Goal: Task Accomplishment & Management: Manage account settings

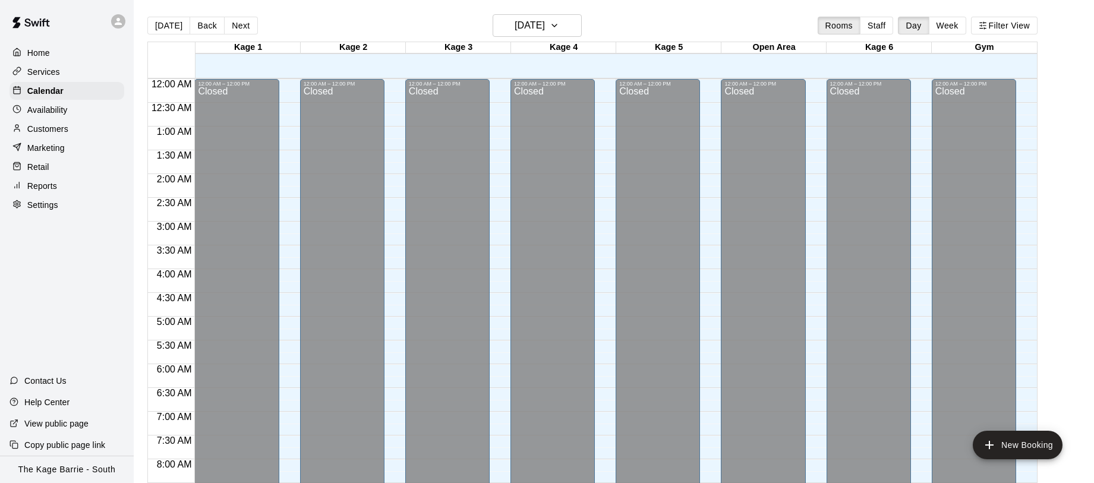
scroll to position [640, 0]
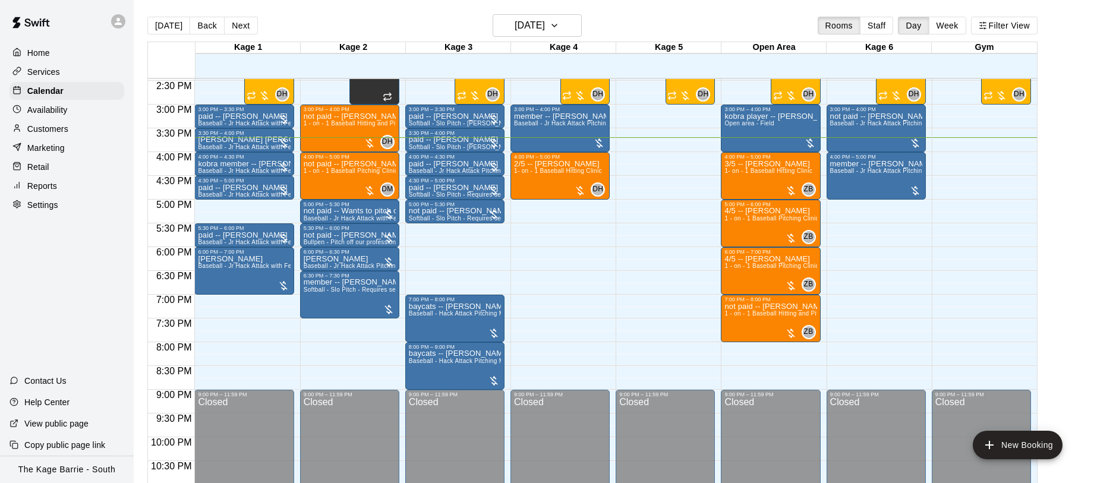
scroll to position [690, 0]
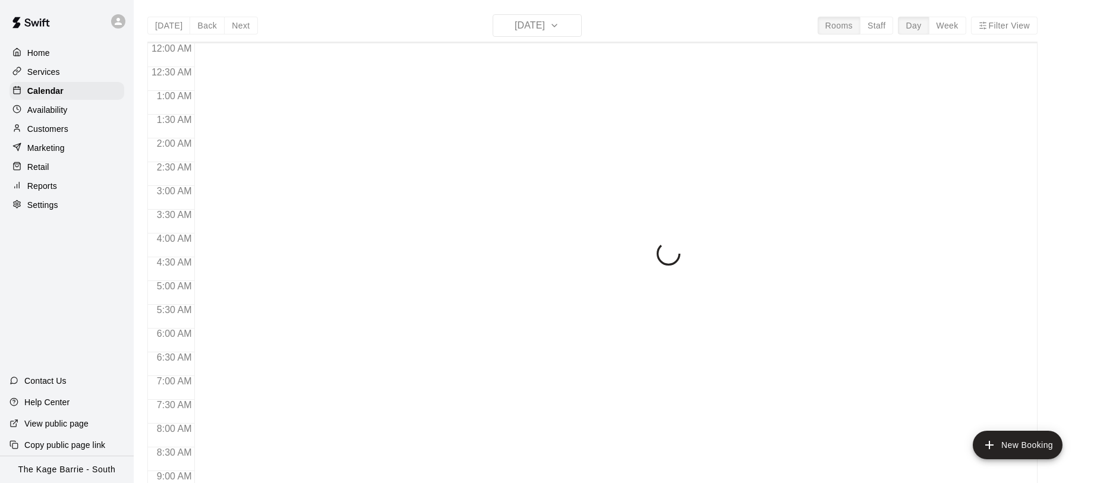
scroll to position [688, 0]
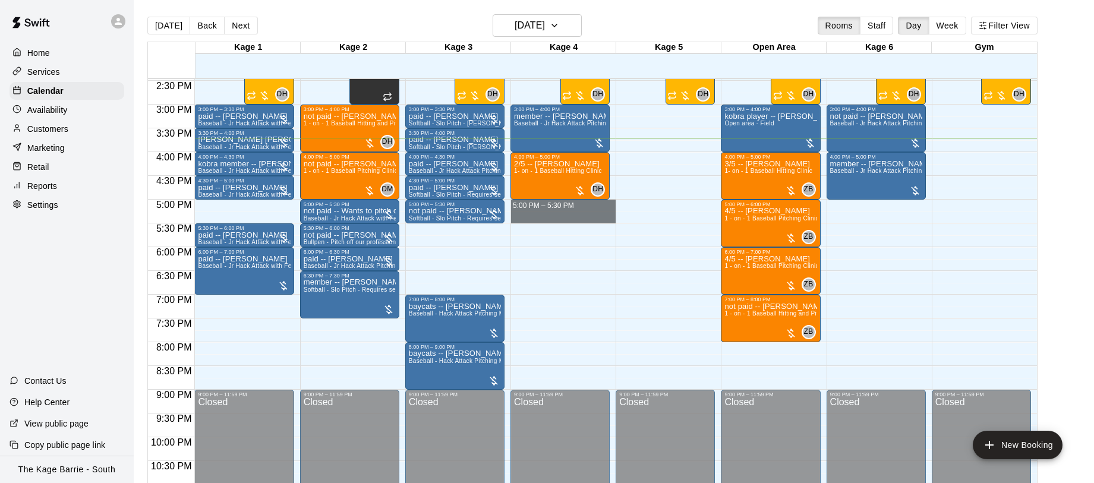
drag, startPoint x: 584, startPoint y: 202, endPoint x: 589, endPoint y: 222, distance: 20.3
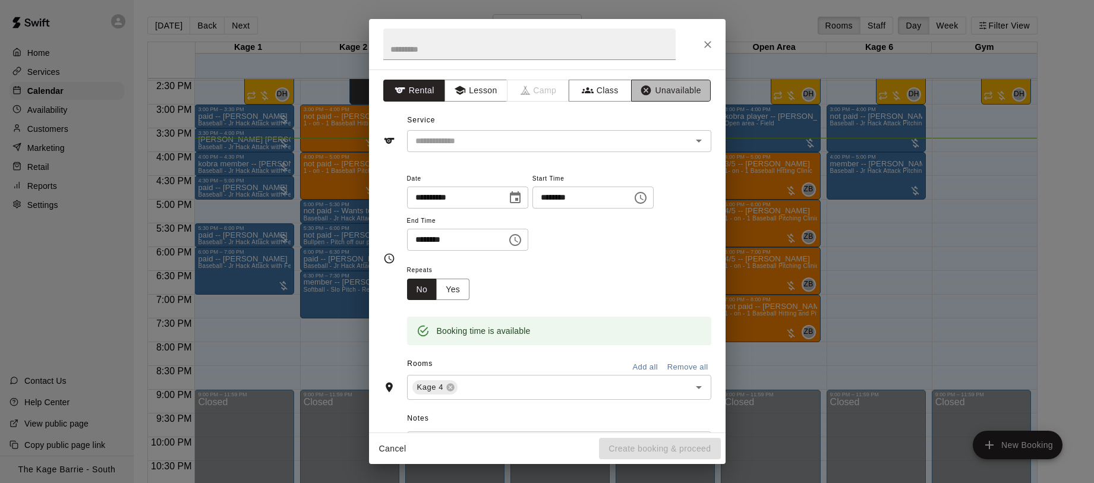
click at [684, 86] on button "Unavailable" at bounding box center [671, 91] width 80 height 22
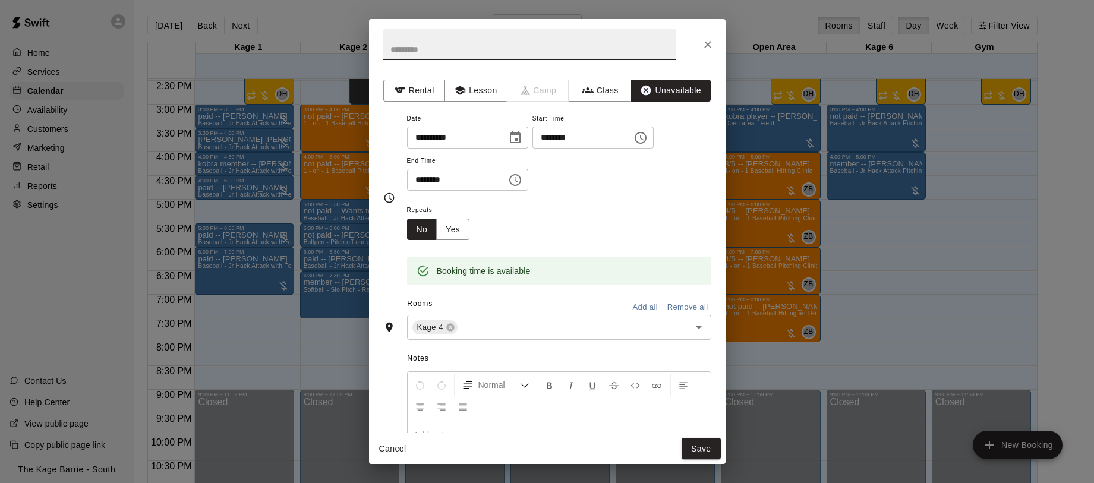
click at [562, 53] on input "text" at bounding box center [529, 45] width 292 height 32
type input "******"
click at [703, 448] on button "Save" at bounding box center [701, 449] width 39 height 22
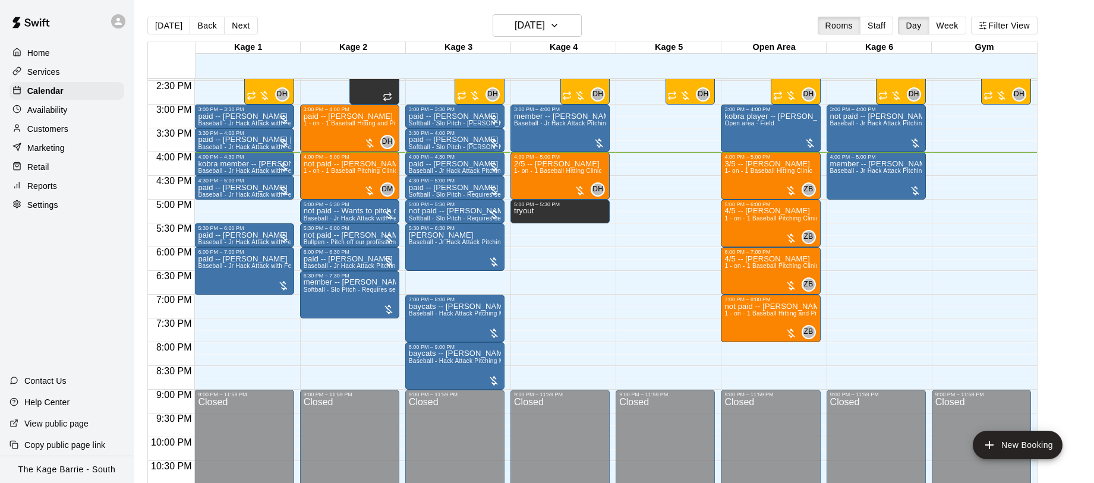
click at [244, 29] on button "Next" at bounding box center [240, 26] width 33 height 18
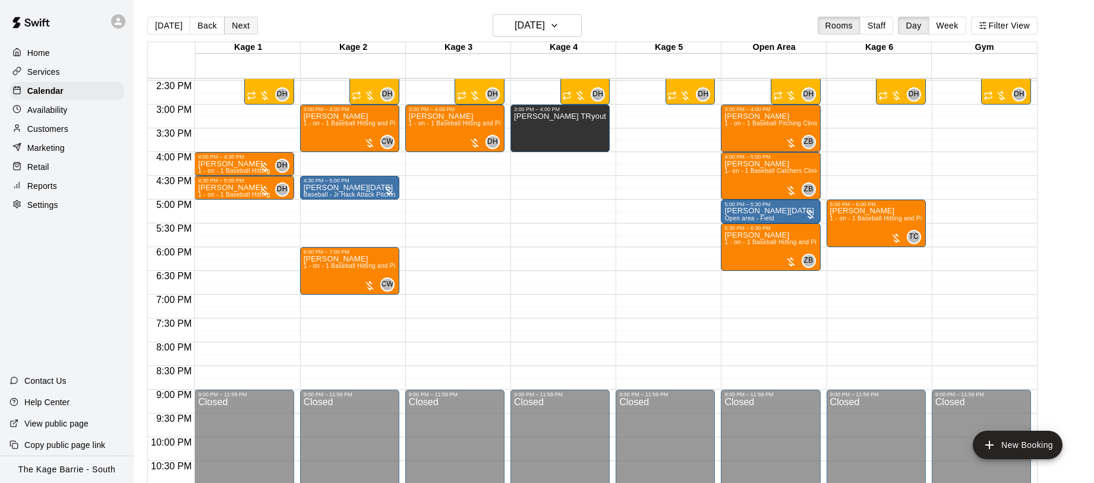
click at [237, 30] on button "Next" at bounding box center [240, 26] width 33 height 18
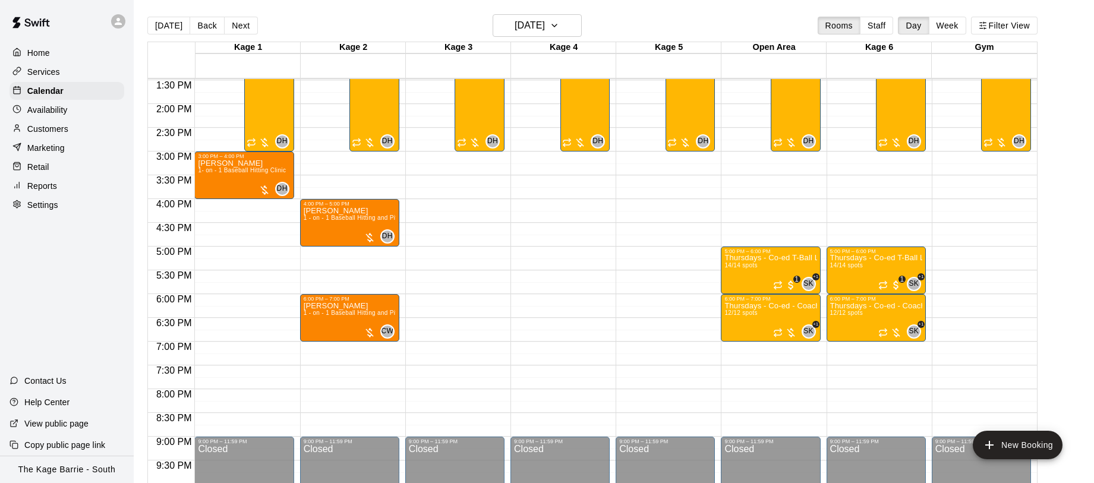
scroll to position [640, 0]
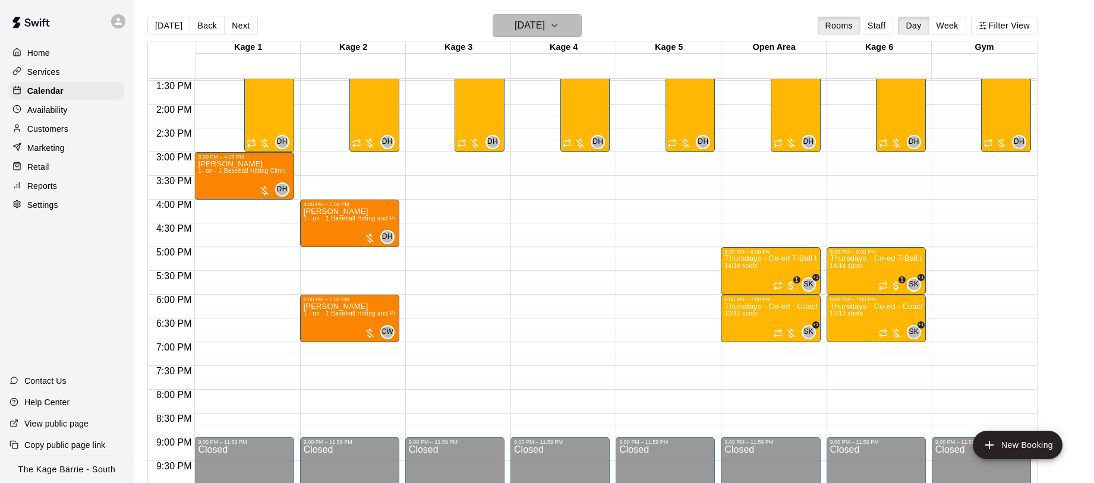
click at [545, 29] on h6 "Thursday Aug 21" at bounding box center [530, 25] width 30 height 17
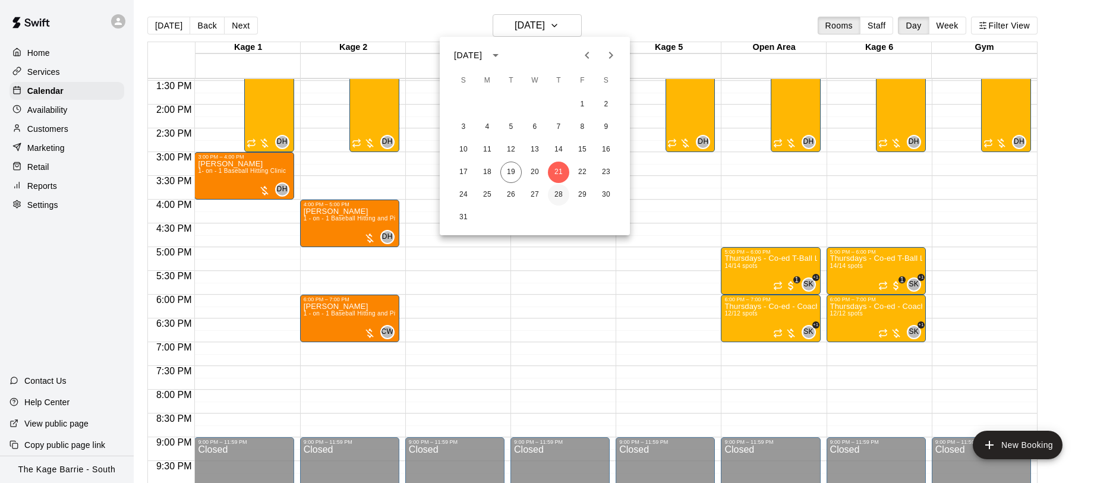
click at [558, 198] on button "28" at bounding box center [558, 194] width 21 height 21
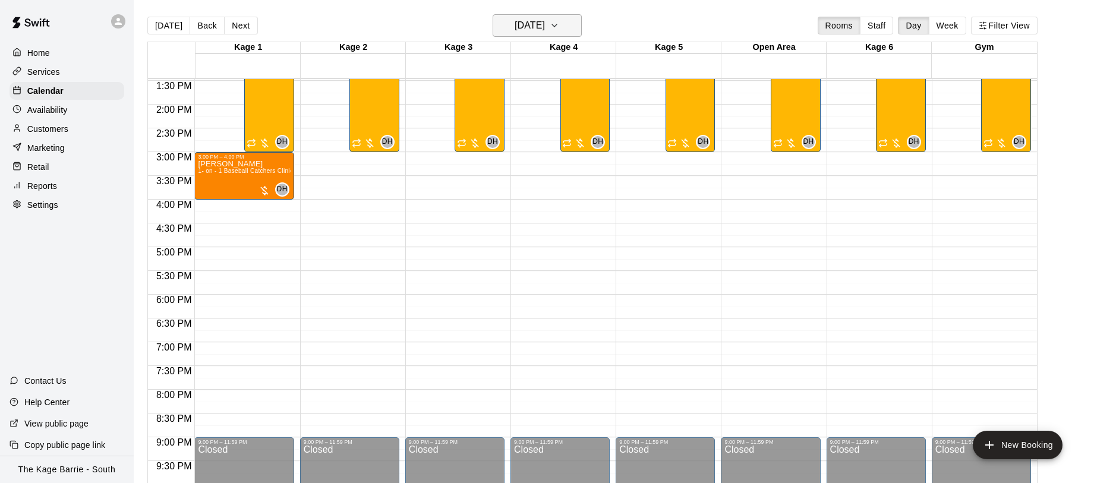
click at [533, 26] on h6 "Thursday Aug 28" at bounding box center [530, 25] width 30 height 17
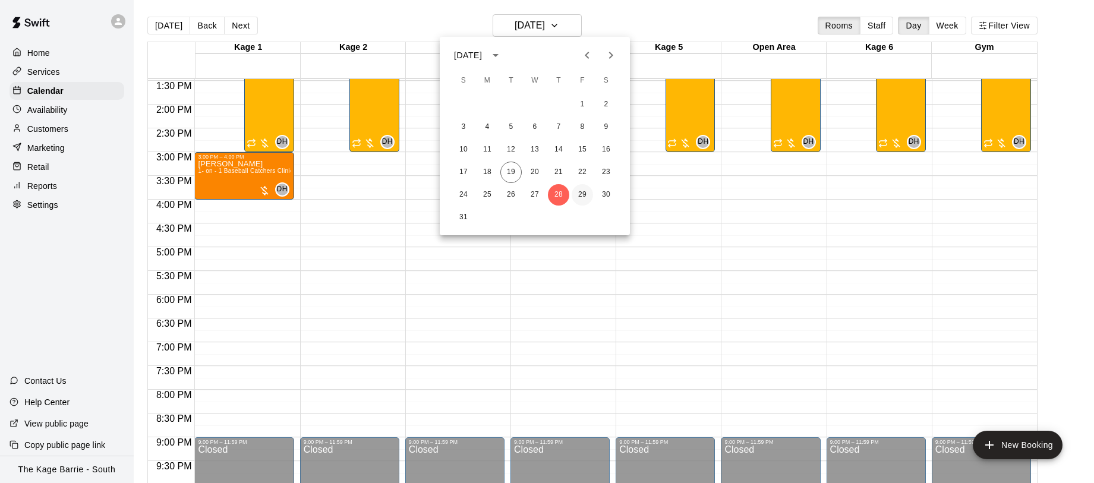
click at [587, 196] on button "29" at bounding box center [582, 194] width 21 height 21
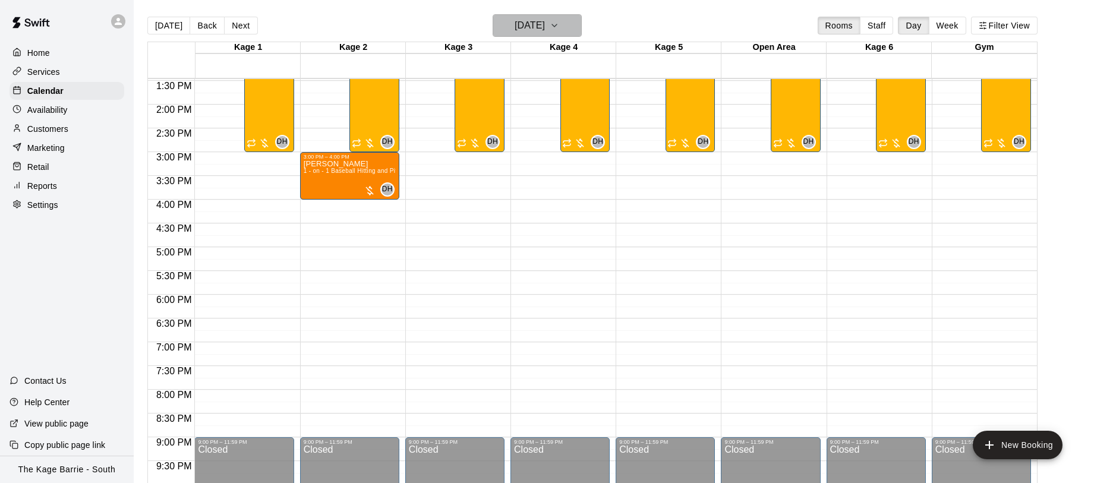
click at [527, 32] on h6 "Friday Aug 29" at bounding box center [530, 25] width 30 height 17
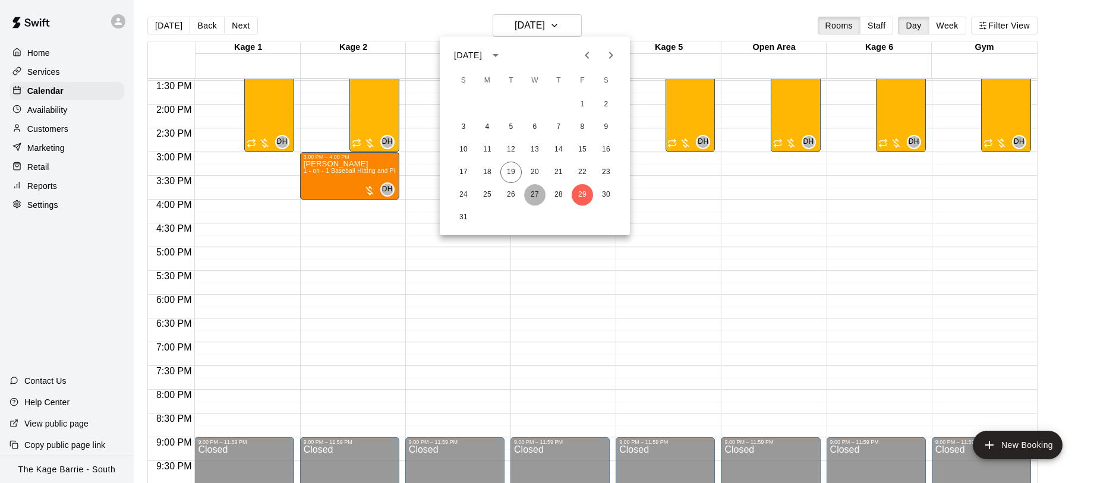
click at [536, 191] on button "27" at bounding box center [534, 194] width 21 height 21
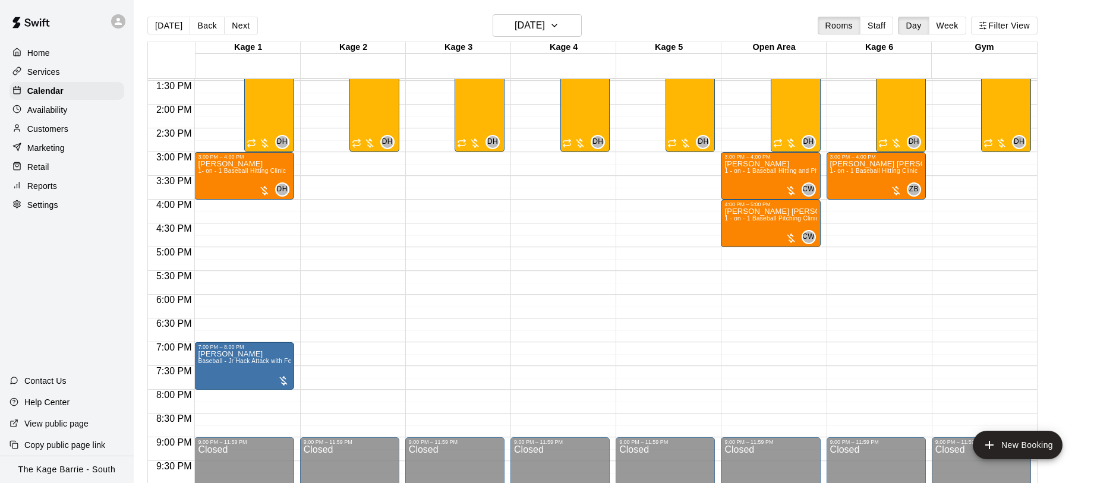
click at [56, 128] on p "Customers" at bounding box center [47, 129] width 41 height 12
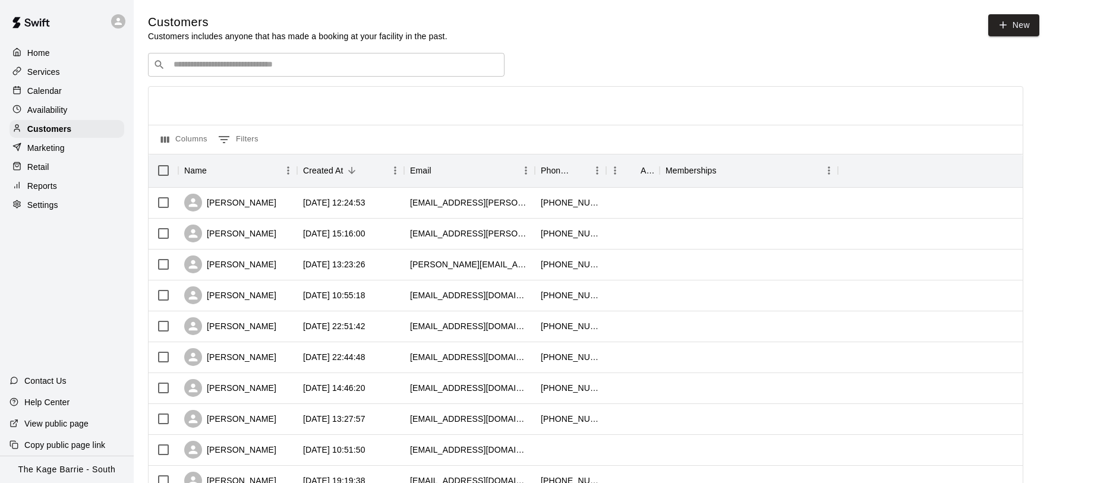
click at [416, 64] on input "Search customers by name or email" at bounding box center [334, 65] width 329 height 12
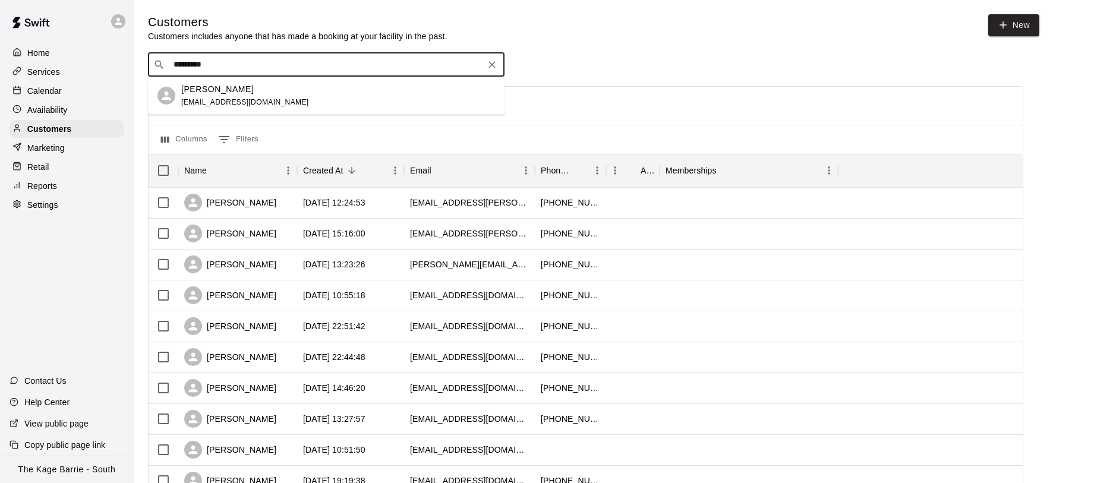
type input "**********"
click at [386, 92] on div "Caitlin Hunt caitlin_hunt@live.com" at bounding box center [338, 96] width 314 height 26
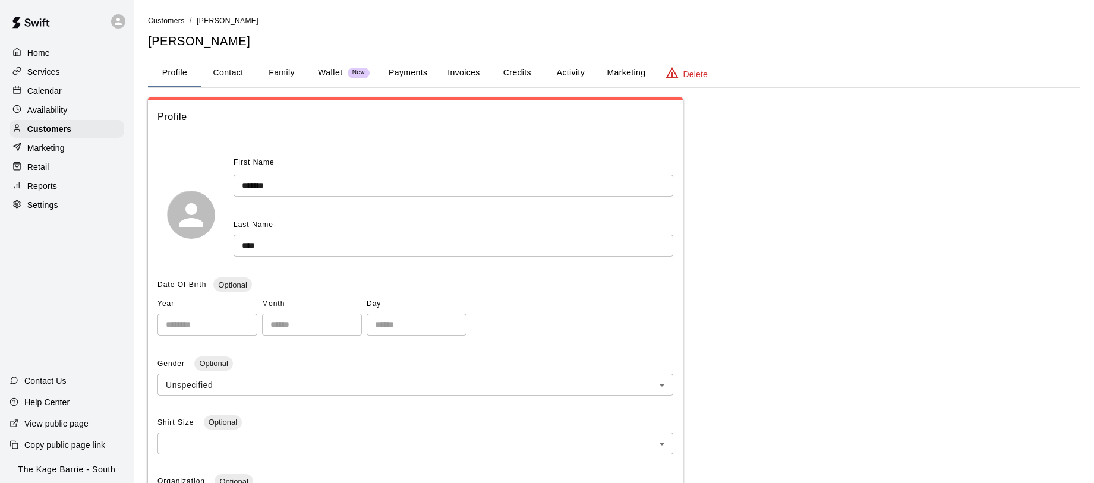
click at [572, 74] on button "Activity" at bounding box center [571, 73] width 54 height 29
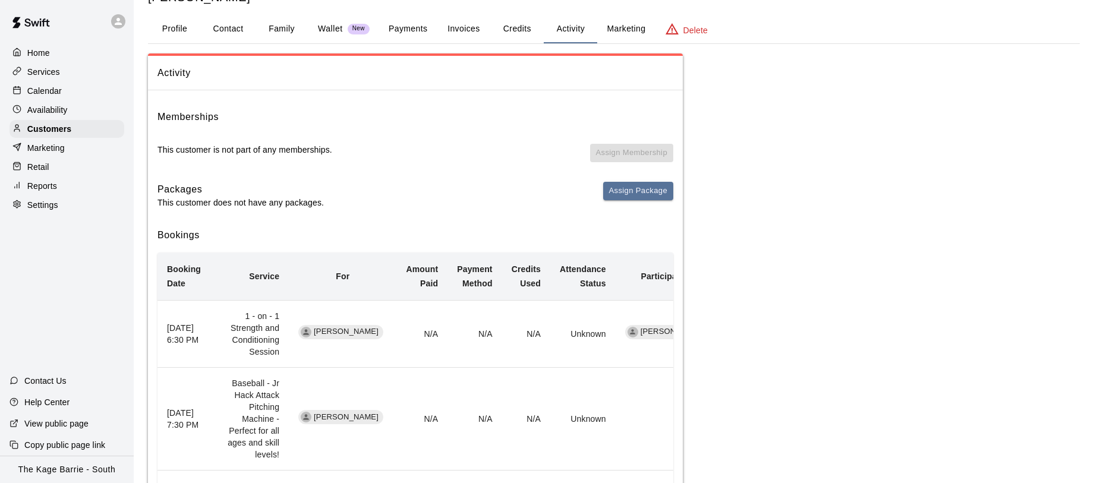
scroll to position [51, 0]
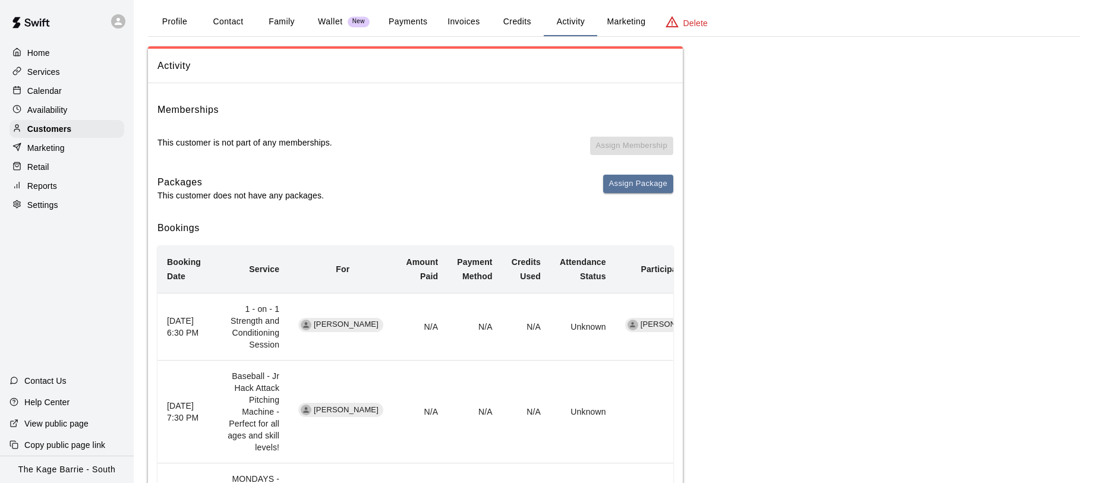
click at [83, 82] on div "Calendar" at bounding box center [67, 91] width 115 height 18
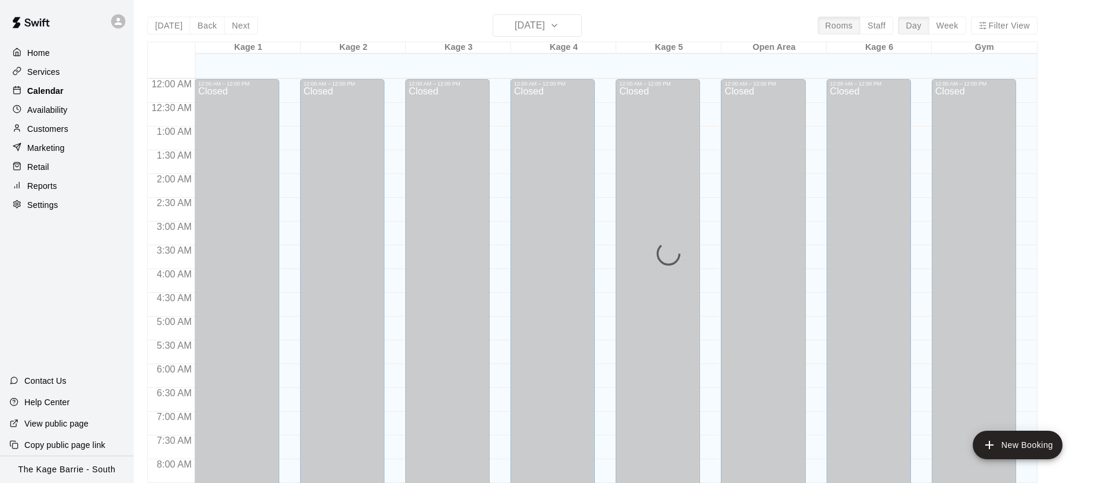
scroll to position [688, 0]
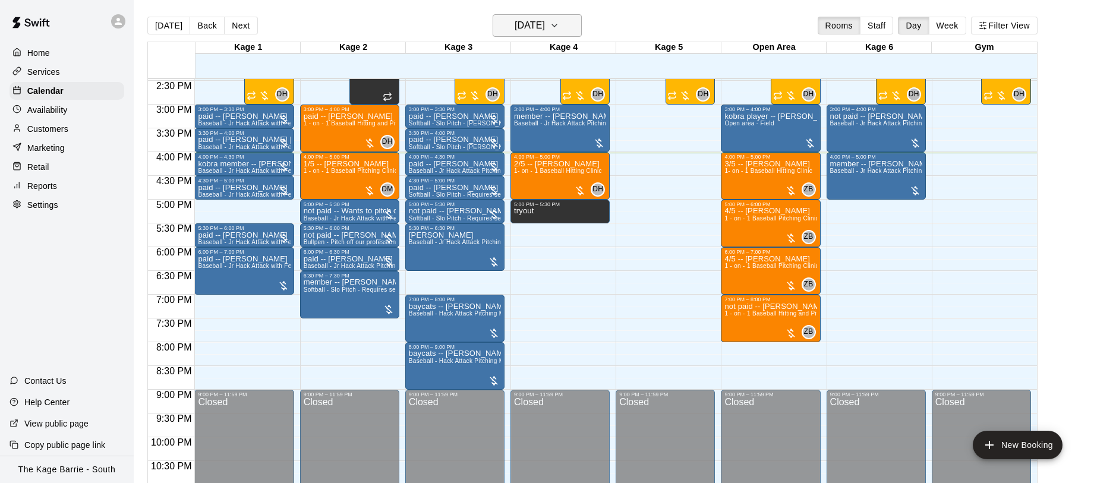
click at [545, 23] on h6 "[DATE]" at bounding box center [530, 25] width 30 height 17
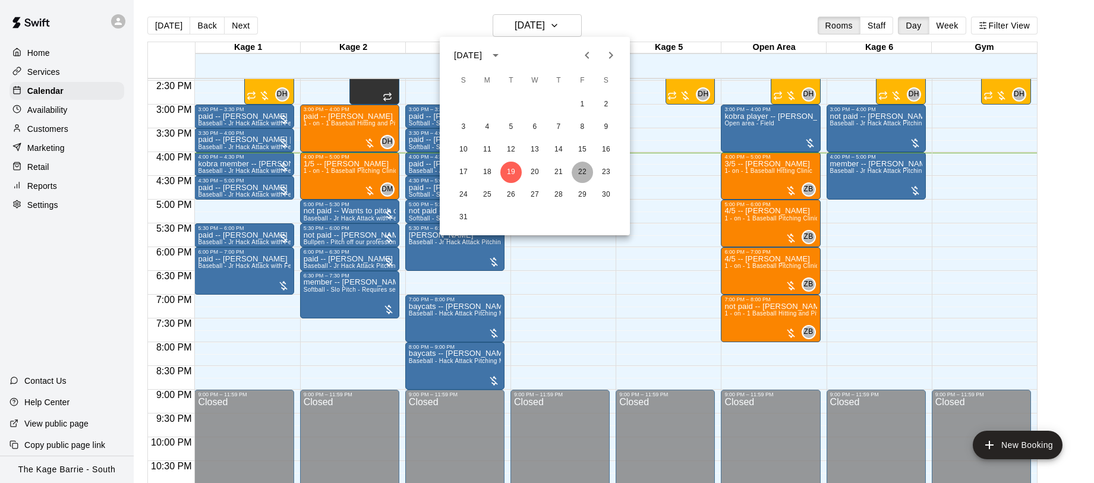
click at [583, 172] on button "22" at bounding box center [582, 172] width 21 height 21
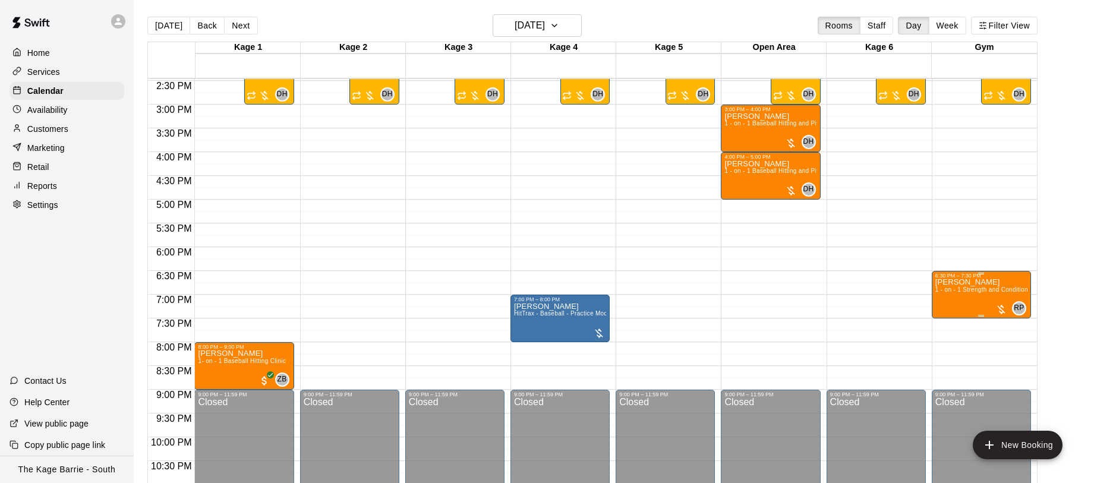
click at [950, 319] on img "edit" at bounding box center [948, 320] width 14 height 14
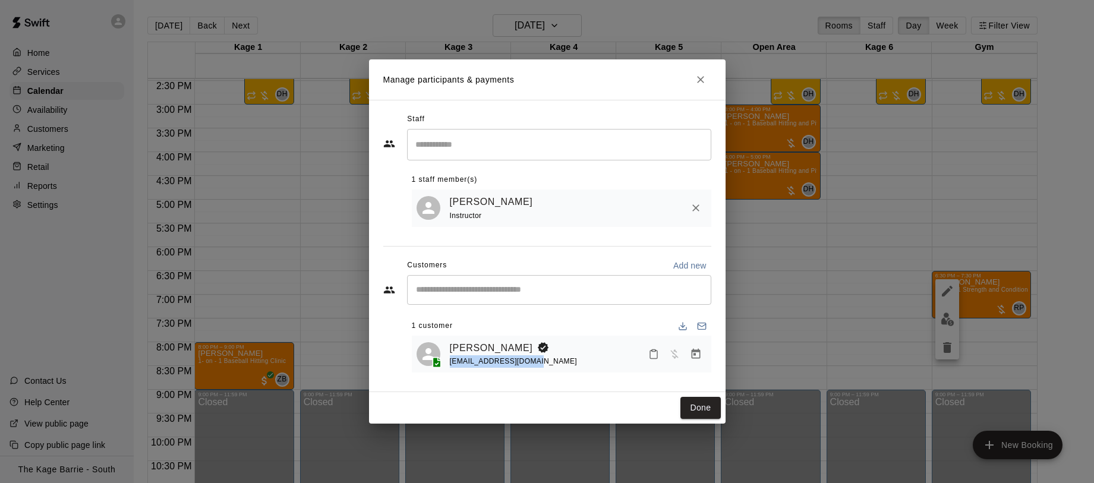
drag, startPoint x: 492, startPoint y: 369, endPoint x: 448, endPoint y: 363, distance: 44.3
click at [448, 363] on div "Austin Hunt caitlin_hunt@live.com" at bounding box center [562, 355] width 290 height 28
copy span "caitlin_hunt@live.com"
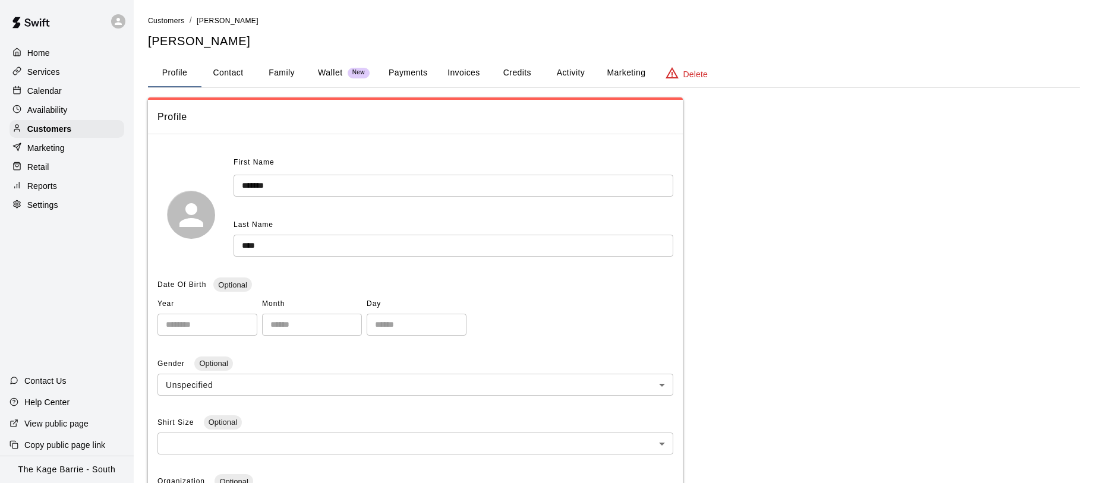
click at [281, 76] on button "Family" at bounding box center [282, 73] width 54 height 29
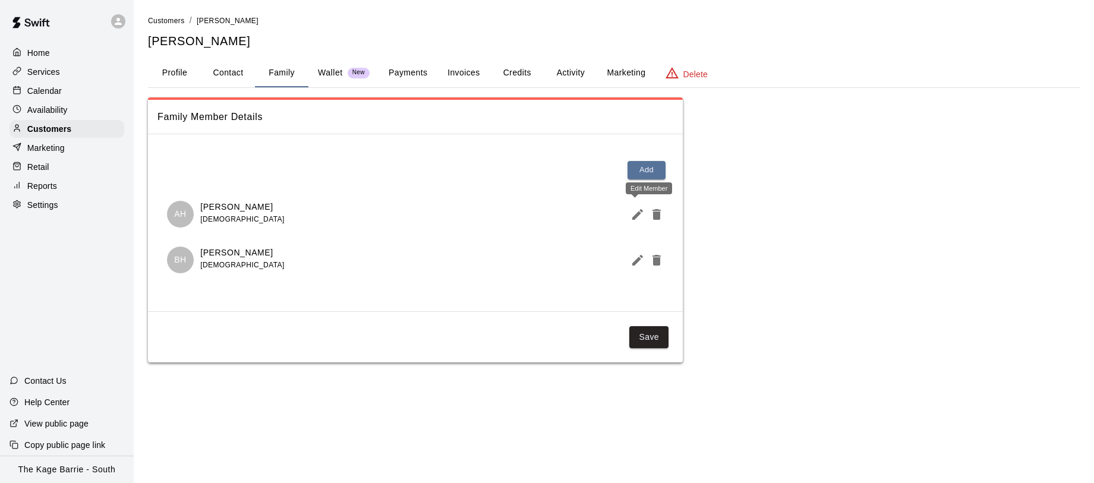
click at [631, 220] on icon "Edit Member" at bounding box center [638, 214] width 14 height 14
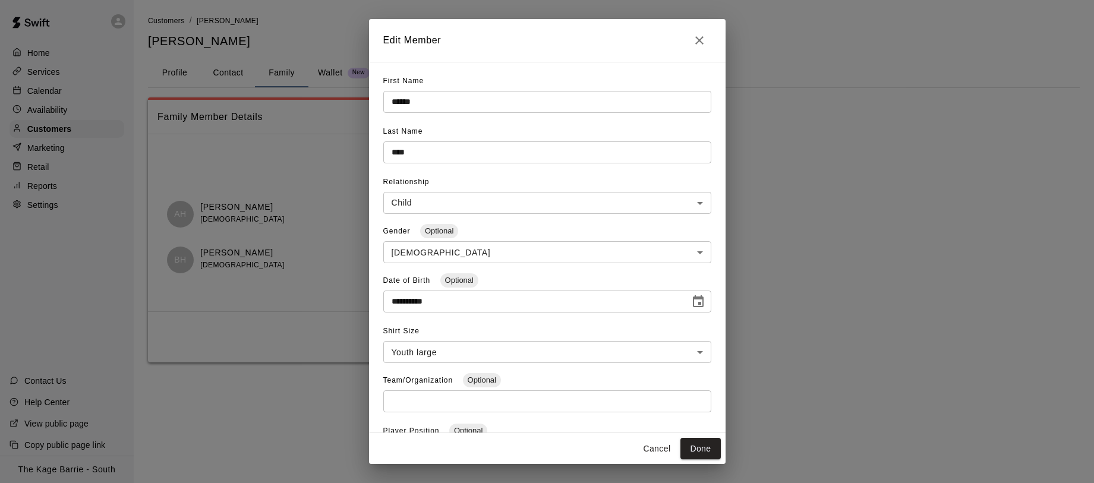
click at [703, 43] on icon "Close" at bounding box center [700, 40] width 14 height 14
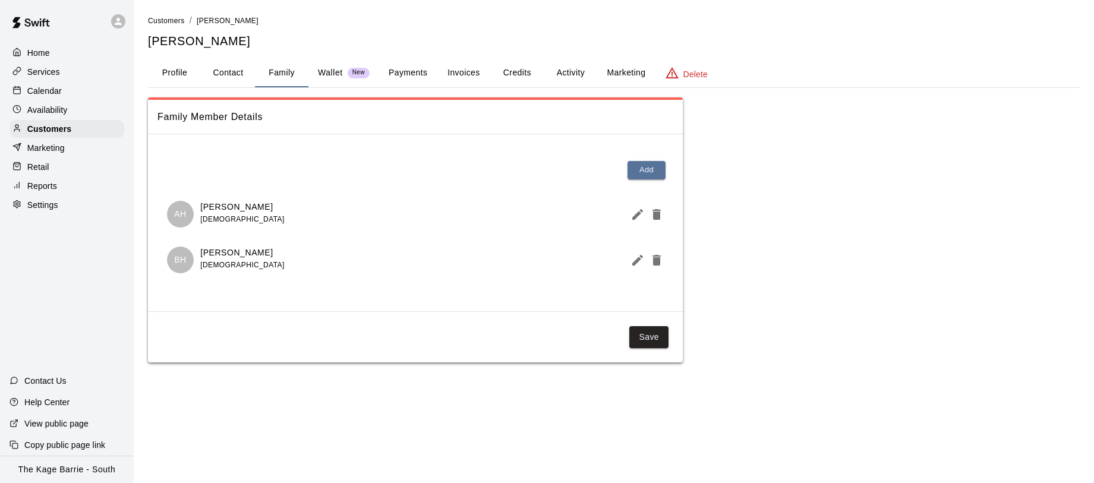
click at [55, 95] on p "Calendar" at bounding box center [44, 91] width 34 height 12
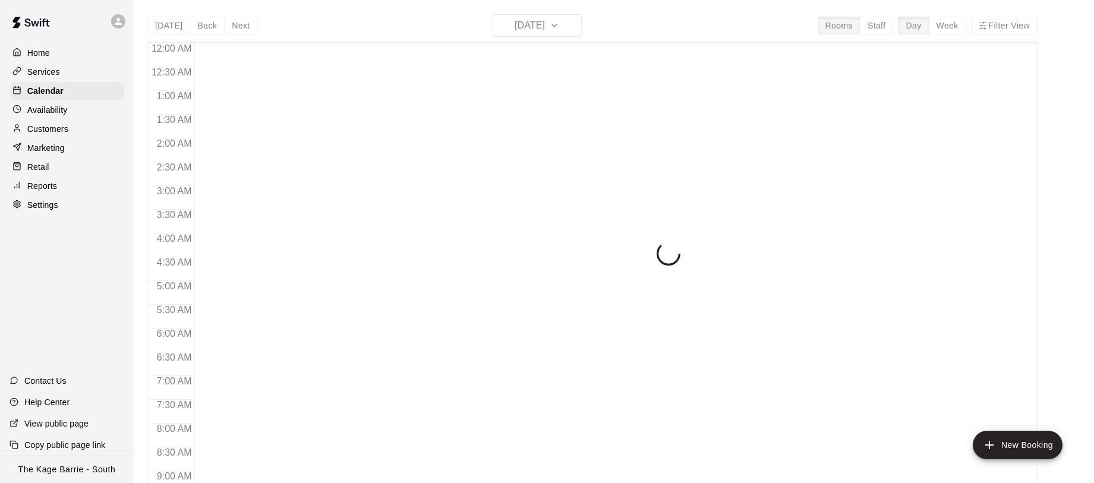
scroll to position [688, 0]
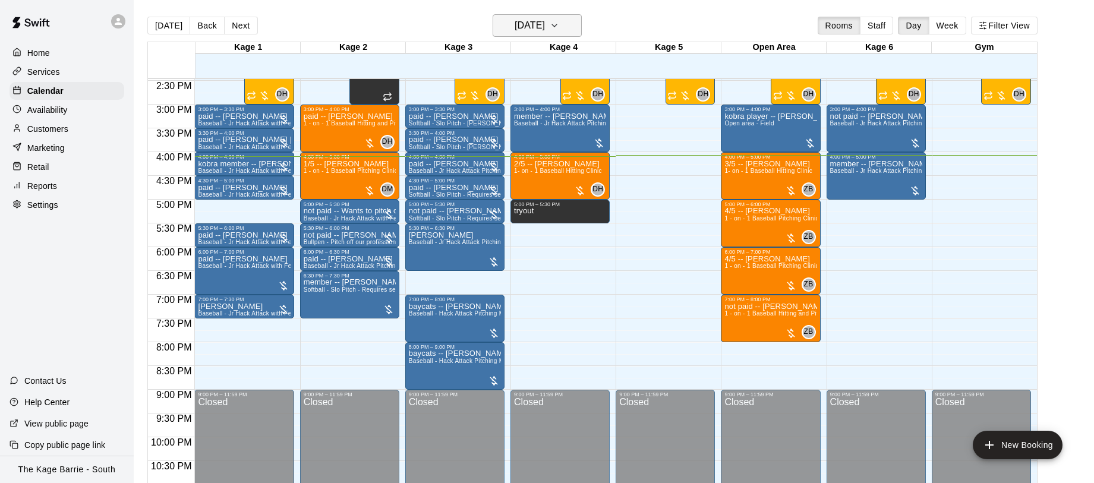
click at [577, 28] on button "[DATE]" at bounding box center [537, 25] width 89 height 23
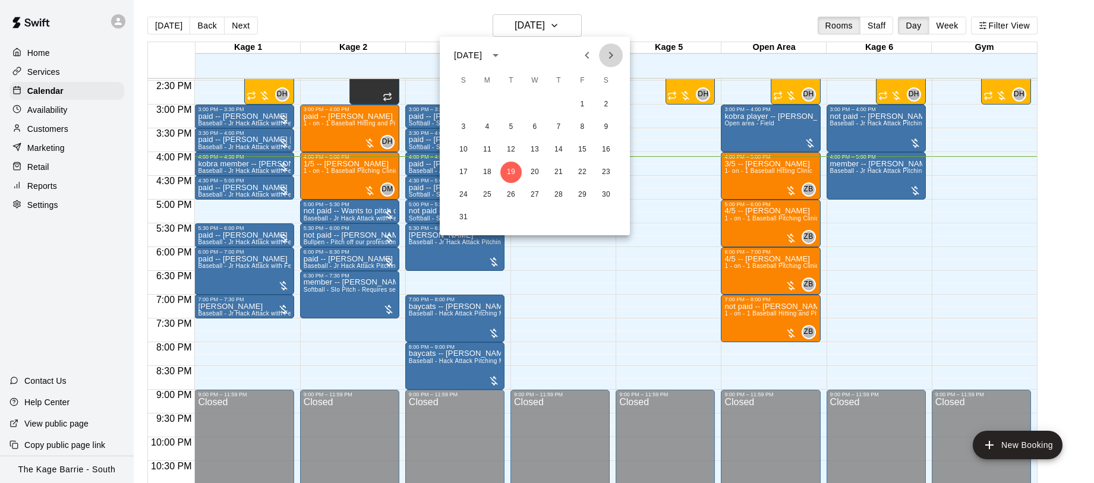
click at [615, 58] on icon "Next month" at bounding box center [611, 55] width 14 height 14
click at [613, 57] on icon "Next month" at bounding box center [611, 55] width 14 height 14
click at [463, 171] on button "19" at bounding box center [463, 172] width 21 height 21
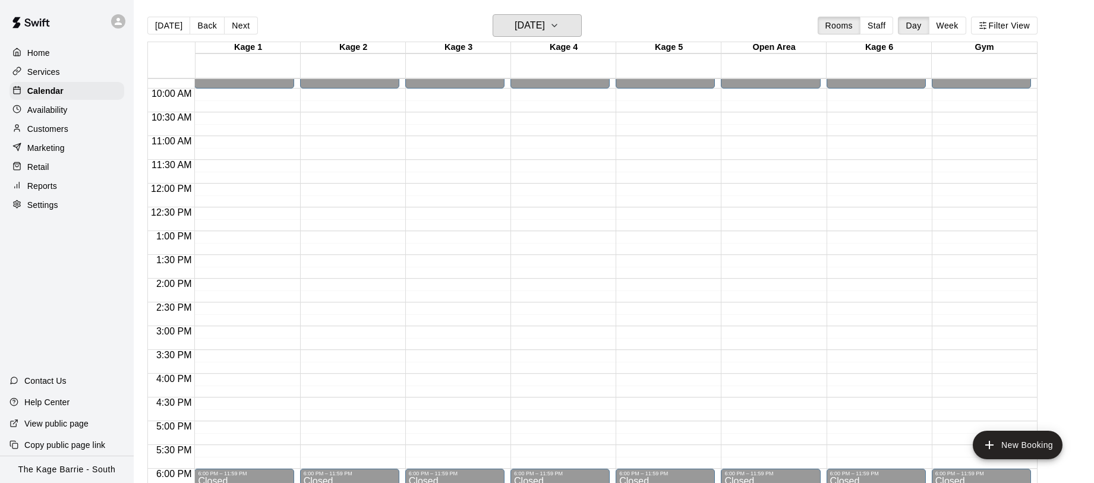
scroll to position [464, 0]
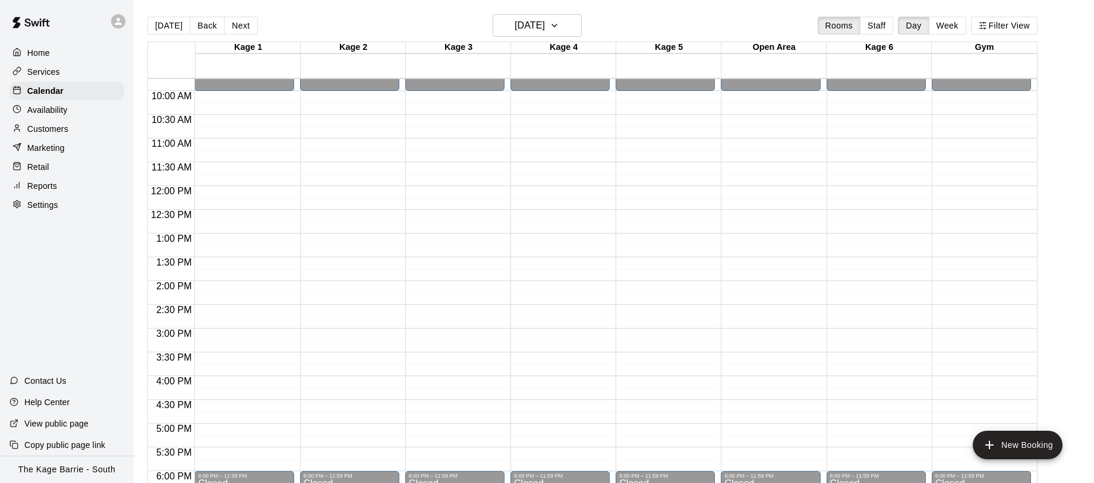
click at [116, 21] on icon at bounding box center [118, 21] width 11 height 11
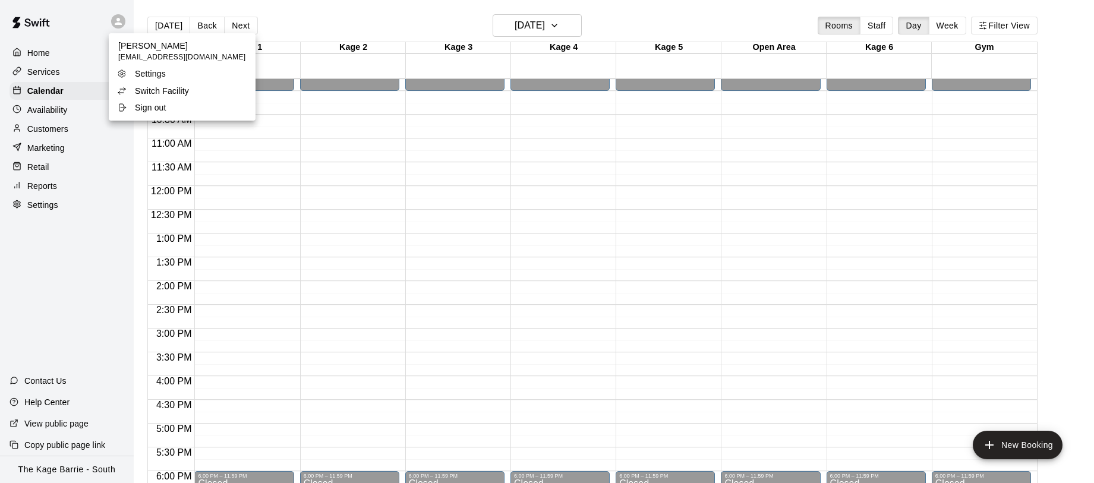
click at [173, 89] on p "Switch Facility" at bounding box center [162, 91] width 54 height 12
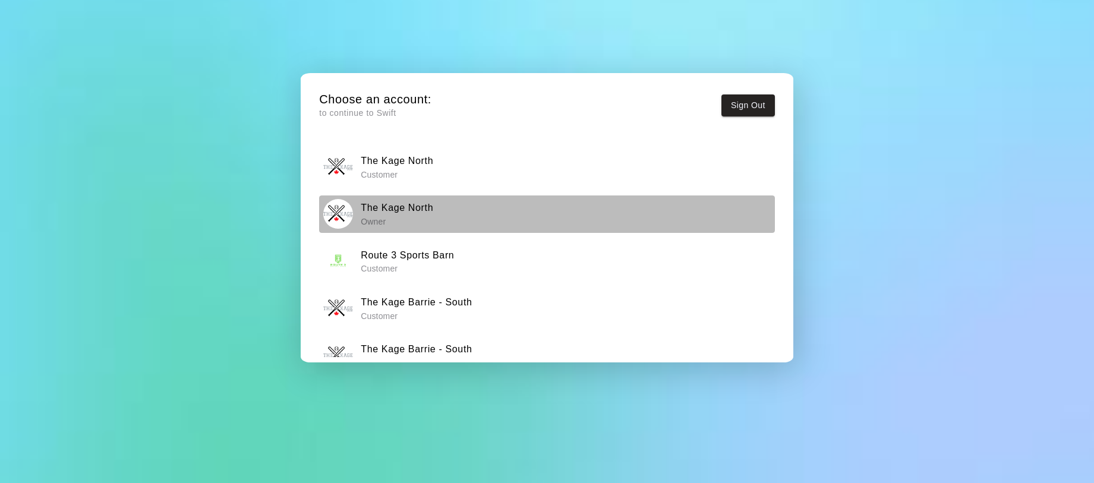
click at [426, 214] on h6 "The Kage North" at bounding box center [397, 207] width 73 height 15
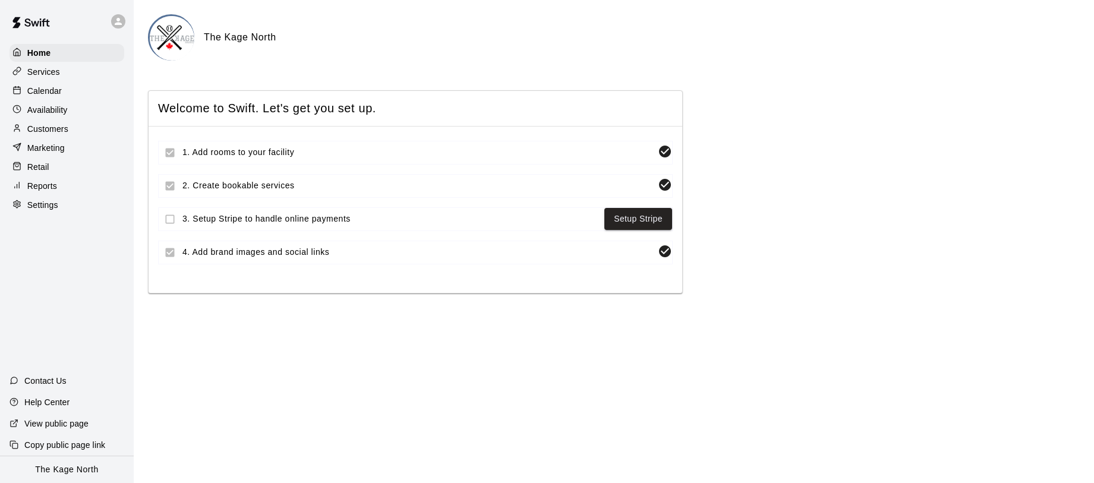
click at [70, 96] on div "Calendar" at bounding box center [67, 91] width 115 height 18
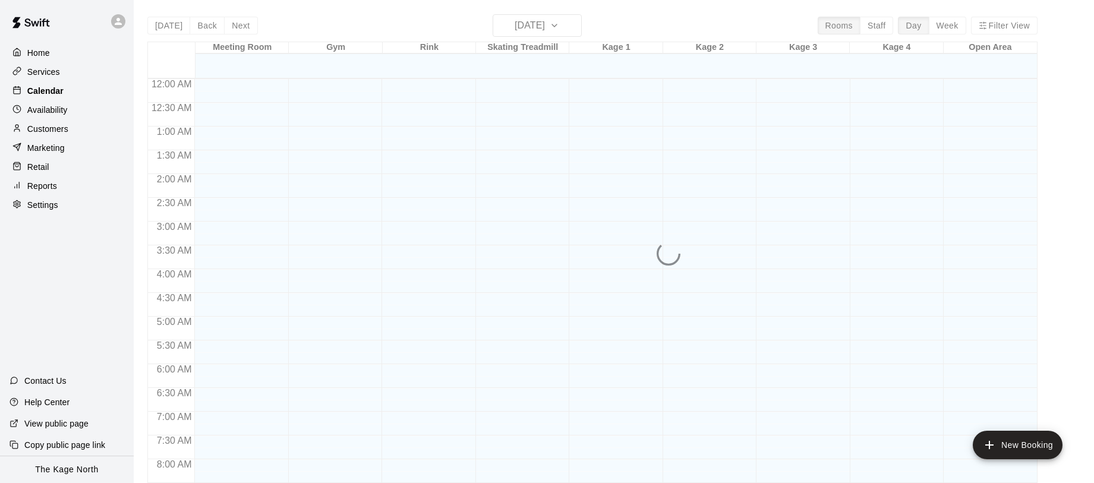
scroll to position [688, 0]
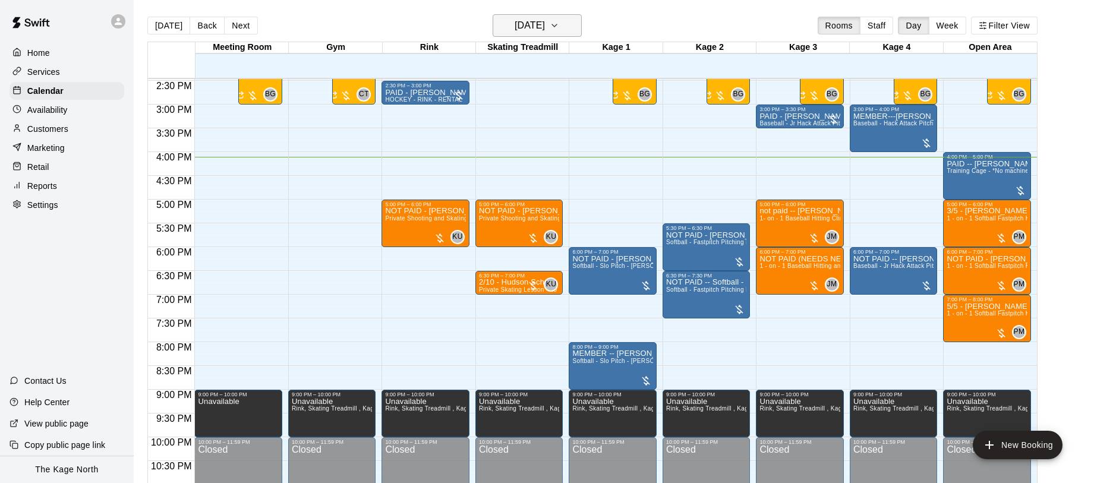
click at [559, 30] on icon "button" at bounding box center [555, 25] width 10 height 14
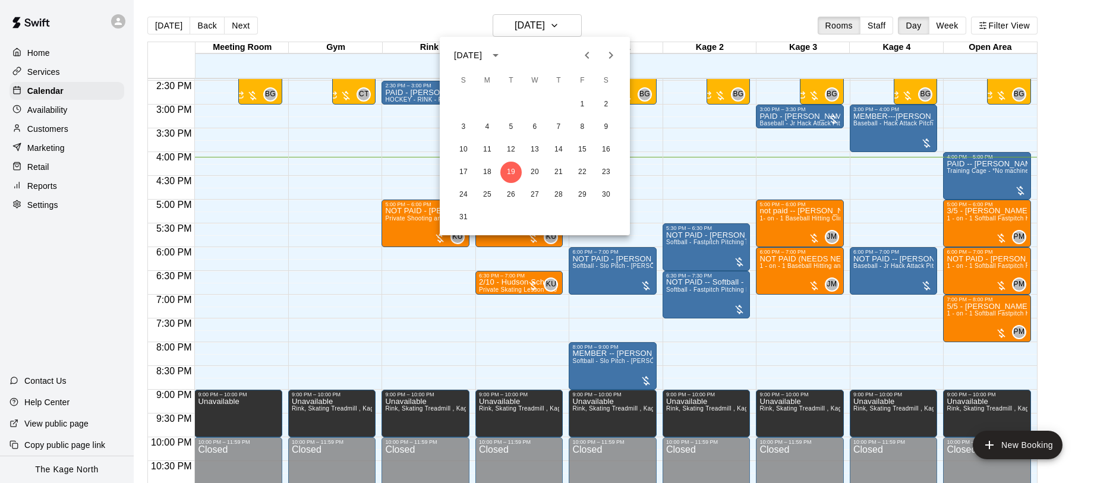
click at [605, 58] on icon "Next month" at bounding box center [611, 55] width 14 height 14
click at [465, 171] on button "19" at bounding box center [463, 172] width 21 height 21
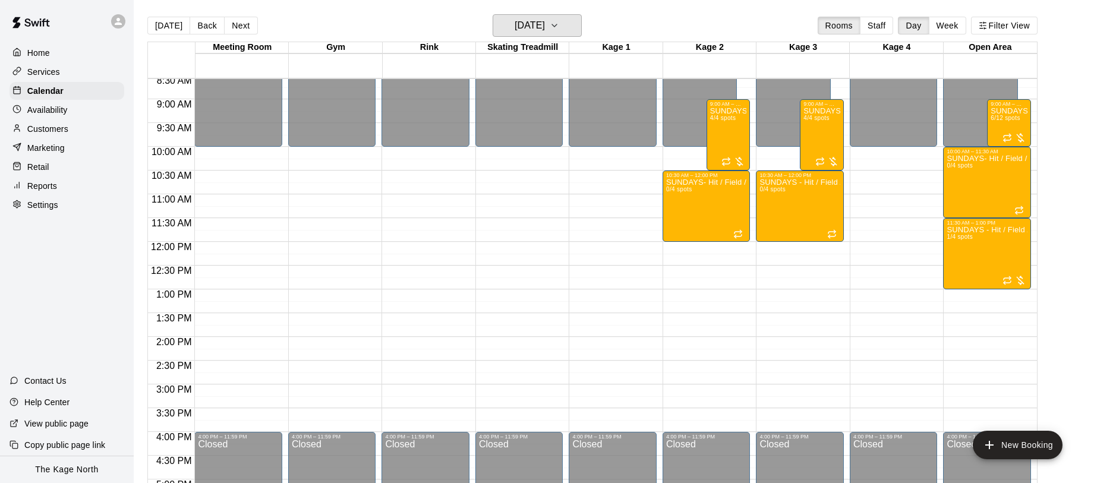
scroll to position [407, 0]
click at [120, 22] on icon at bounding box center [118, 21] width 11 height 11
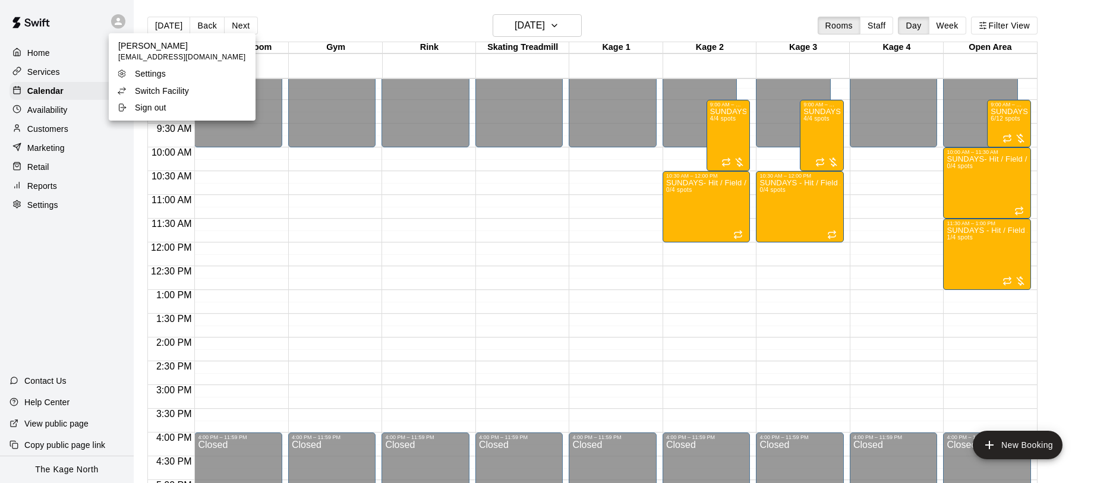
click at [197, 86] on li "Switch Facility" at bounding box center [182, 91] width 147 height 17
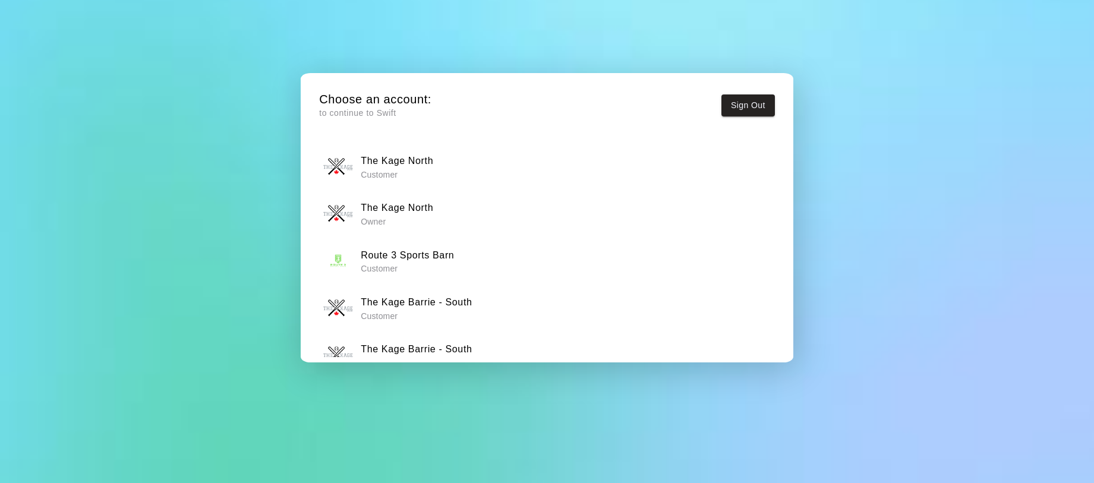
scroll to position [27, 0]
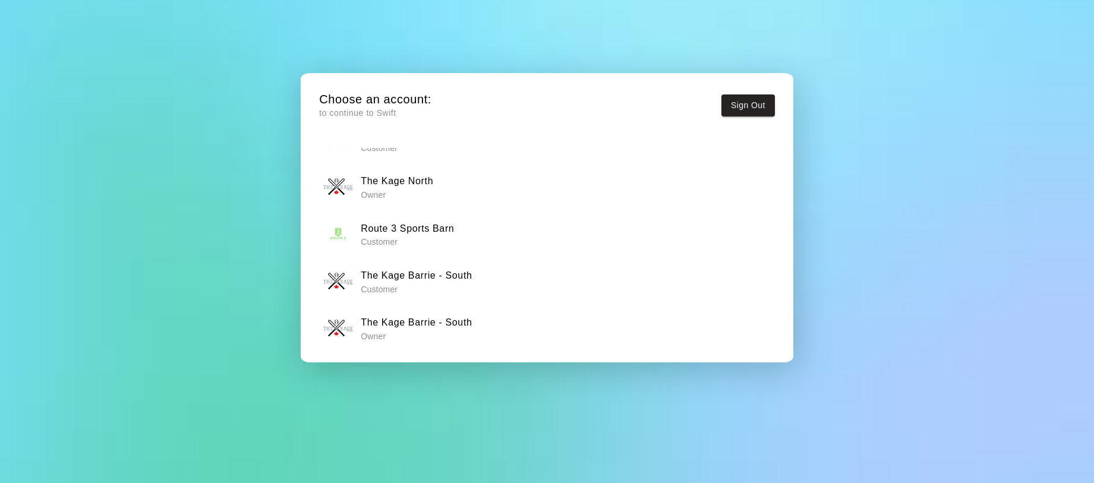
click at [445, 333] on p "Owner" at bounding box center [416, 337] width 111 height 12
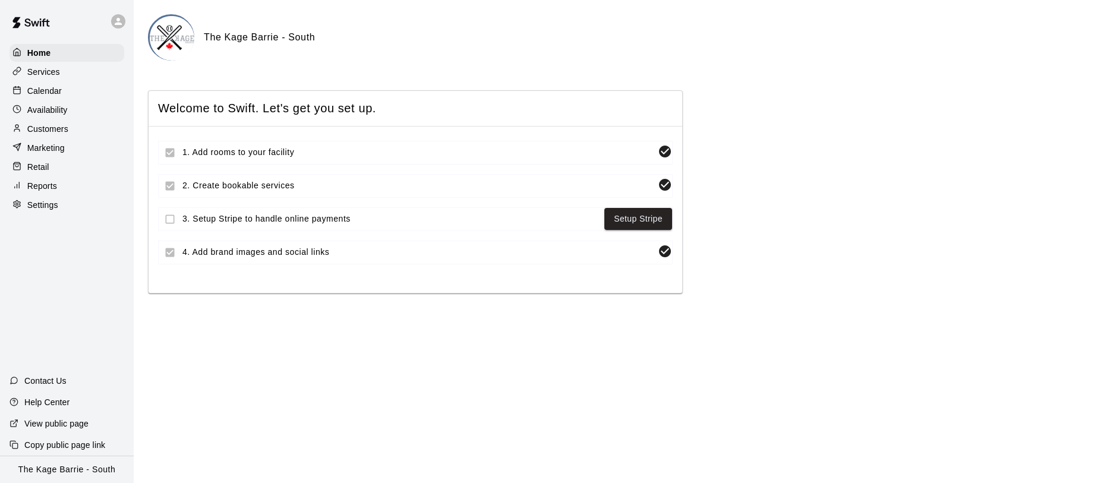
click at [60, 90] on p "Calendar" at bounding box center [44, 91] width 34 height 12
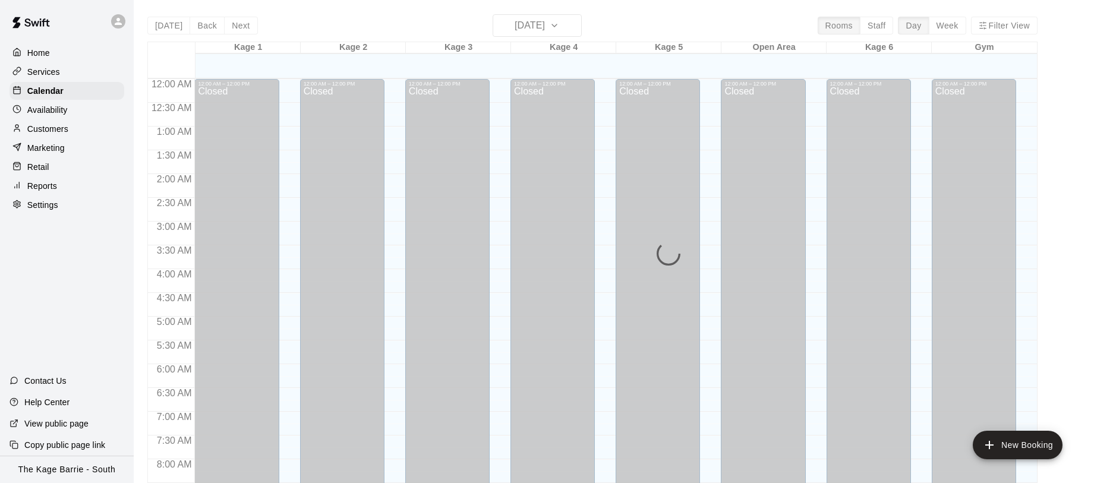
scroll to position [688, 0]
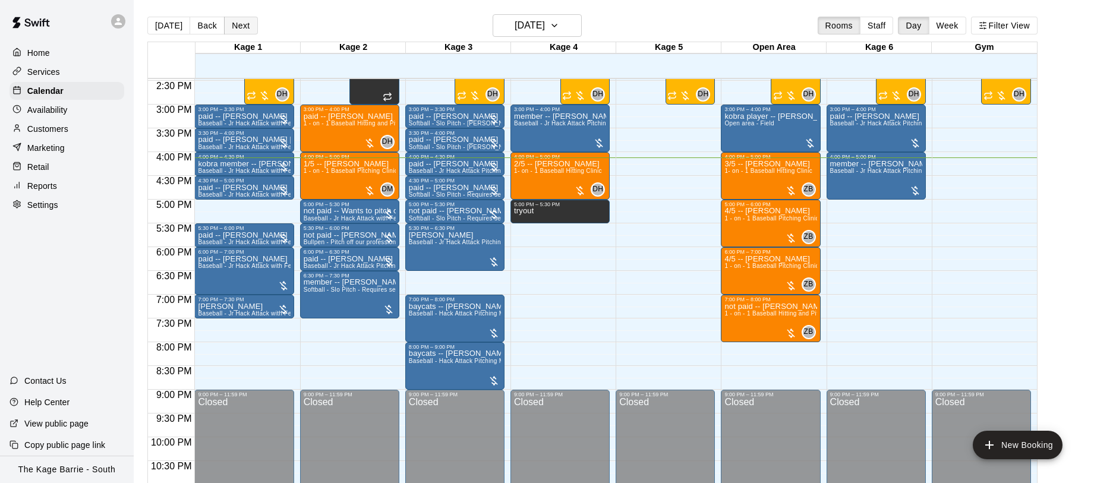
click at [246, 30] on button "Next" at bounding box center [240, 26] width 33 height 18
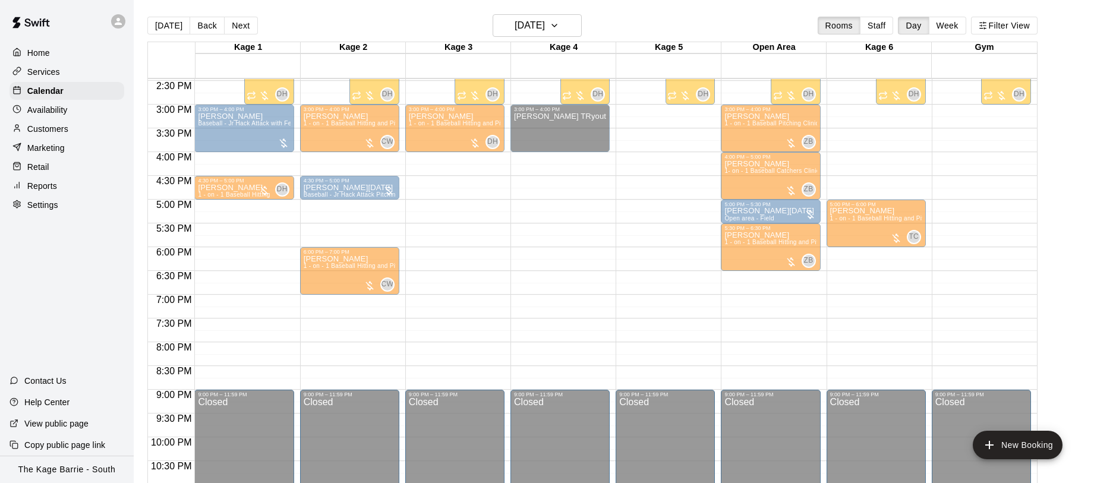
click at [239, 168] on div "[PERSON_NAME] 1 - on - 1 Baseball Hitting" at bounding box center [234, 401] width 72 height 483
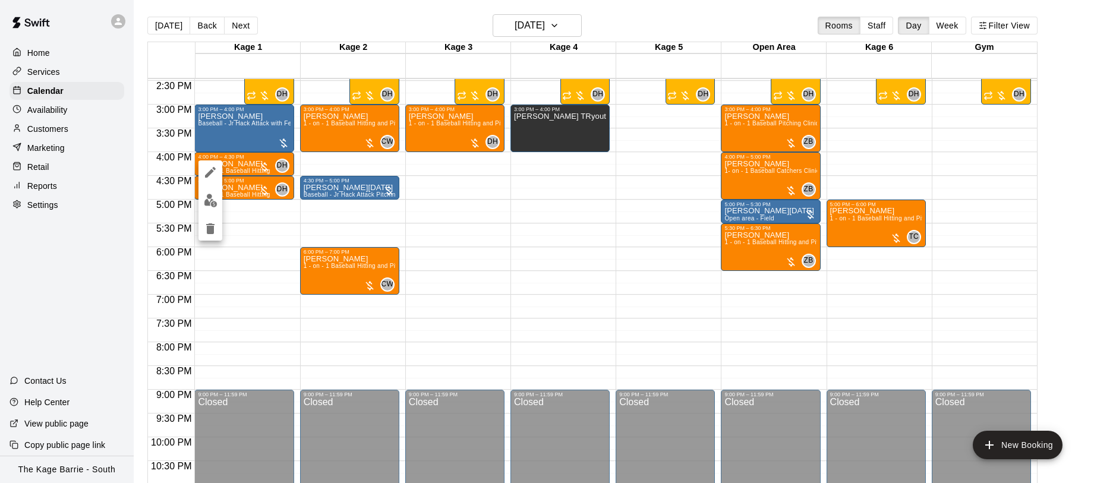
click at [482, 210] on div at bounding box center [547, 241] width 1094 height 483
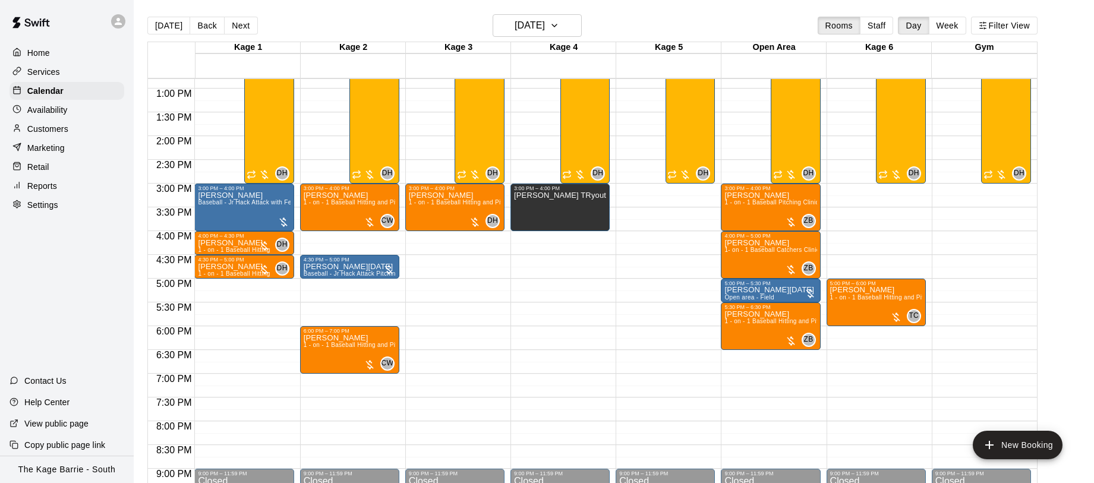
scroll to position [599, 0]
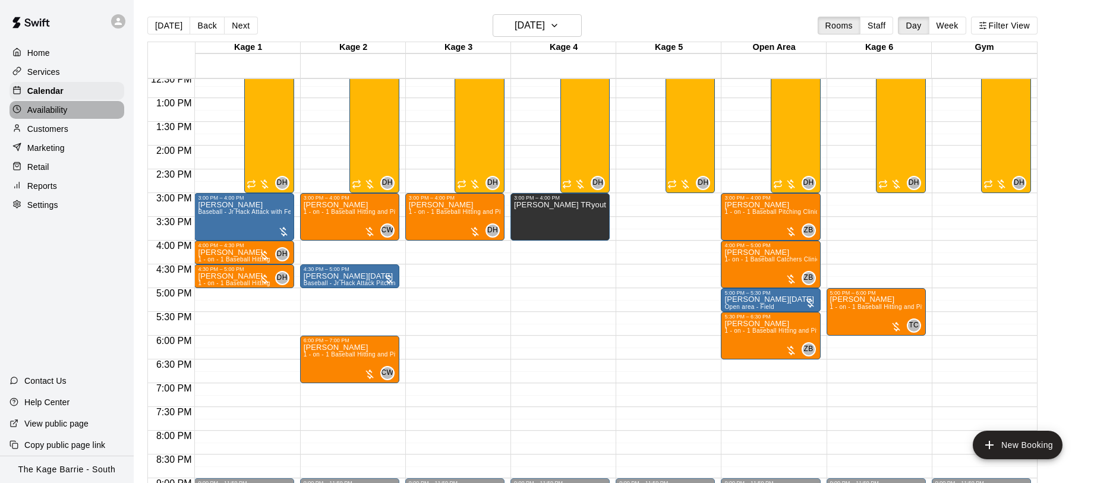
click at [71, 111] on div "Availability" at bounding box center [67, 110] width 115 height 18
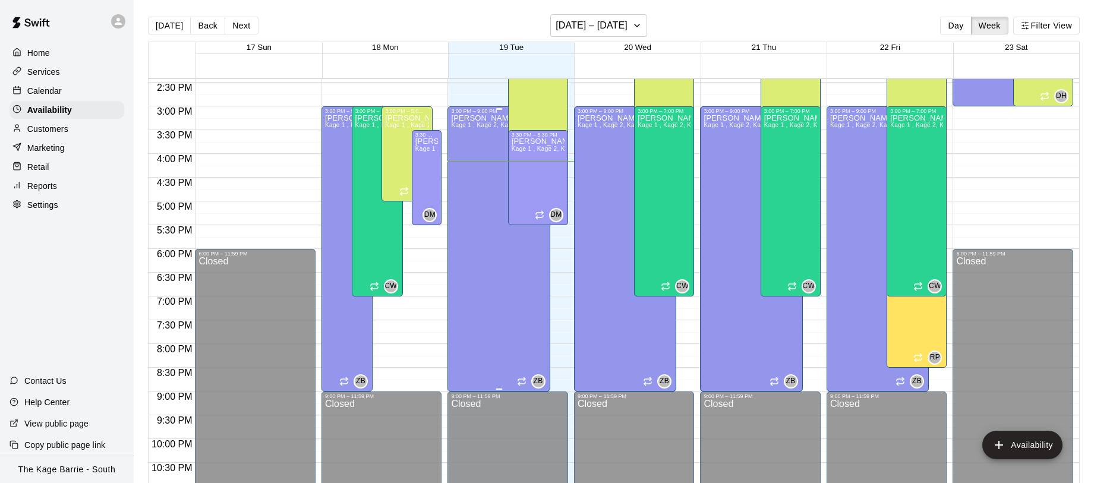
scroll to position [685, 0]
click at [71, 94] on div "Calendar" at bounding box center [67, 91] width 115 height 18
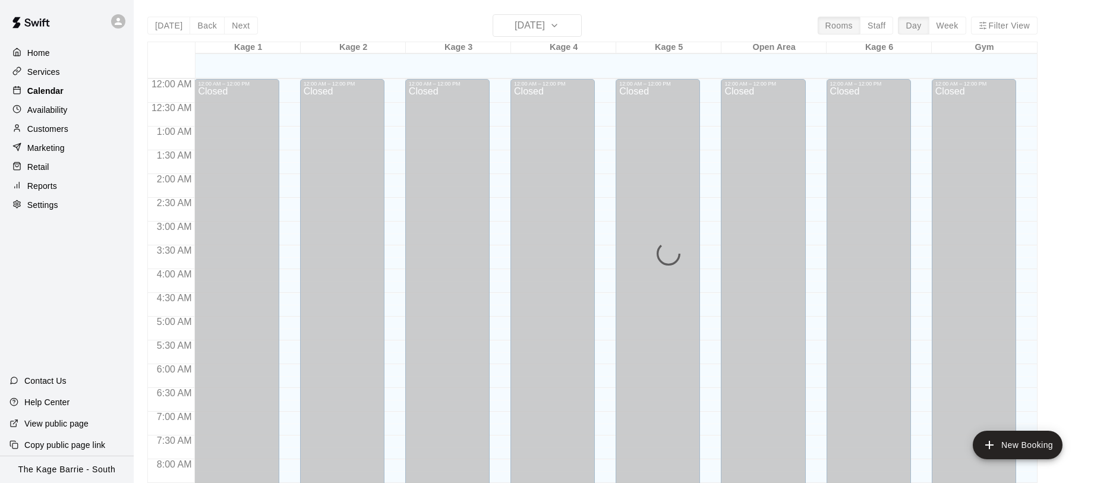
scroll to position [688, 0]
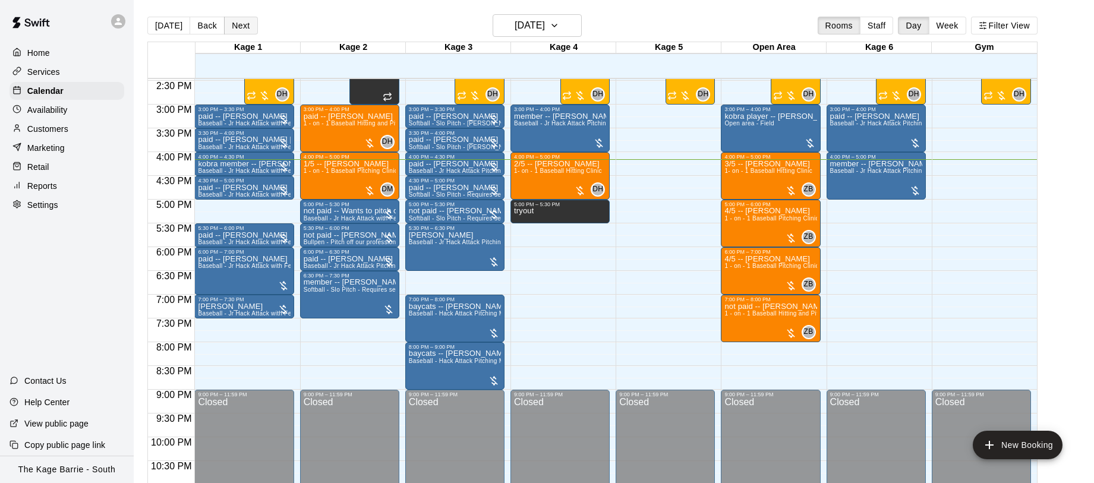
click at [241, 29] on button "Next" at bounding box center [240, 26] width 33 height 18
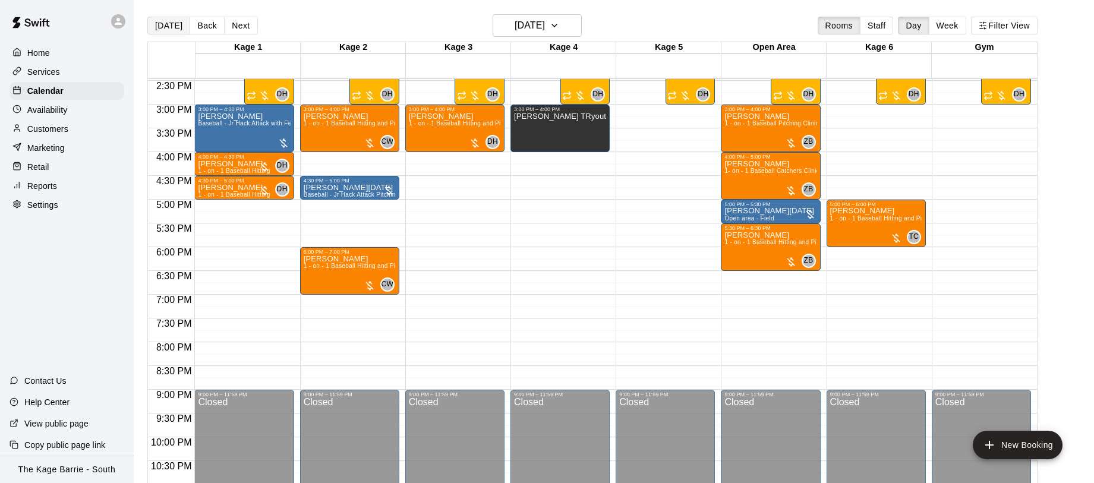
click at [171, 27] on button "[DATE]" at bounding box center [168, 26] width 43 height 18
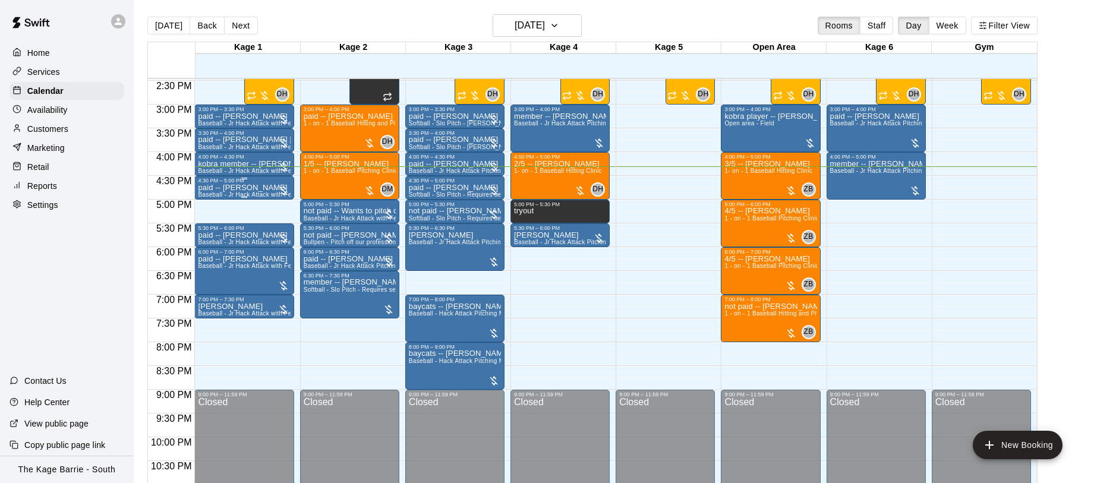
click at [235, 190] on div "paid -- [PERSON_NAME] Baseball - [PERSON_NAME] Attack with Feeder - DO NOT NEED…" at bounding box center [244, 425] width 92 height 483
click at [210, 251] on icon "delete" at bounding box center [210, 252] width 8 height 11
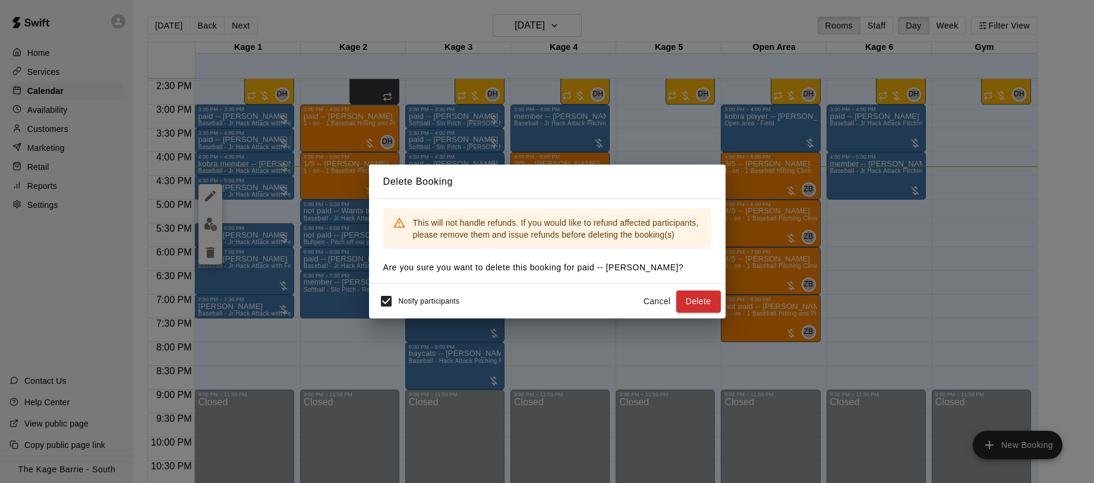
click at [712, 295] on button "Delete" at bounding box center [699, 302] width 45 height 22
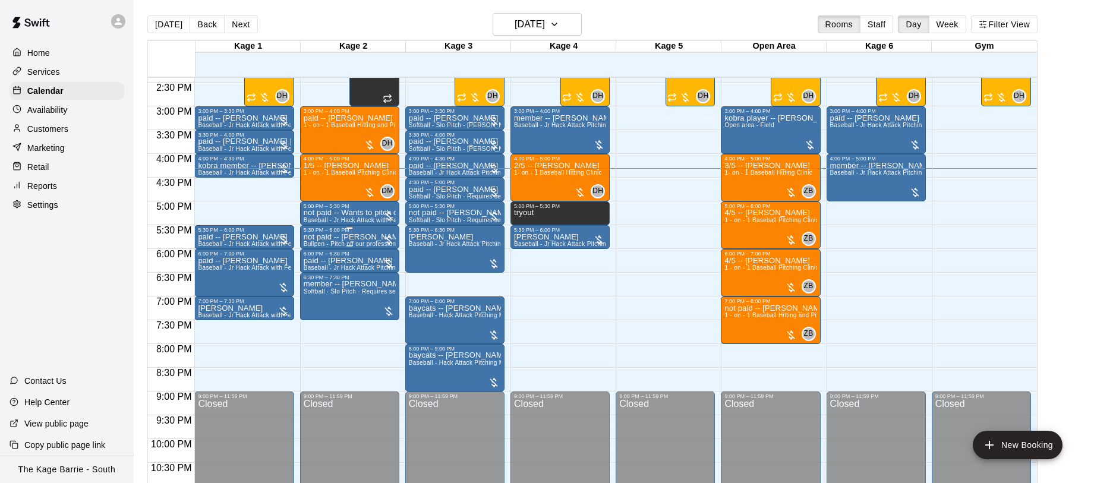
scroll to position [686, 0]
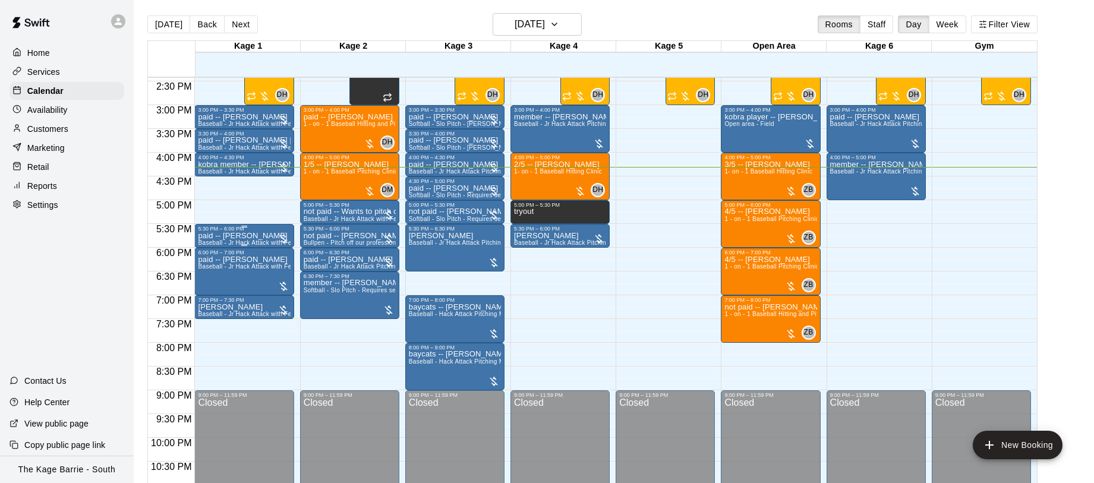
click at [269, 236] on p "paid -- [PERSON_NAME]" at bounding box center [244, 236] width 92 height 0
click at [210, 246] on icon "edit" at bounding box center [210, 248] width 14 height 14
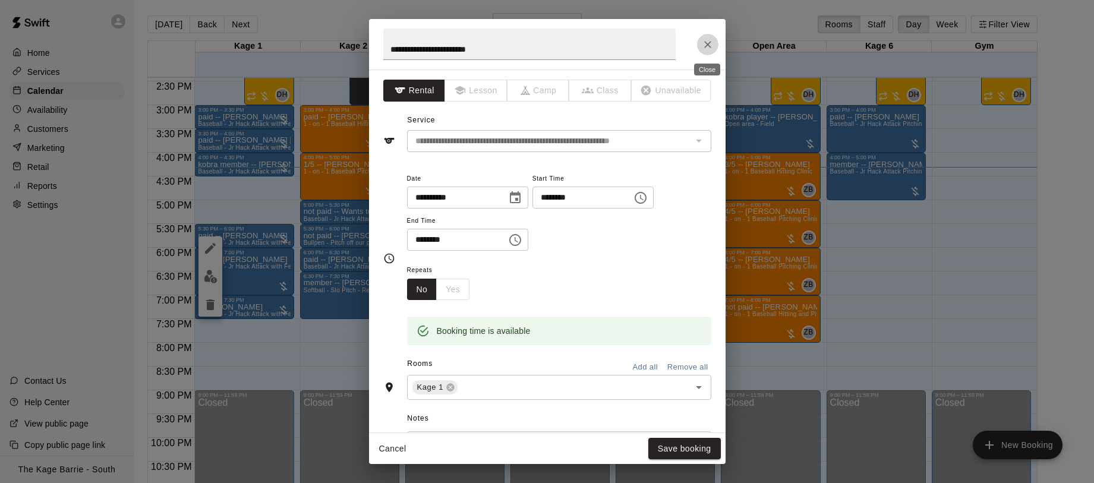
click at [709, 39] on icon "Close" at bounding box center [708, 45] width 12 height 12
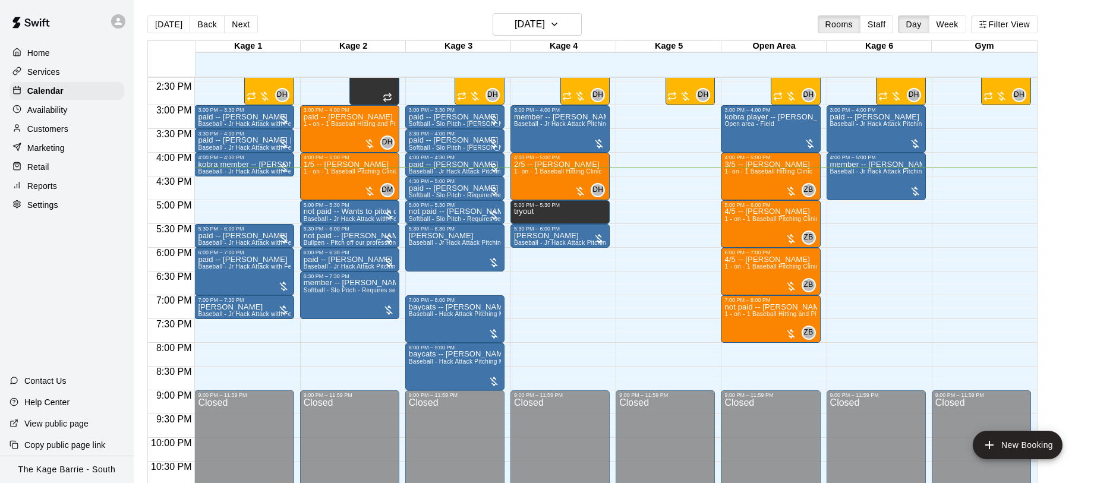
scroll to position [19, 0]
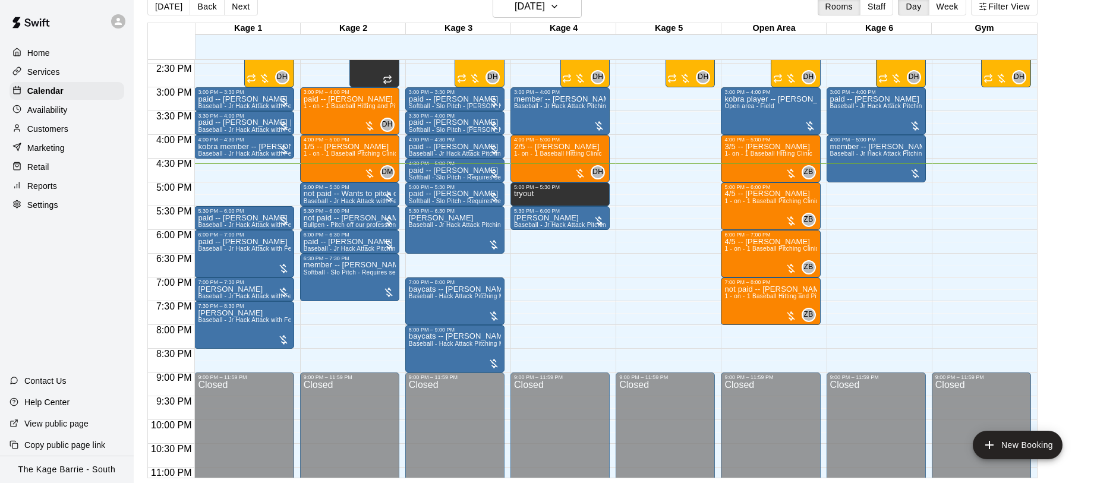
click at [67, 131] on p "Customers" at bounding box center [47, 129] width 41 height 12
drag, startPoint x: 67, startPoint y: 131, endPoint x: 75, endPoint y: 130, distance: 8.4
click at [67, 131] on p "Customers" at bounding box center [47, 129] width 41 height 12
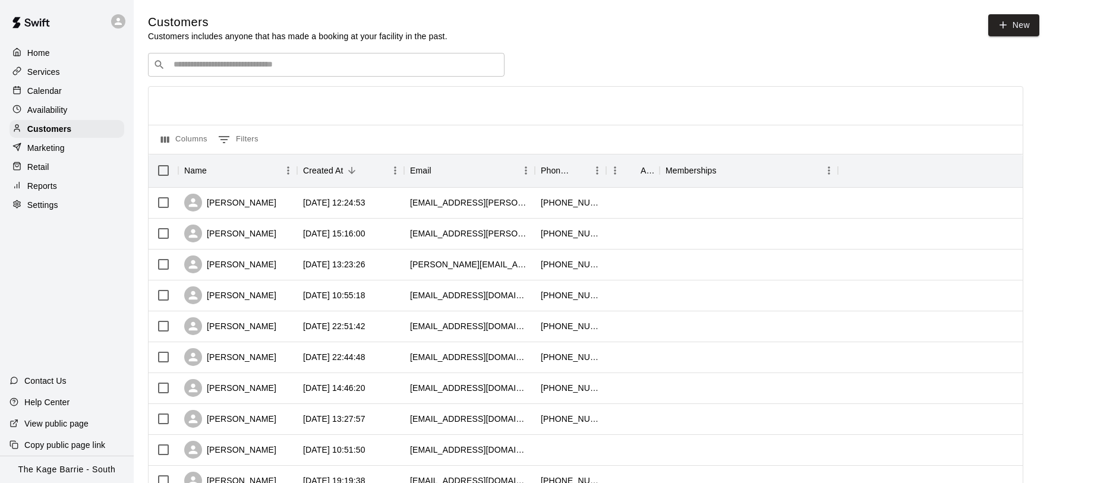
click at [248, 68] on input "Search customers by name or email" at bounding box center [334, 65] width 329 height 12
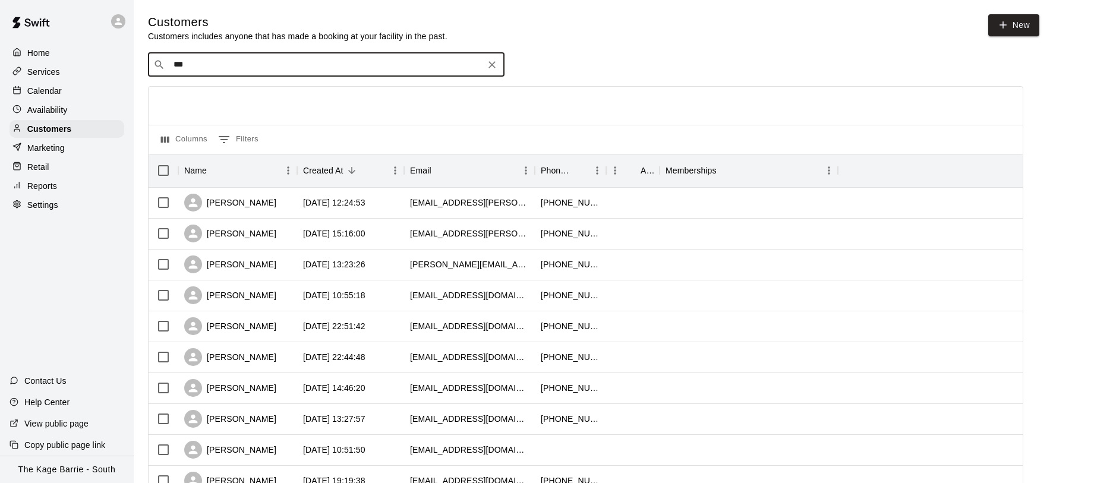
type input "****"
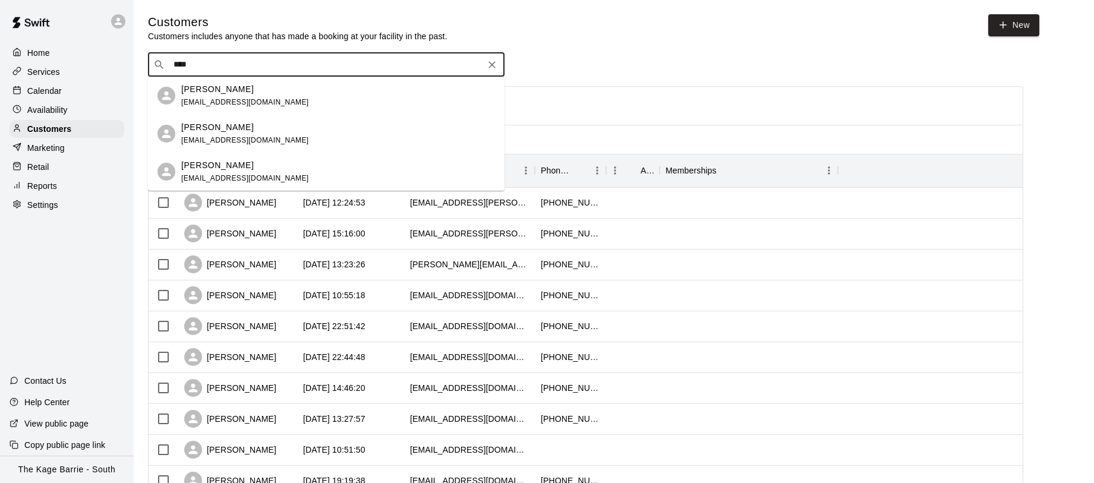
click at [272, 95] on div "[PERSON_NAME] [EMAIL_ADDRESS][DOMAIN_NAME]" at bounding box center [338, 96] width 314 height 26
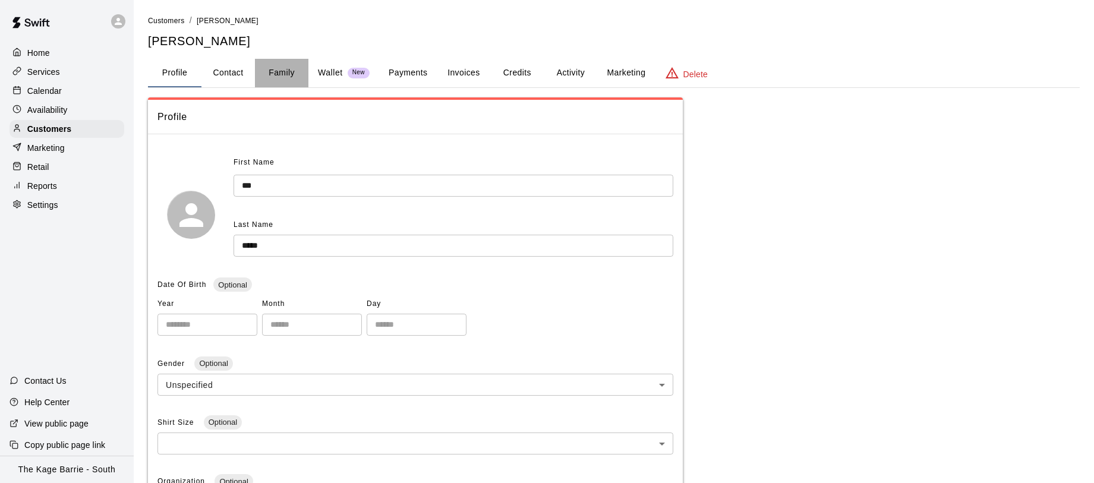
click at [291, 76] on button "Family" at bounding box center [282, 73] width 54 height 29
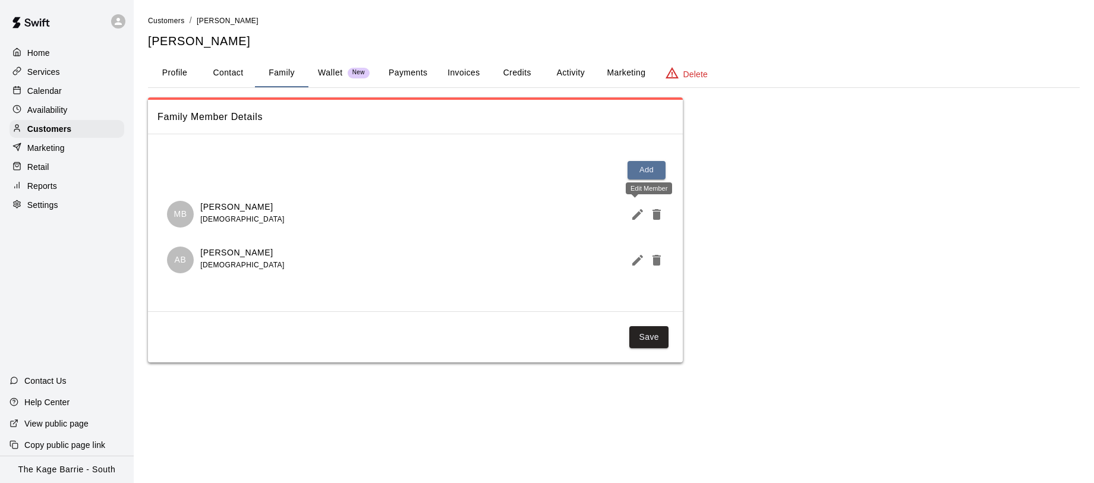
click at [634, 220] on icon "Edit Member" at bounding box center [638, 214] width 14 height 14
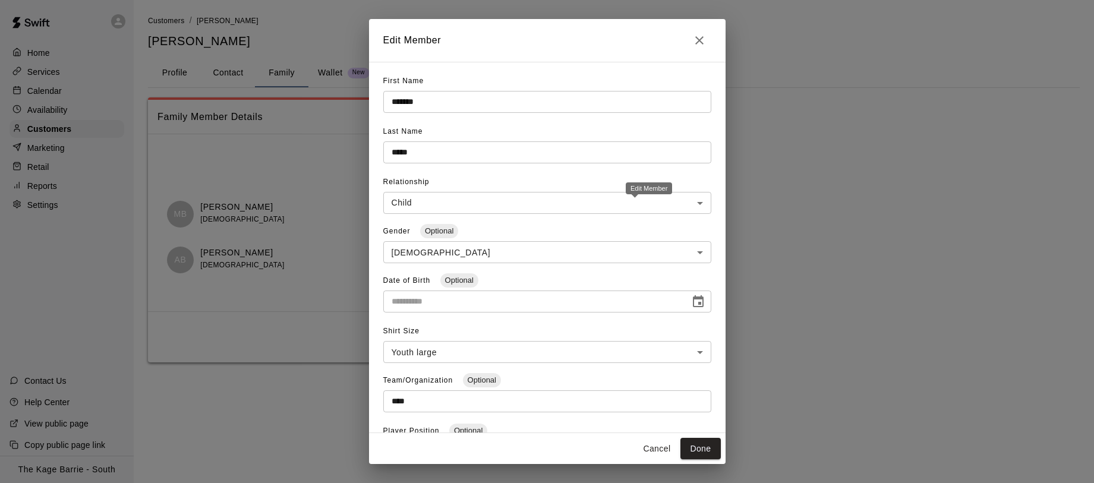
type input "**********"
click at [703, 39] on icon "Close" at bounding box center [700, 40] width 14 height 14
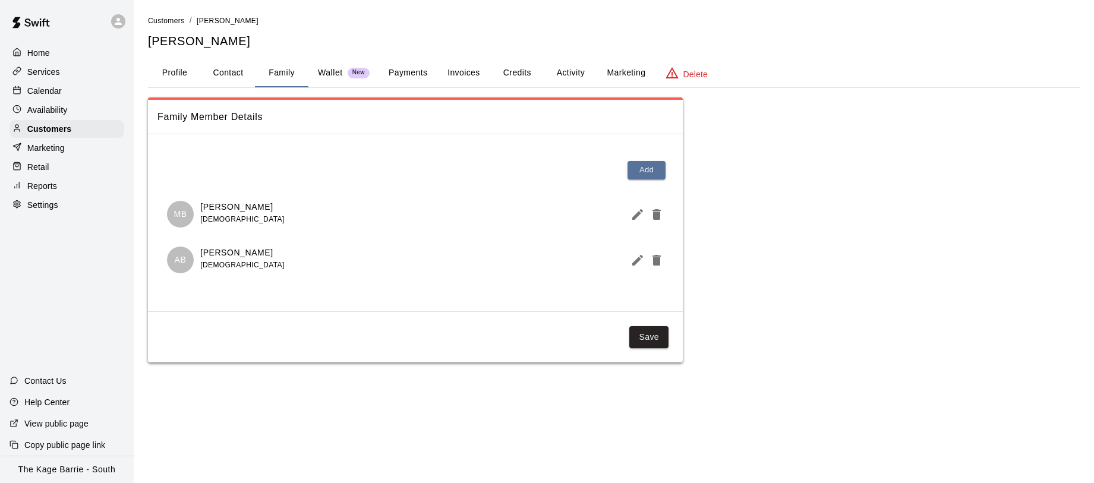
click at [61, 90] on div "Calendar" at bounding box center [67, 91] width 115 height 18
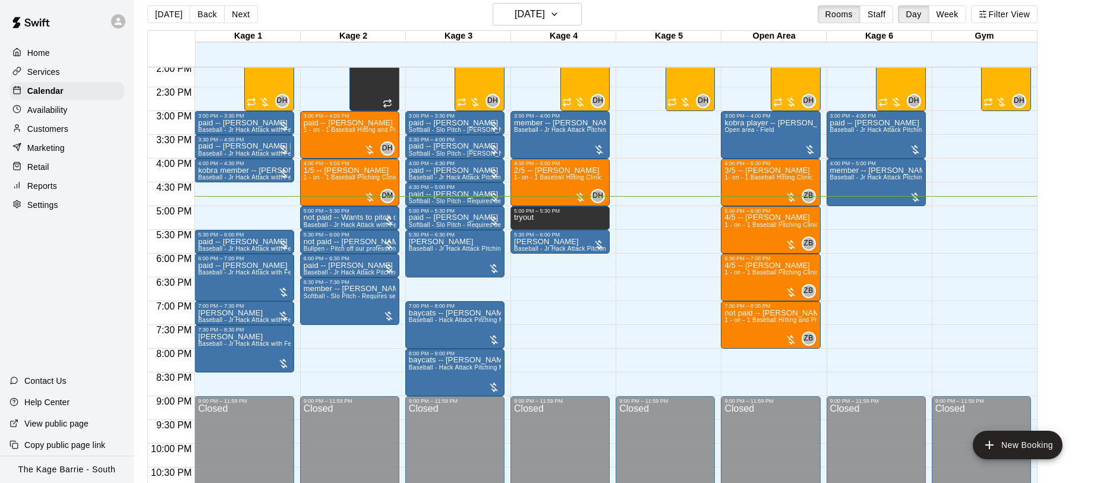
scroll to position [672, 0]
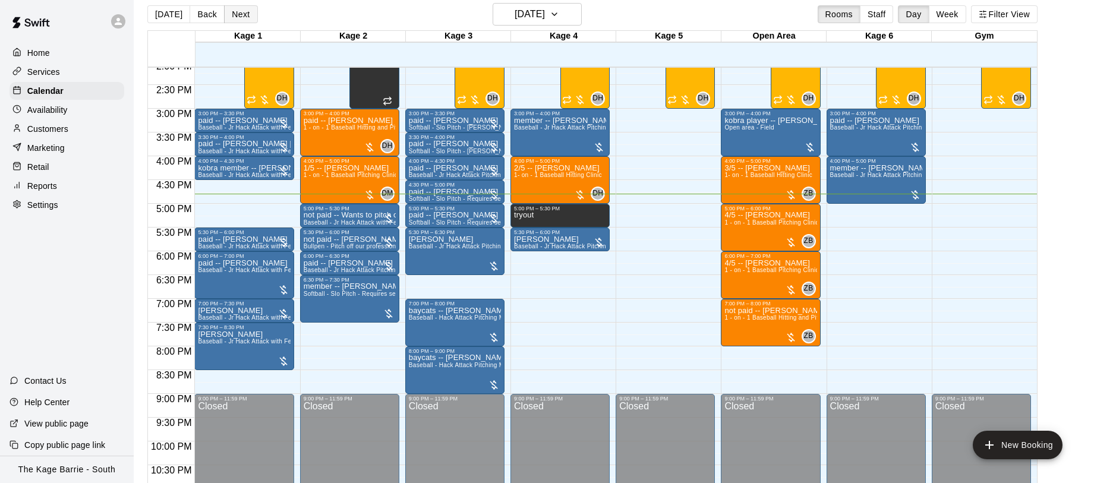
click at [247, 17] on button "Next" at bounding box center [240, 14] width 33 height 18
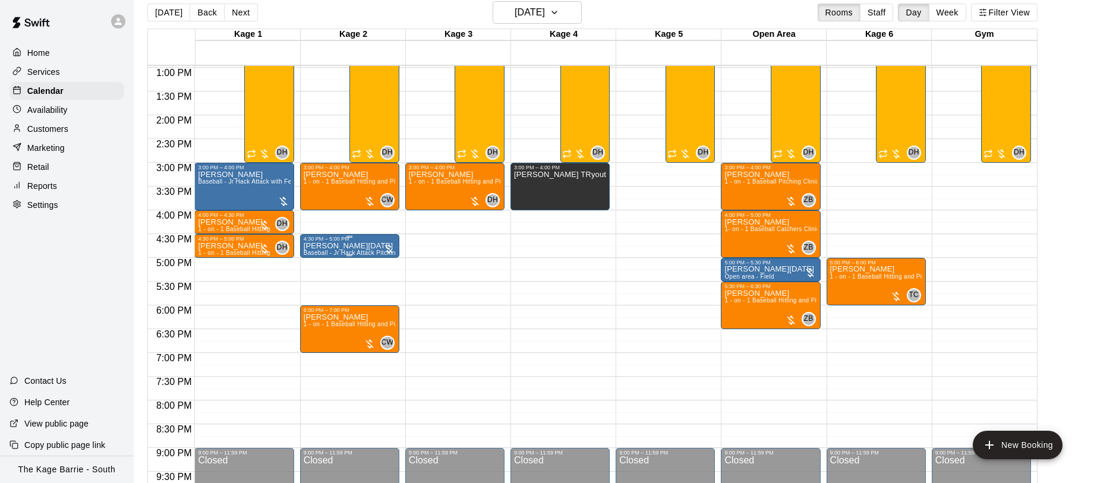
scroll to position [15, 0]
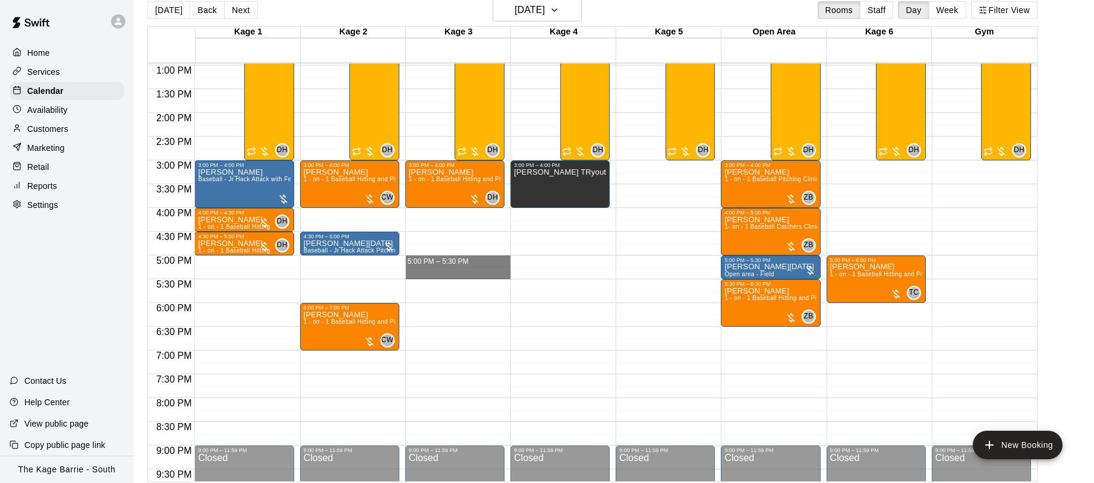
drag, startPoint x: 462, startPoint y: 258, endPoint x: 465, endPoint y: 274, distance: 16.3
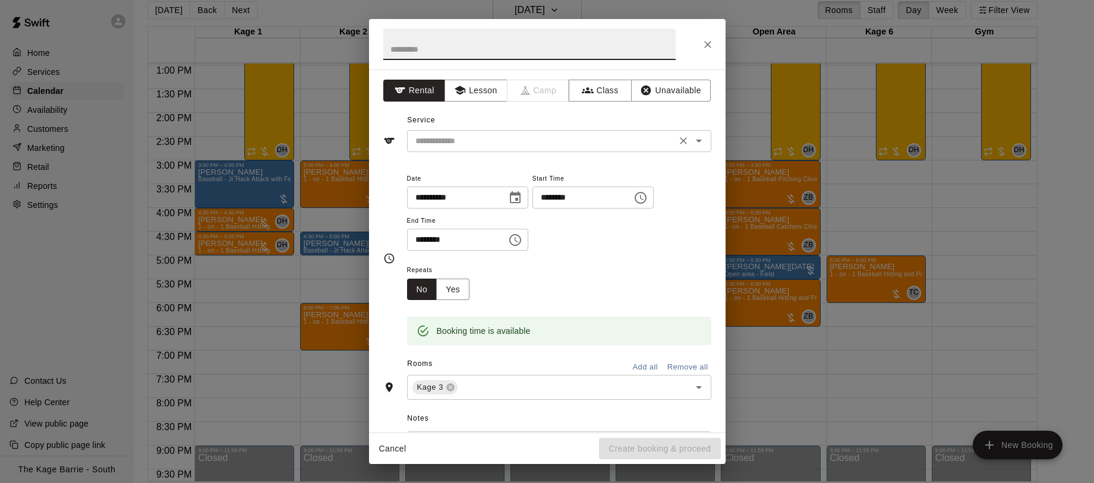
click at [596, 144] on input "text" at bounding box center [542, 141] width 262 height 15
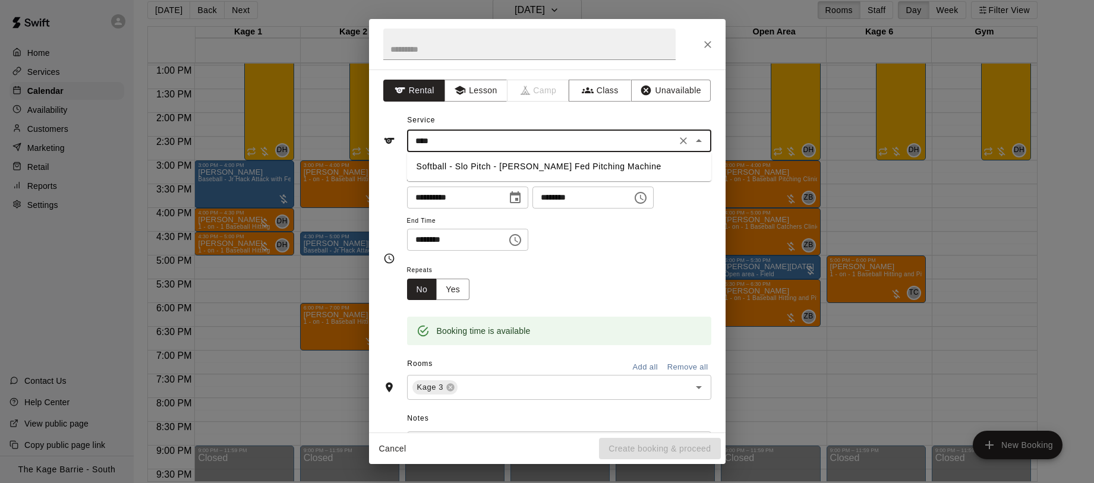
click at [581, 171] on li "Softball - Slo Pitch - [PERSON_NAME] Fed Pitching Machine" at bounding box center [559, 167] width 304 height 20
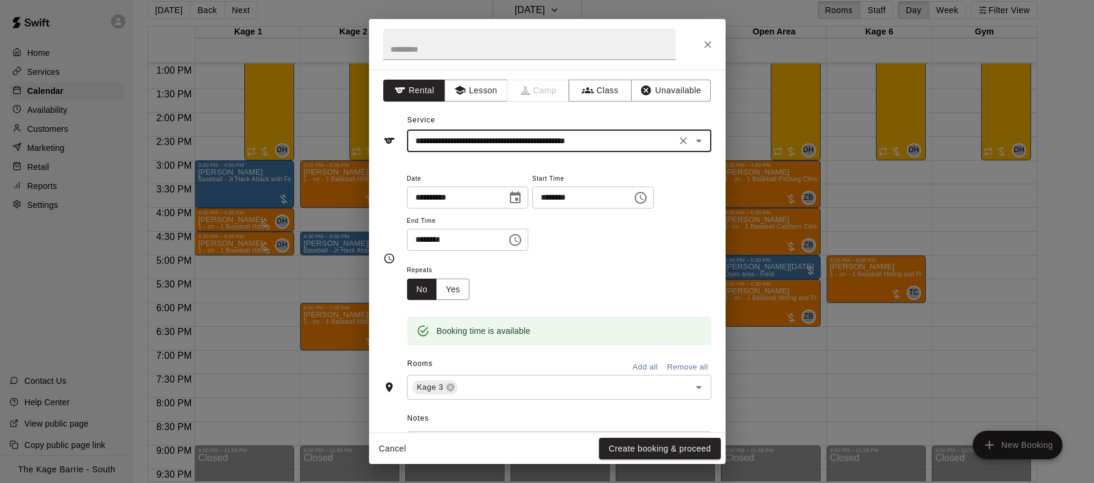
type input "**********"
click at [674, 456] on button "Create booking & proceed" at bounding box center [659, 449] width 121 height 22
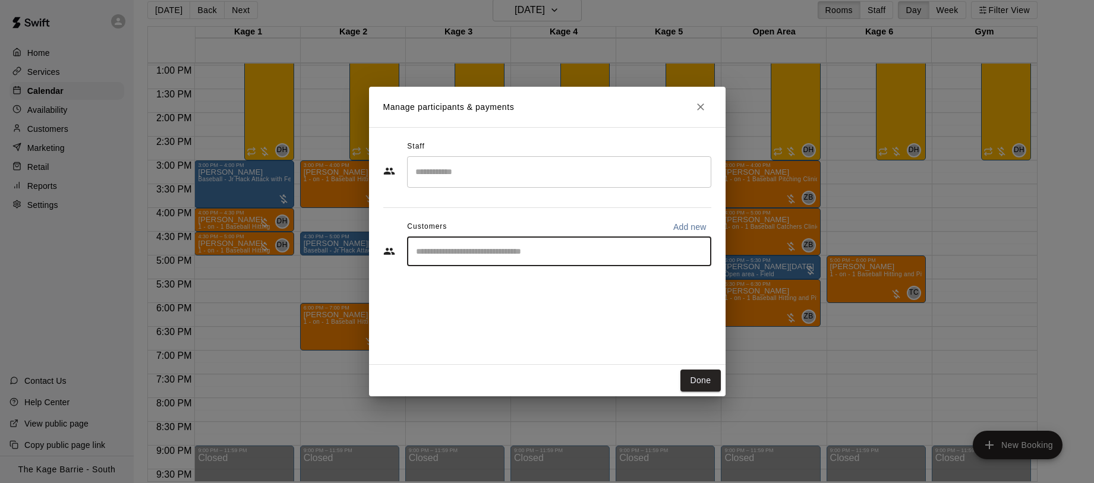
click at [512, 256] on input "Start typing to search customers..." at bounding box center [560, 252] width 294 height 12
type input "****"
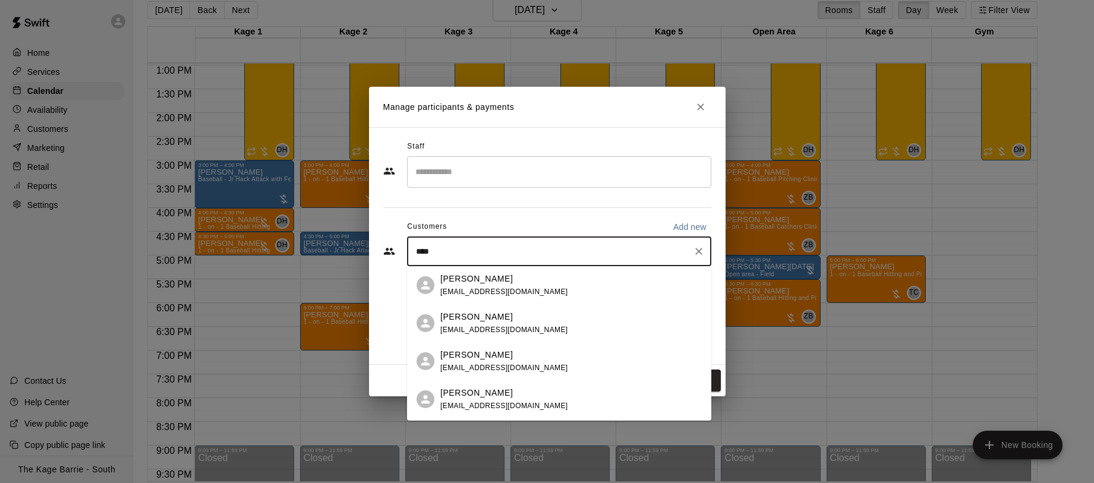
click at [533, 329] on div "[PERSON_NAME] [PERSON_NAME][EMAIL_ADDRESS][DOMAIN_NAME]" at bounding box center [572, 324] width 262 height 26
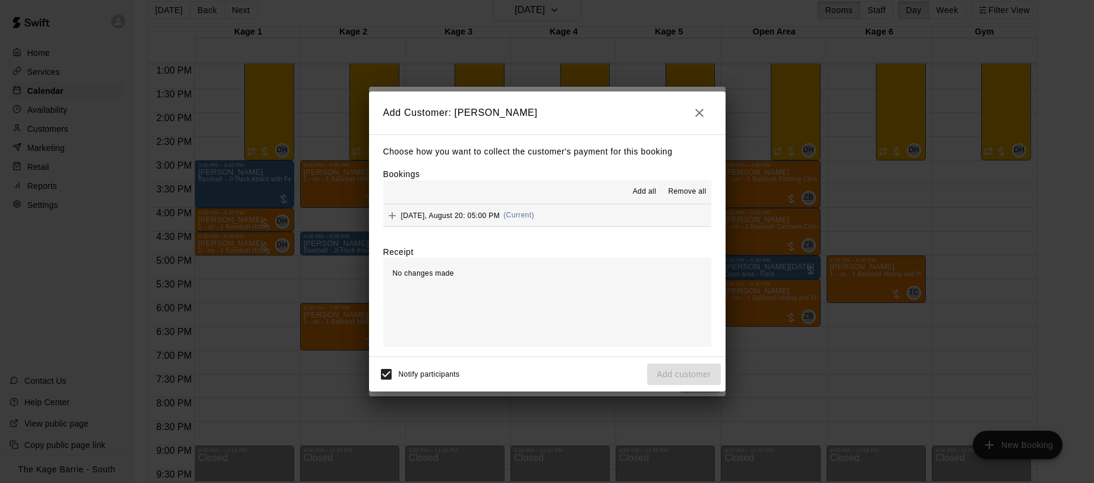
drag, startPoint x: 648, startPoint y: 191, endPoint x: 651, endPoint y: 200, distance: 9.4
click at [647, 191] on span "Add all" at bounding box center [645, 192] width 24 height 12
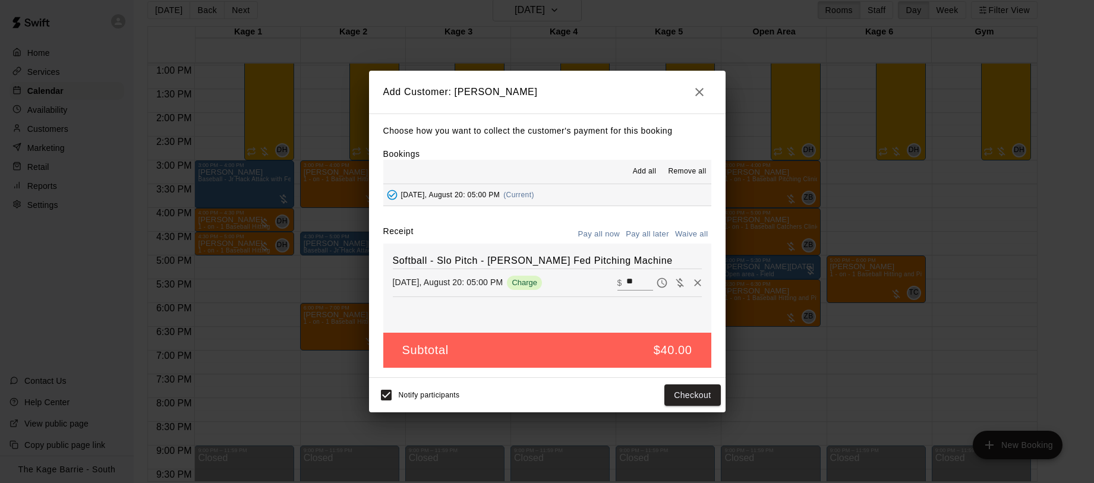
drag, startPoint x: 657, startPoint y: 229, endPoint x: 652, endPoint y: 234, distance: 6.7
click at [657, 229] on button "Pay all later" at bounding box center [647, 234] width 49 height 18
click at [703, 398] on button "Add customer" at bounding box center [683, 396] width 73 height 22
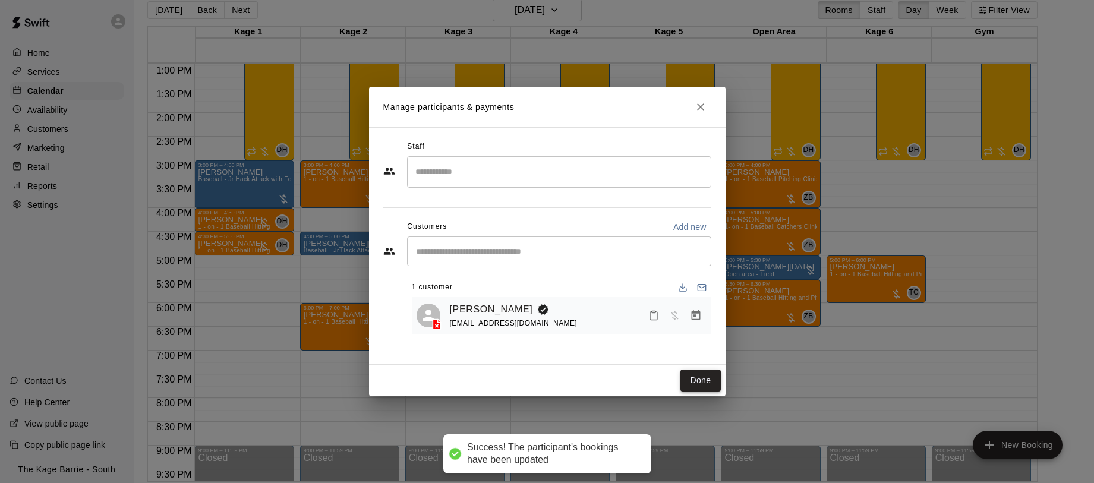
click at [709, 386] on button "Done" at bounding box center [701, 381] width 40 height 22
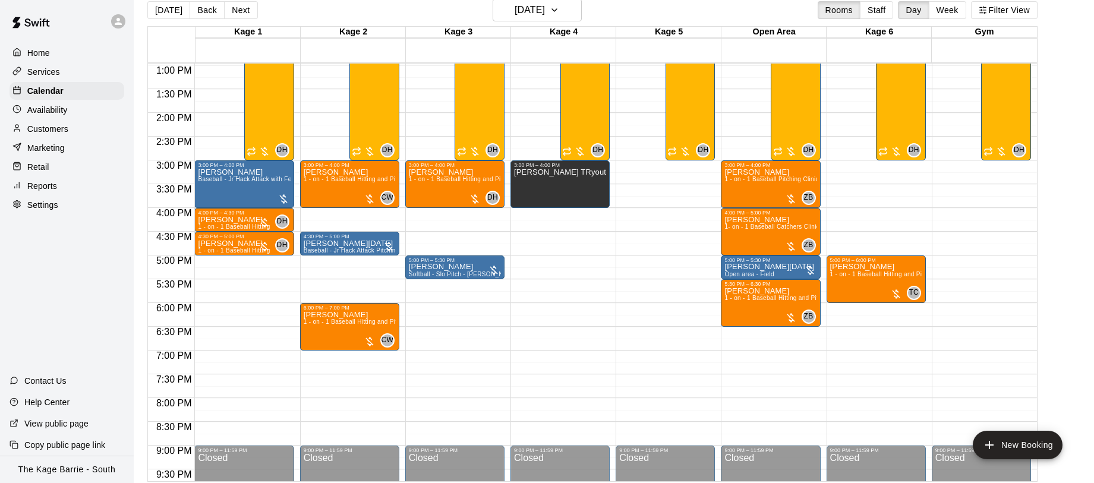
click at [52, 127] on p "Customers" at bounding box center [47, 129] width 41 height 12
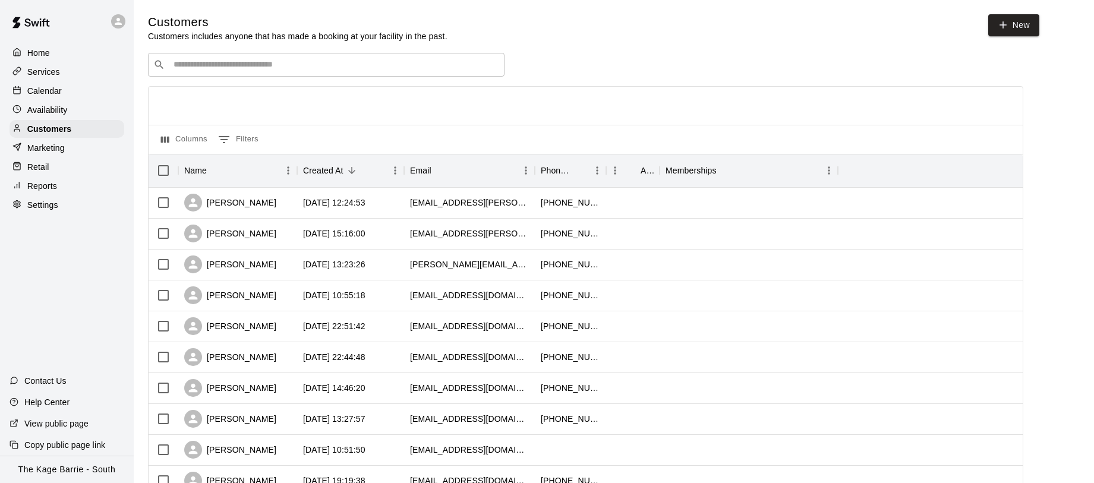
click at [285, 67] on input "Search customers by name or email" at bounding box center [334, 65] width 329 height 12
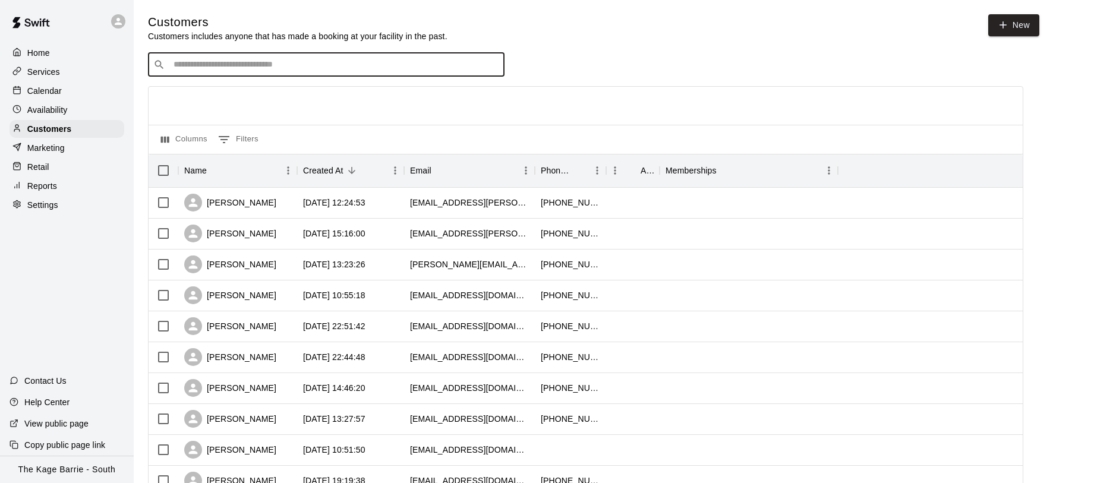
paste input "**********"
type input "**********"
click at [275, 98] on span "[EMAIL_ADDRESS][DOMAIN_NAME]" at bounding box center [245, 102] width 128 height 8
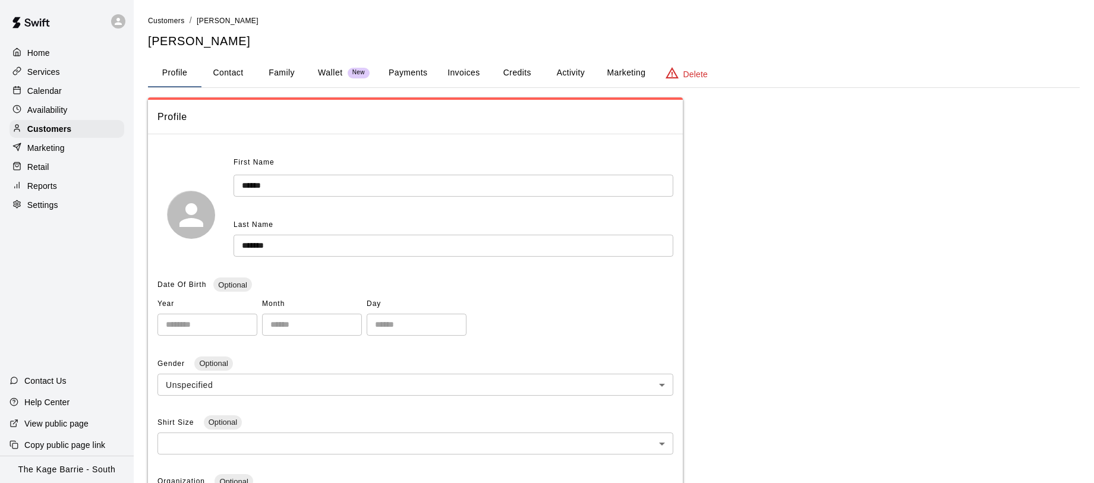
click at [285, 73] on button "Family" at bounding box center [282, 73] width 54 height 29
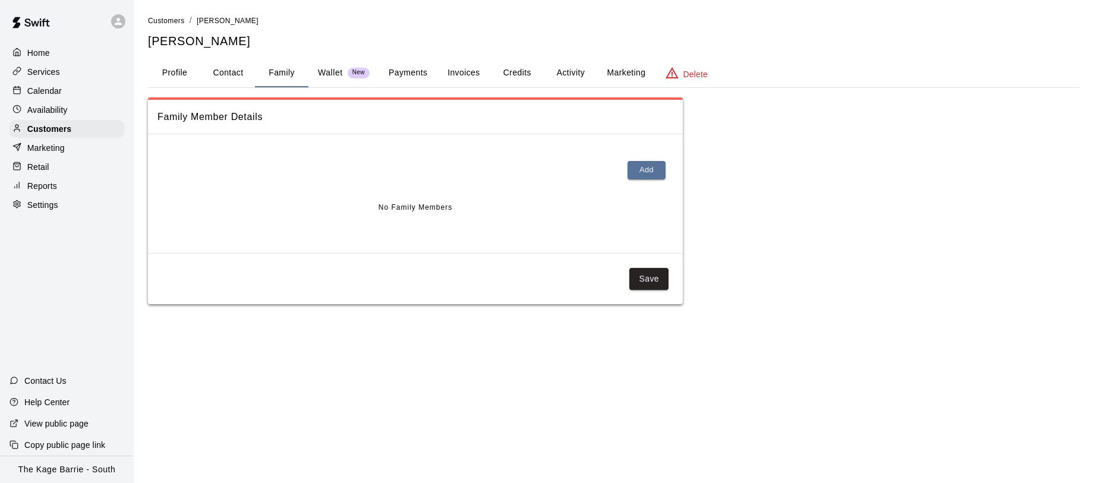
click at [574, 69] on button "Activity" at bounding box center [571, 73] width 54 height 29
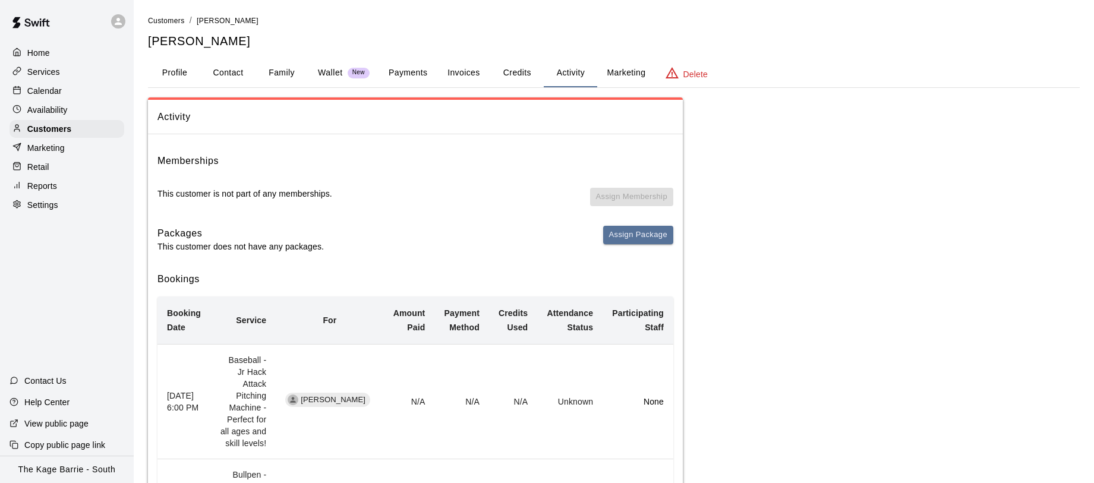
click at [228, 76] on button "Contact" at bounding box center [229, 73] width 54 height 29
select select "**"
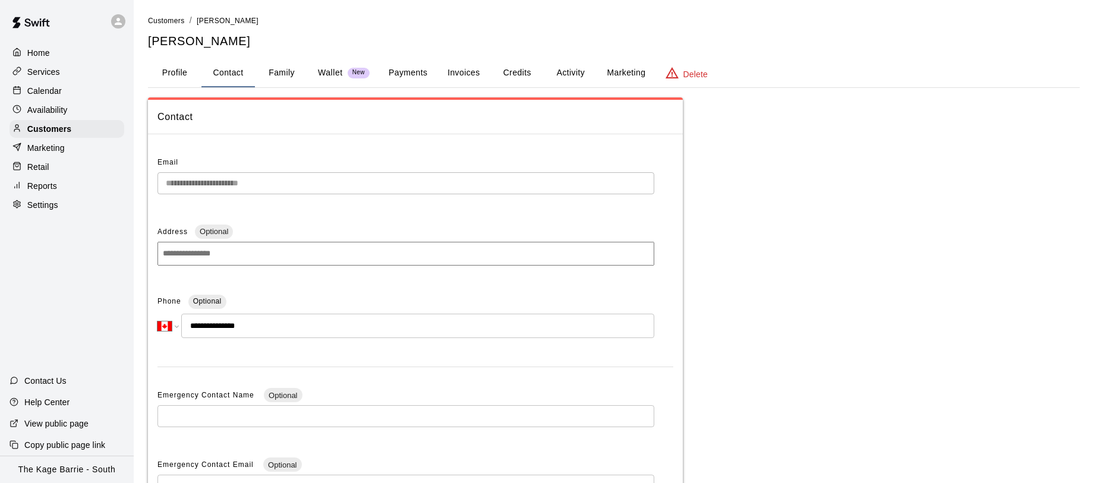
click at [67, 95] on div "Calendar" at bounding box center [67, 91] width 115 height 18
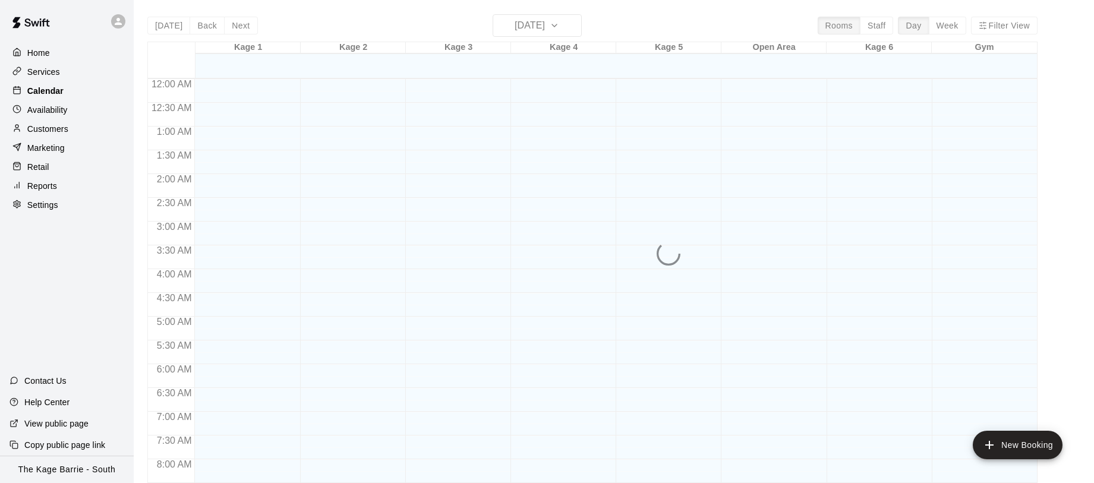
scroll to position [688, 0]
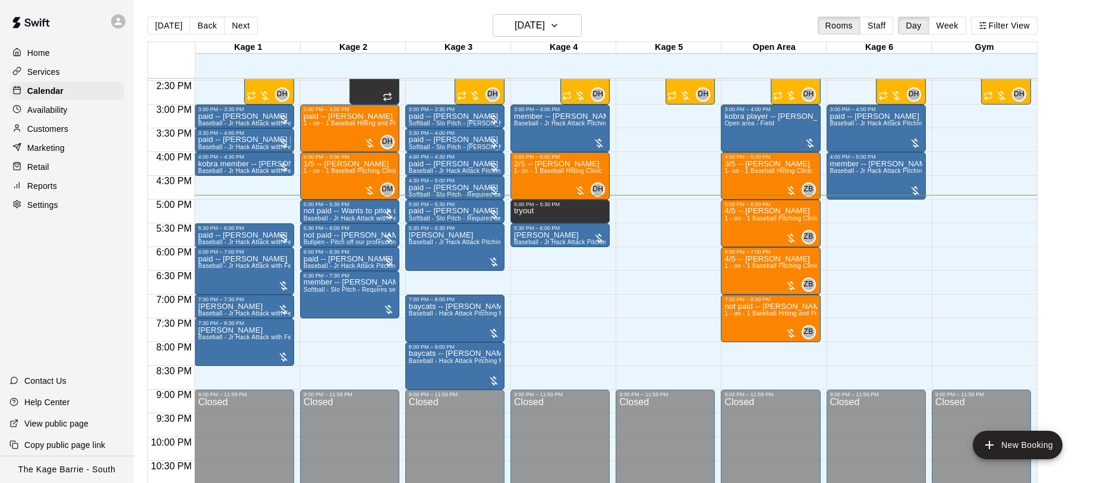
click at [241, 20] on button "Next" at bounding box center [240, 26] width 33 height 18
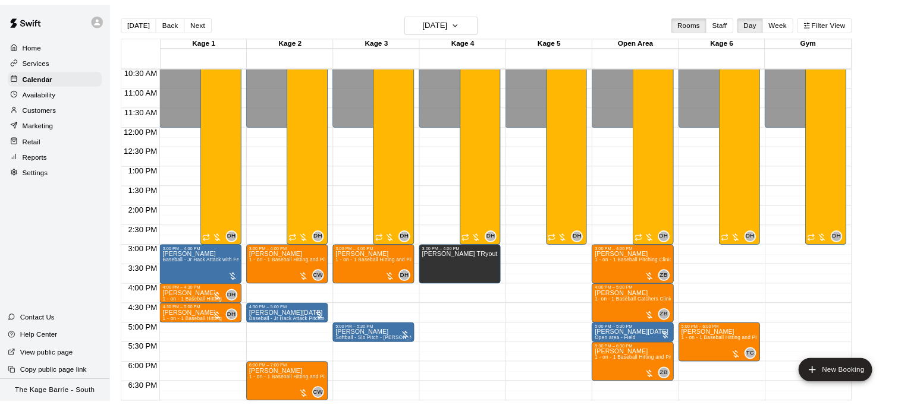
scroll to position [509, 0]
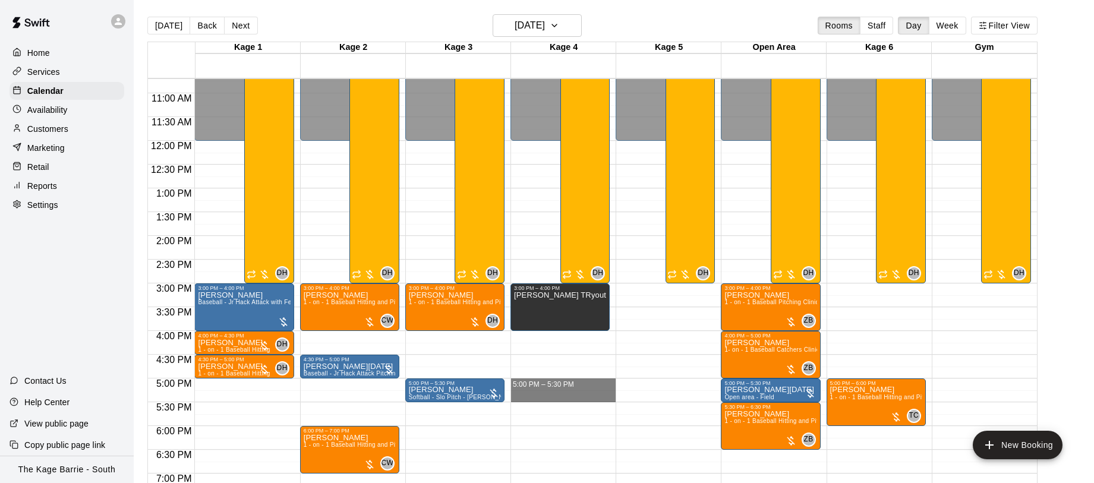
drag, startPoint x: 560, startPoint y: 380, endPoint x: 559, endPoint y: 395, distance: 15.5
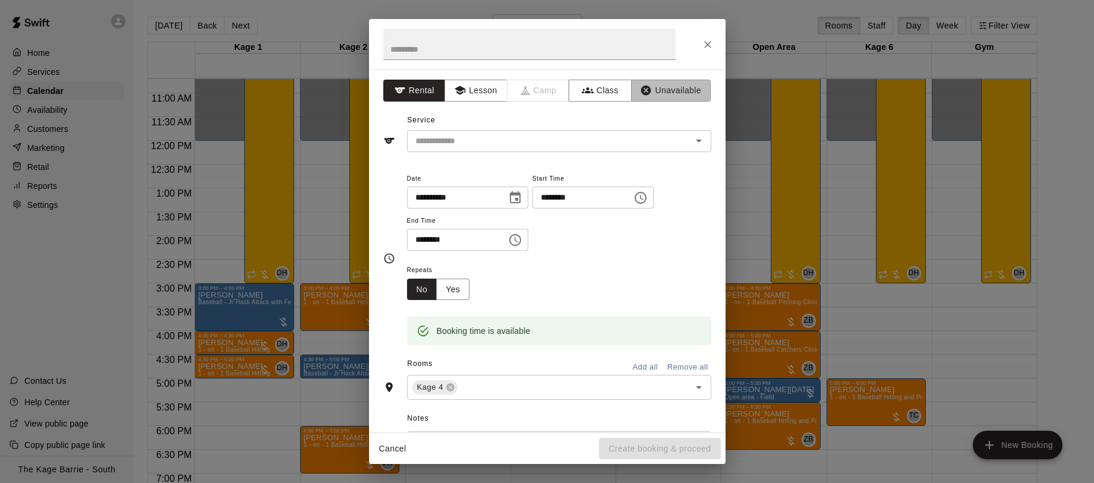
drag, startPoint x: 677, startPoint y: 96, endPoint x: 595, endPoint y: 74, distance: 84.9
click at [677, 96] on button "Unavailable" at bounding box center [671, 91] width 80 height 22
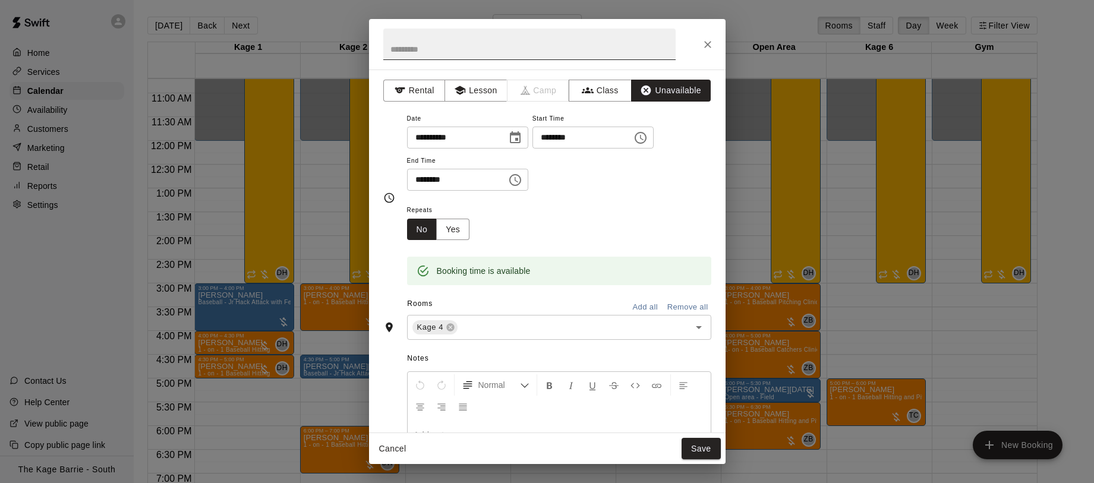
click at [479, 48] on input "text" at bounding box center [529, 45] width 292 height 32
type input "**********"
click at [705, 451] on button "Save" at bounding box center [701, 449] width 39 height 22
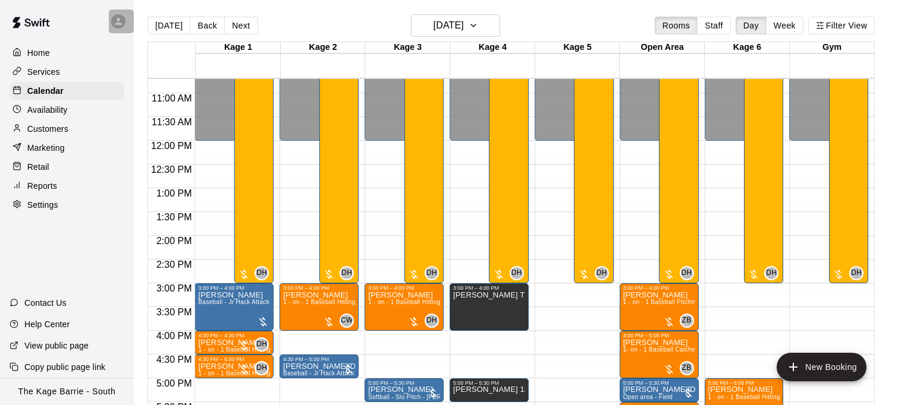
click at [113, 24] on icon at bounding box center [118, 21] width 11 height 11
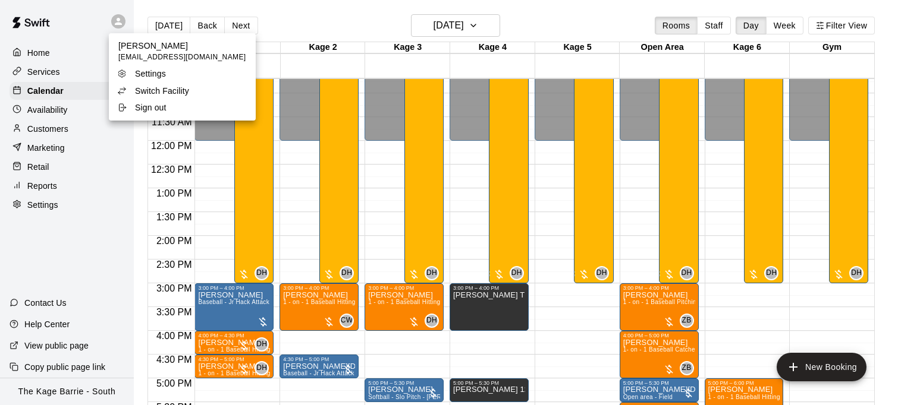
click at [165, 97] on li "Switch Facility" at bounding box center [182, 91] width 147 height 17
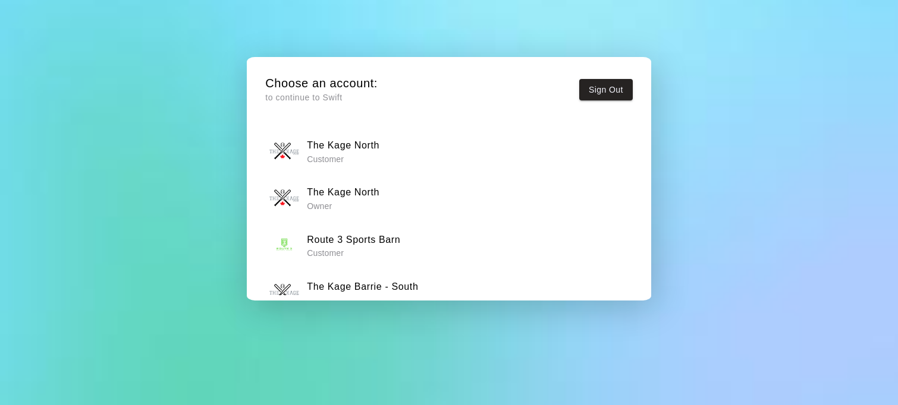
drag, startPoint x: 378, startPoint y: 205, endPoint x: 369, endPoint y: 205, distance: 8.3
click at [369, 205] on p "Owner" at bounding box center [343, 206] width 73 height 12
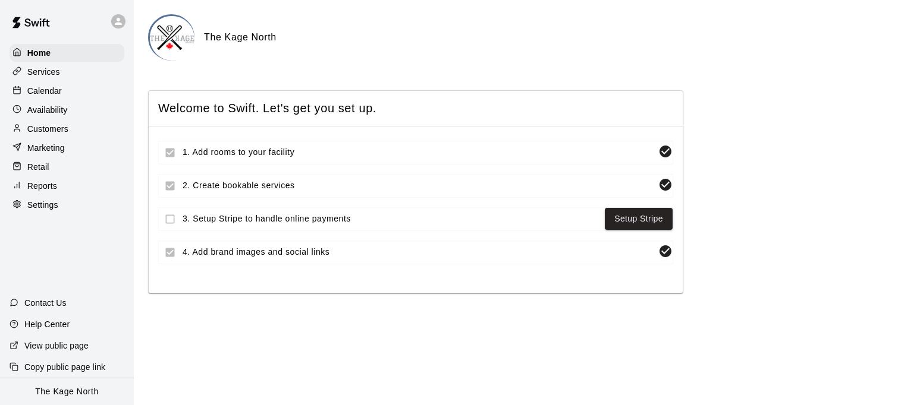
click at [61, 92] on p "Calendar" at bounding box center [44, 91] width 34 height 12
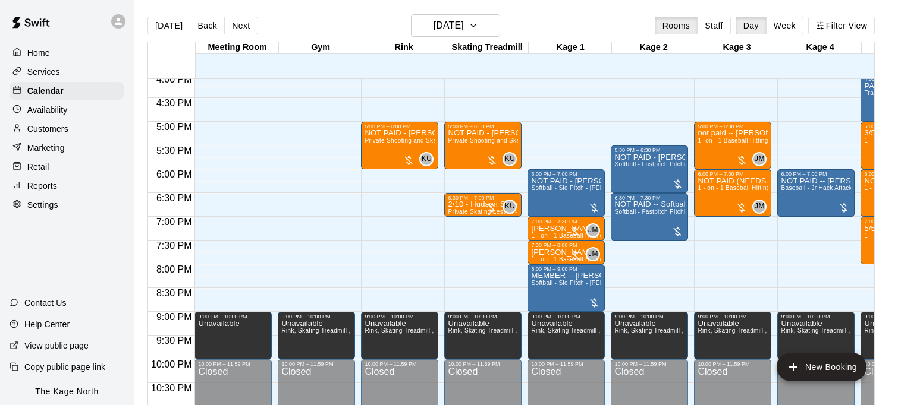
scroll to position [0, 70]
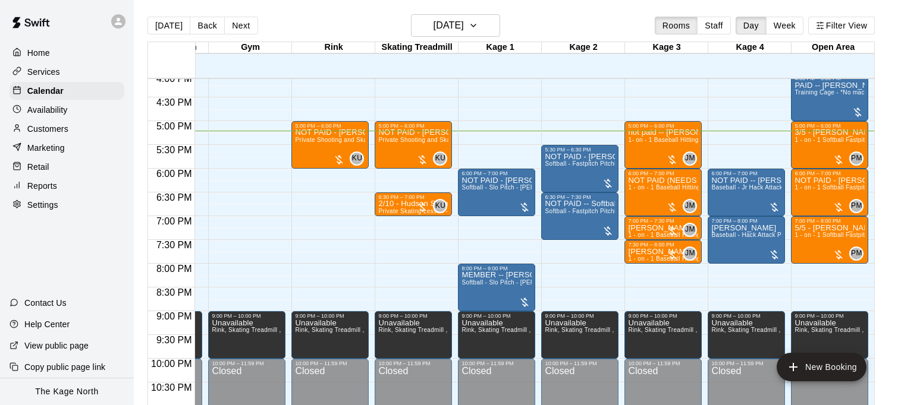
click at [61, 135] on div "Customers" at bounding box center [67, 129] width 115 height 18
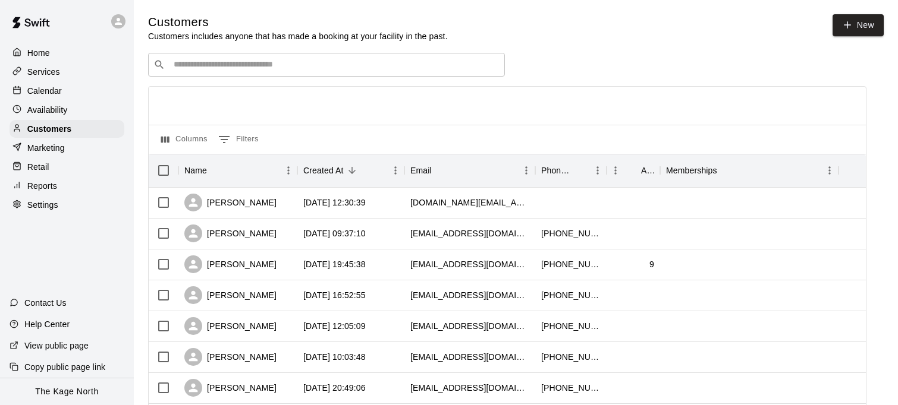
click at [295, 72] on div "​ ​" at bounding box center [326, 65] width 357 height 24
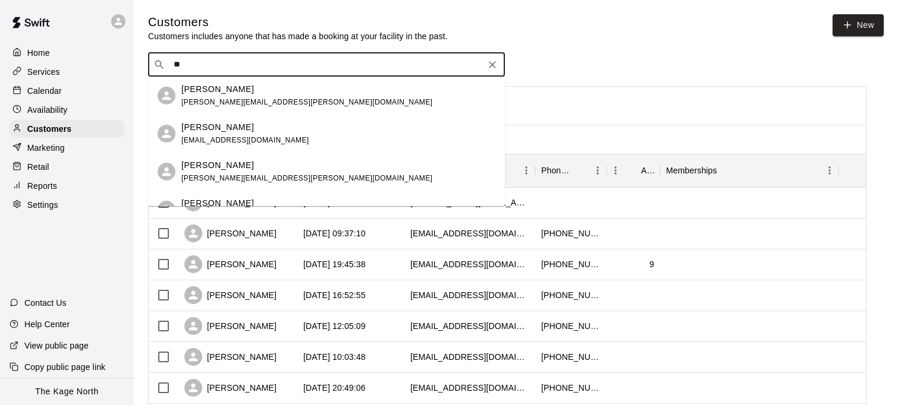
type input "*"
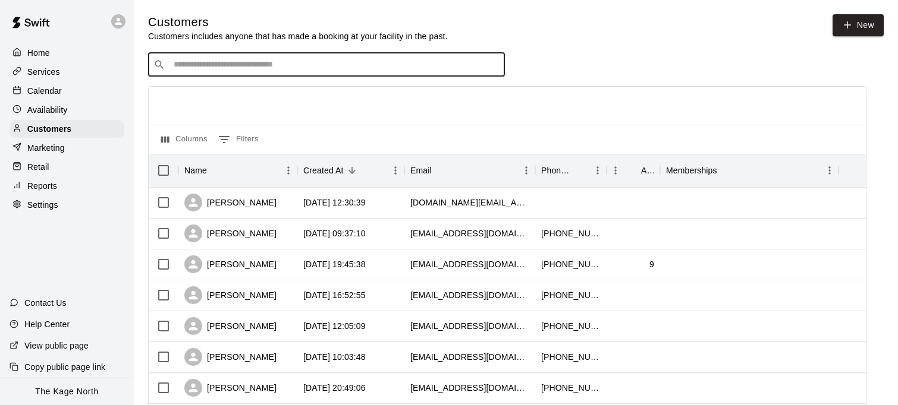
click at [67, 96] on div "Calendar" at bounding box center [67, 91] width 115 height 18
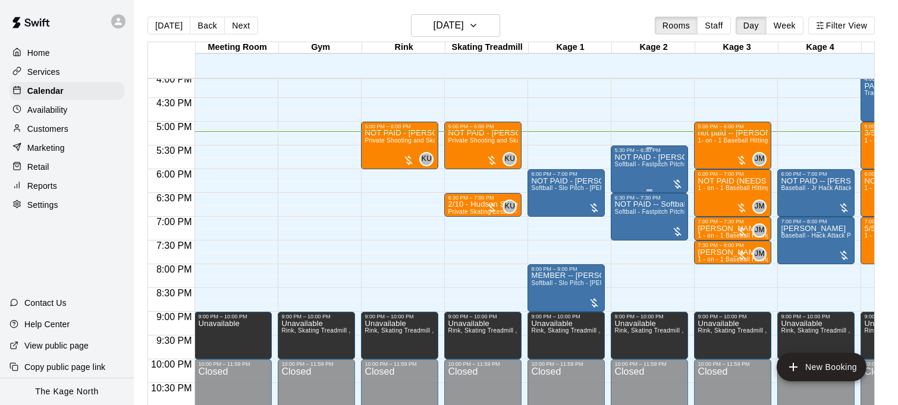
scroll to position [0, 70]
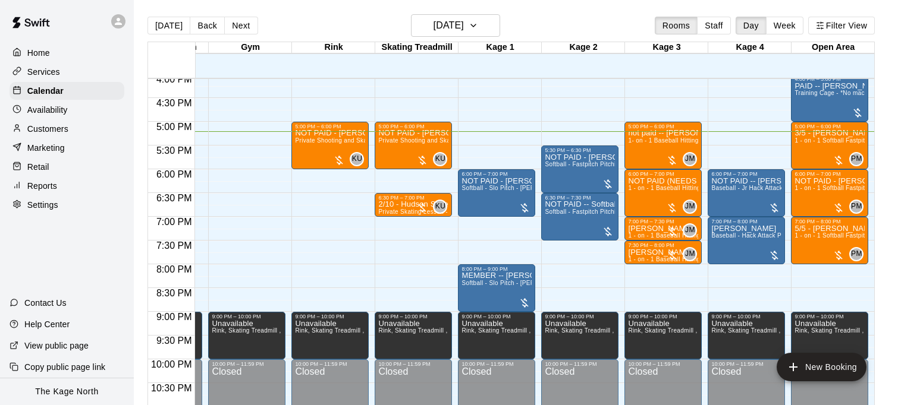
click at [117, 24] on icon at bounding box center [118, 21] width 11 height 11
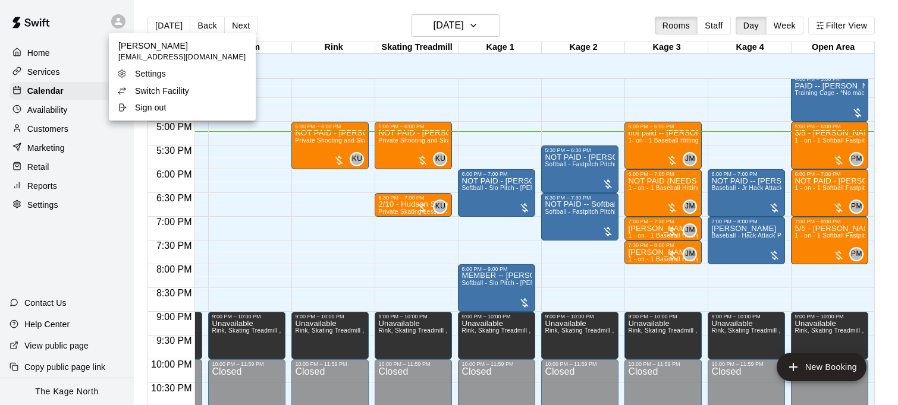
click at [176, 89] on p "Switch Facility" at bounding box center [162, 91] width 54 height 12
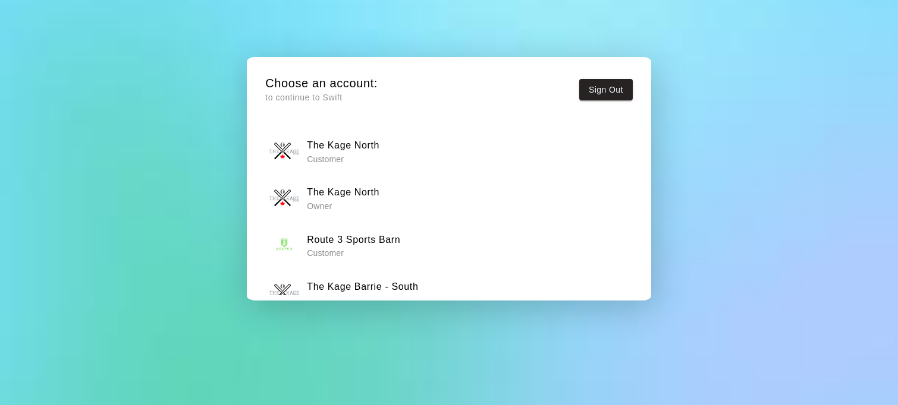
scroll to position [73, 0]
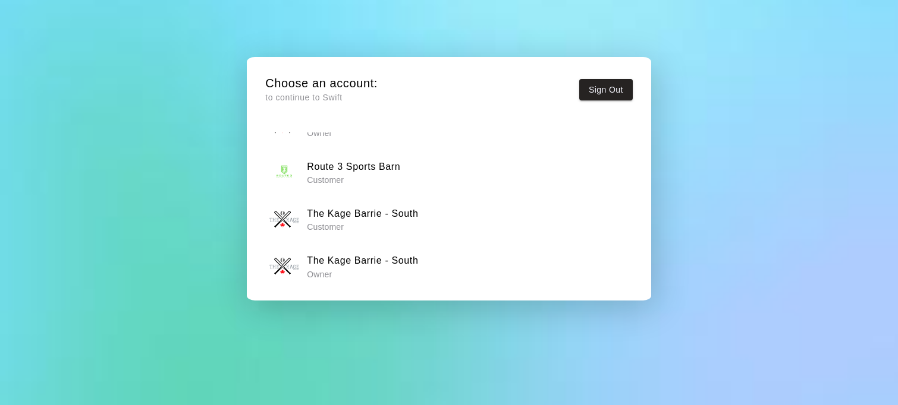
click at [403, 269] on p "Owner" at bounding box center [362, 275] width 111 height 12
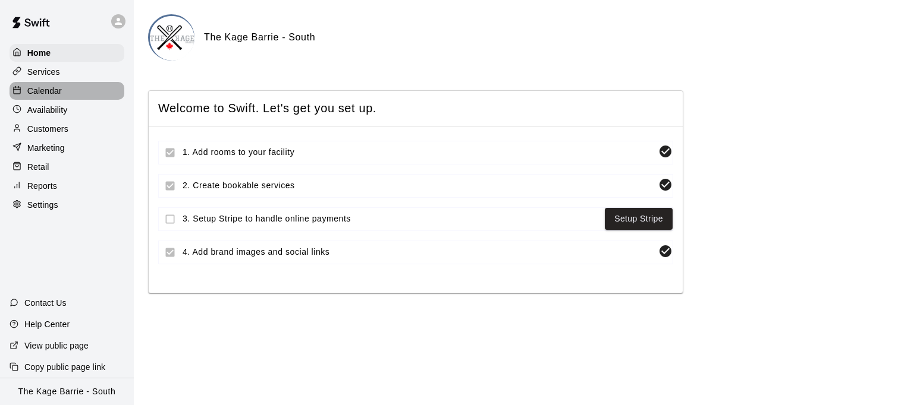
click at [65, 87] on div "Calendar" at bounding box center [67, 91] width 115 height 18
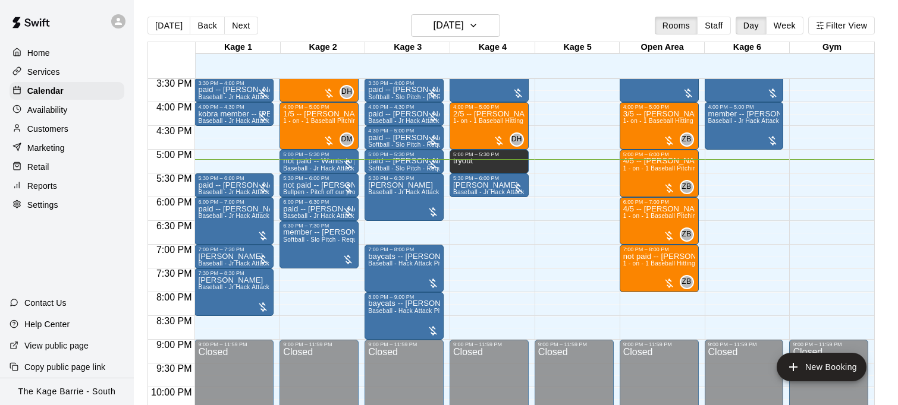
scroll to position [733, 0]
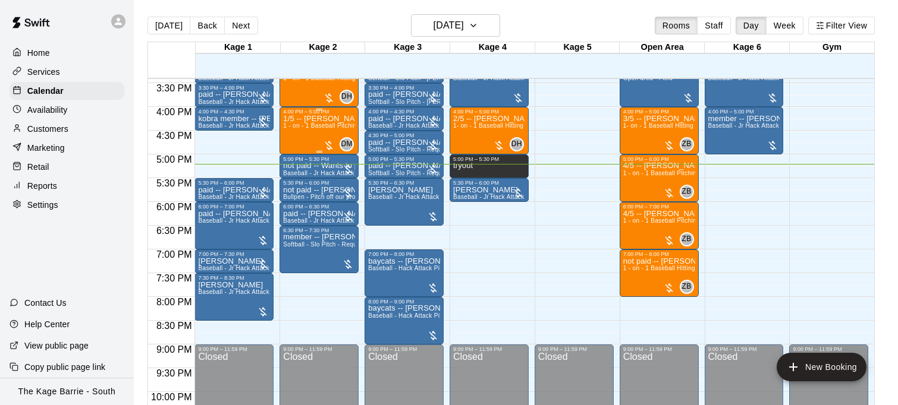
click at [302, 126] on span "1 - on - 1 Baseball Pitching Clinic" at bounding box center [330, 125] width 94 height 7
click at [297, 163] on img "edit" at bounding box center [296, 163] width 14 height 14
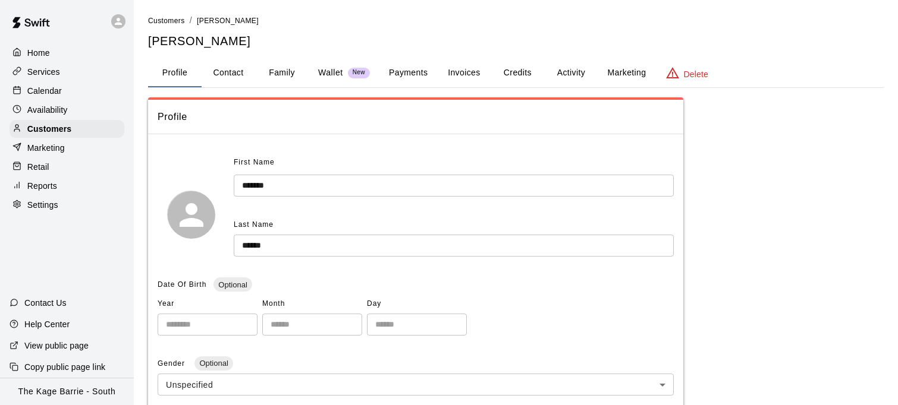
click at [293, 77] on button "Family" at bounding box center [282, 73] width 54 height 29
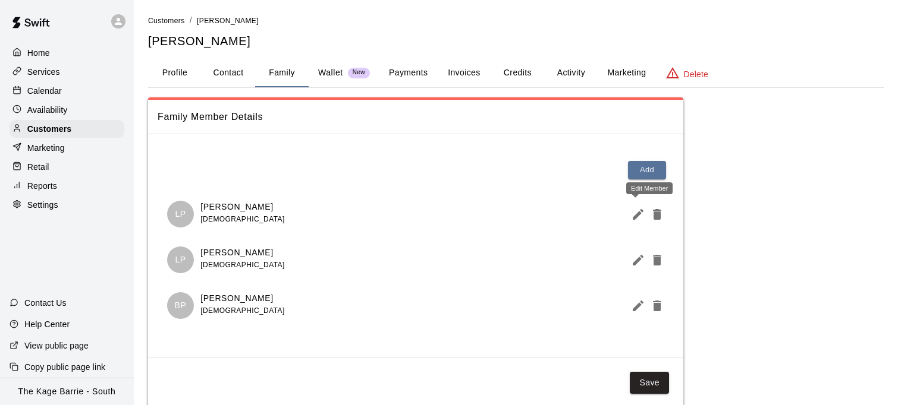
click at [633, 219] on icon "Edit Member" at bounding box center [638, 214] width 11 height 11
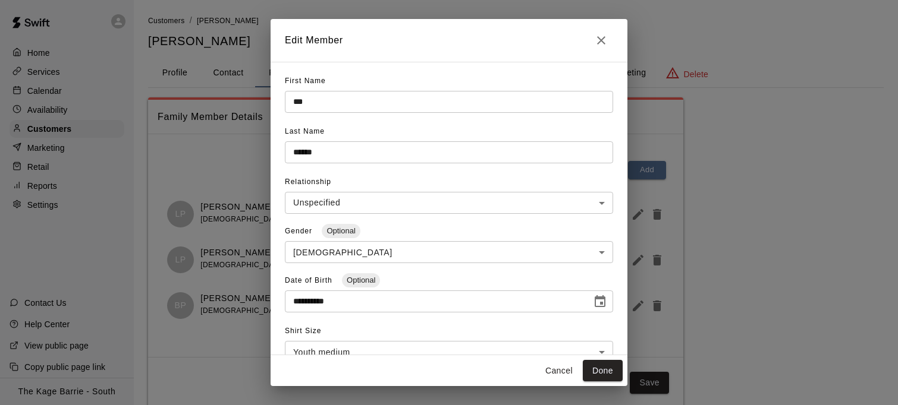
click at [598, 41] on icon "Close" at bounding box center [601, 40] width 14 height 14
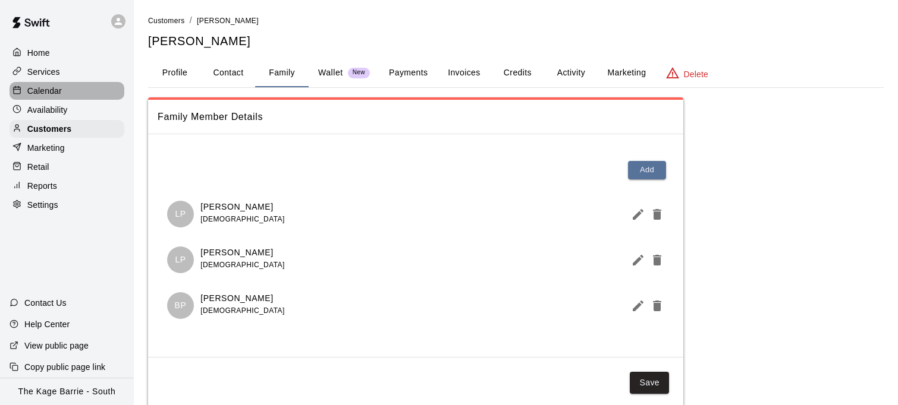
click at [61, 92] on p "Calendar" at bounding box center [44, 91] width 34 height 12
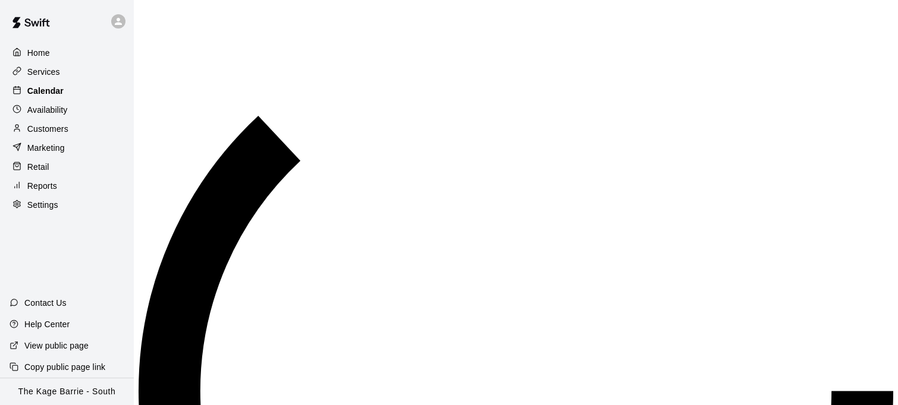
scroll to position [766, 0]
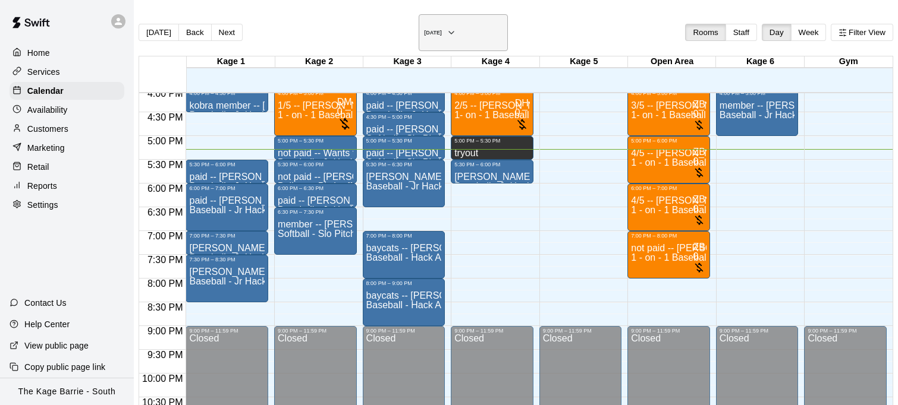
click at [456, 31] on icon "button" at bounding box center [451, 33] width 10 height 14
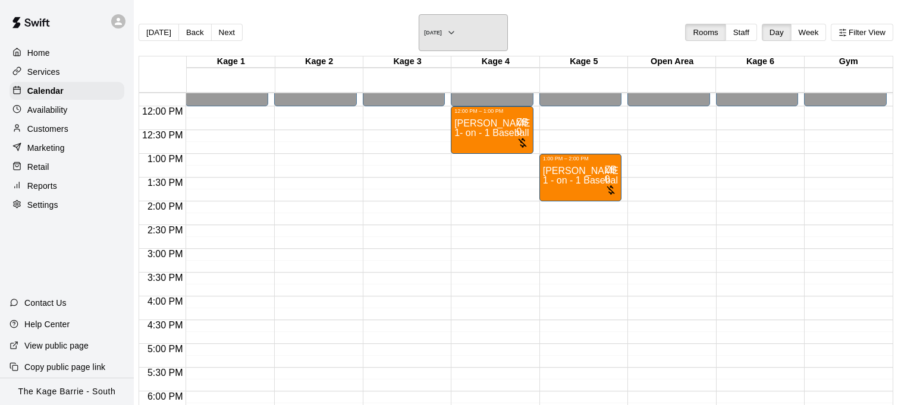
scroll to position [548, 0]
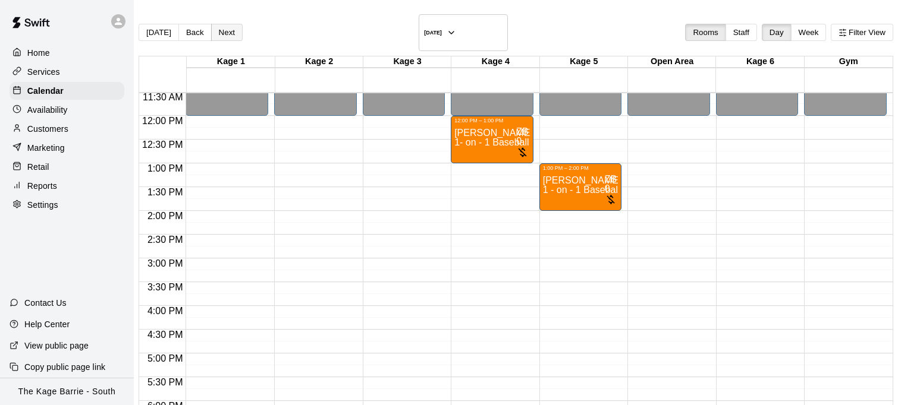
click at [243, 26] on button "Next" at bounding box center [227, 32] width 32 height 17
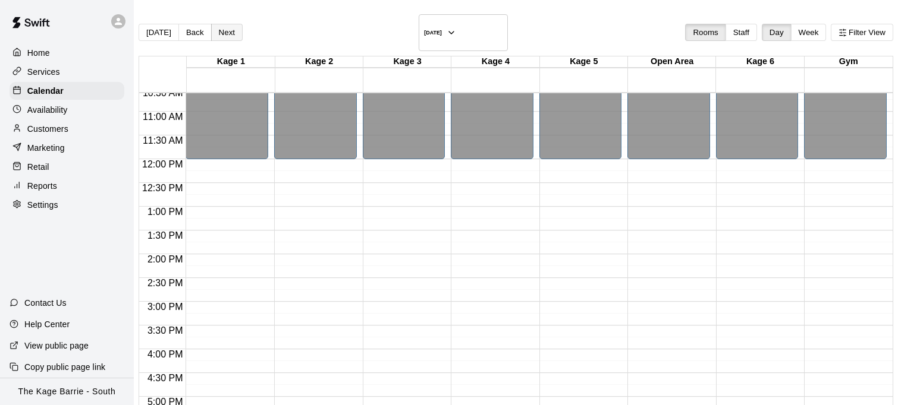
scroll to position [490, 0]
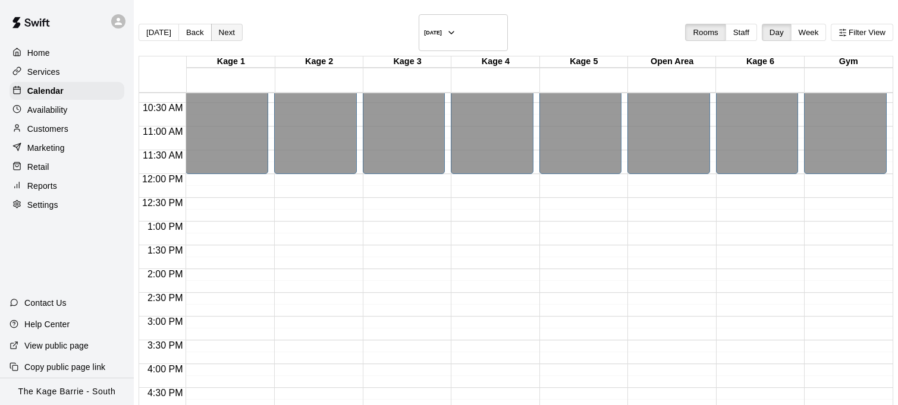
click at [240, 25] on button "Next" at bounding box center [227, 32] width 32 height 17
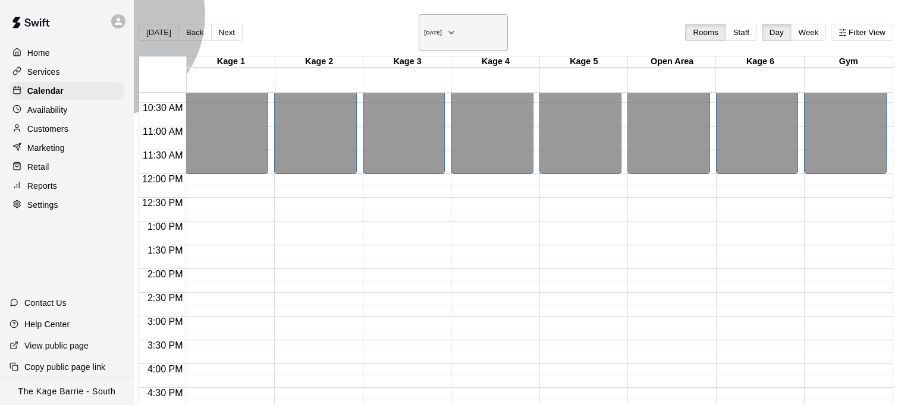
click at [456, 30] on icon "button" at bounding box center [451, 33] width 10 height 14
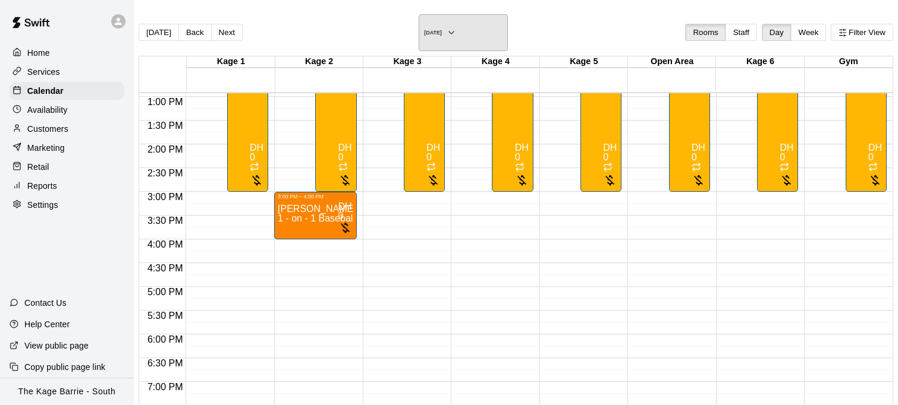
scroll to position [699, 0]
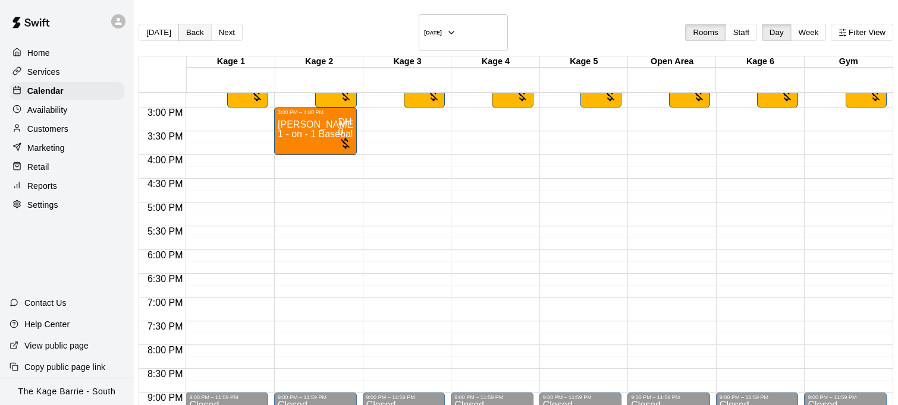
click at [199, 29] on button "Back" at bounding box center [194, 32] width 33 height 17
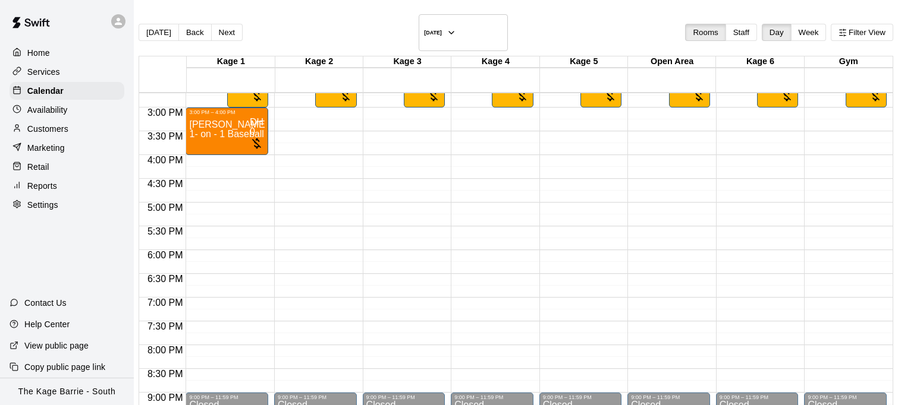
click at [199, 29] on button "Back" at bounding box center [194, 32] width 33 height 17
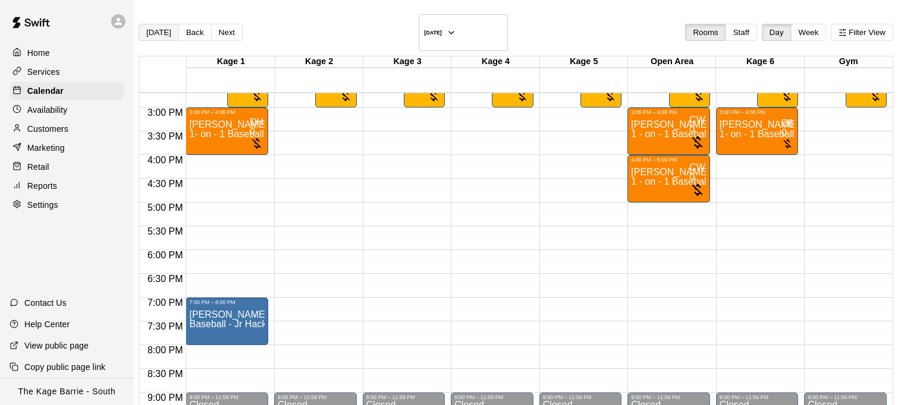
click at [164, 28] on button "[DATE]" at bounding box center [159, 32] width 40 height 17
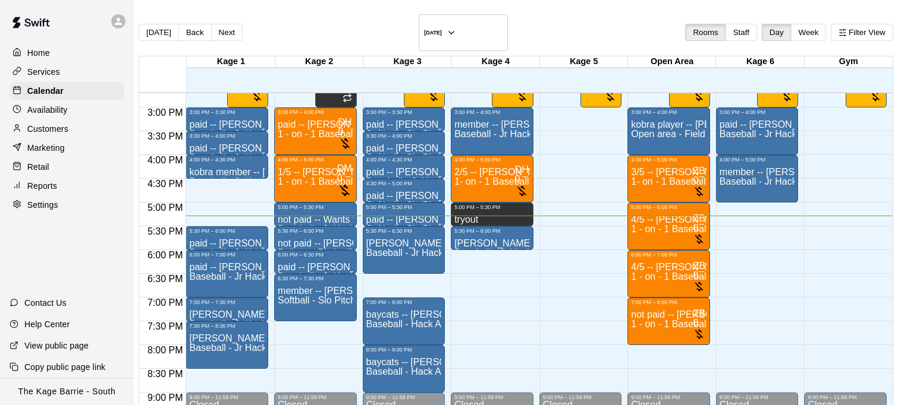
click at [65, 77] on div "Services" at bounding box center [67, 72] width 115 height 18
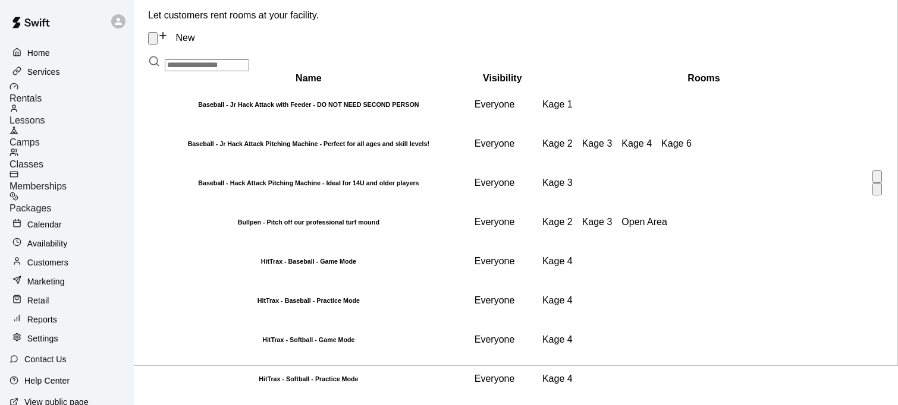
scroll to position [36, 0]
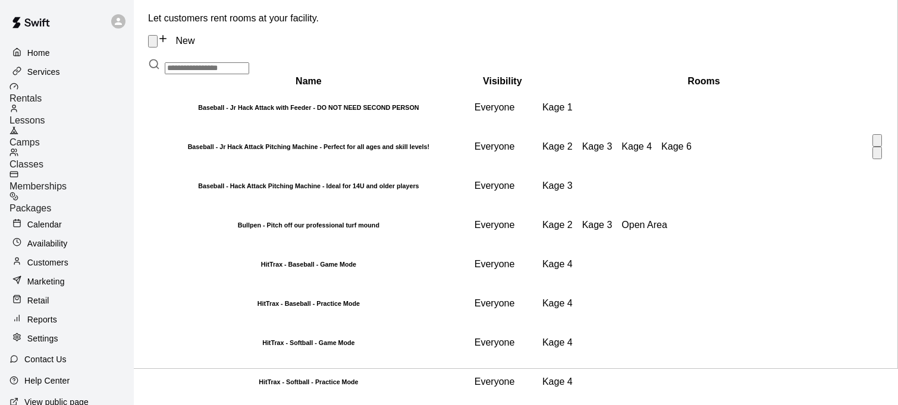
click at [407, 150] on h6 "Baseball - Jr Hack Attack Pitching Machine - Perfect for all ages and skill lev…" at bounding box center [308, 146] width 317 height 7
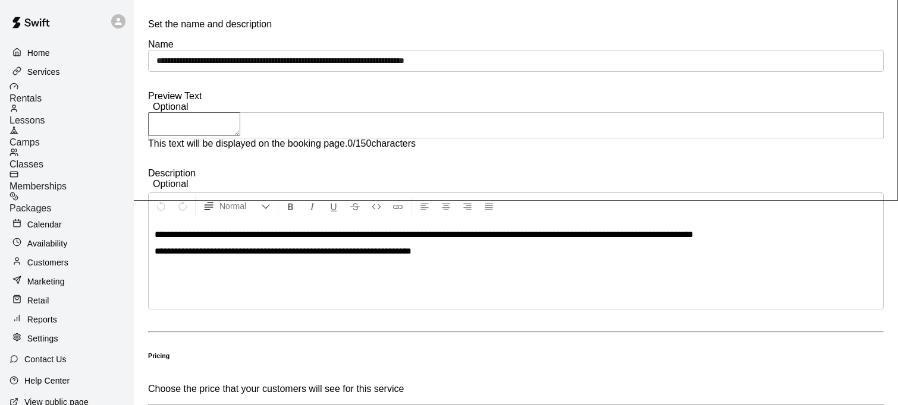
scroll to position [663, 0]
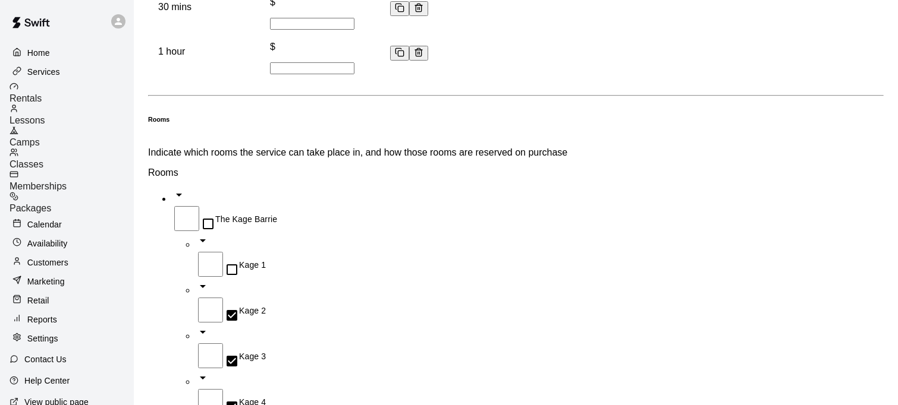
drag, startPoint x: 442, startPoint y: 328, endPoint x: 435, endPoint y: 326, distance: 7.8
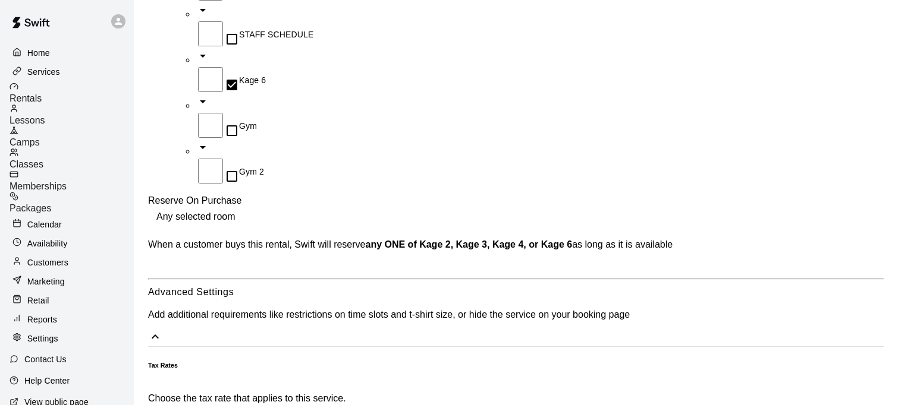
scroll to position [1170, 0]
click at [482, 168] on body "**********" at bounding box center [449, 51] width 898 height 2443
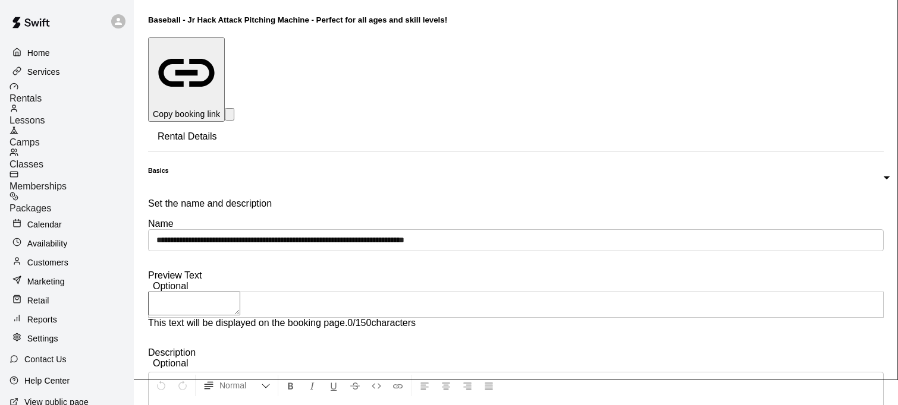
scroll to position [0, 0]
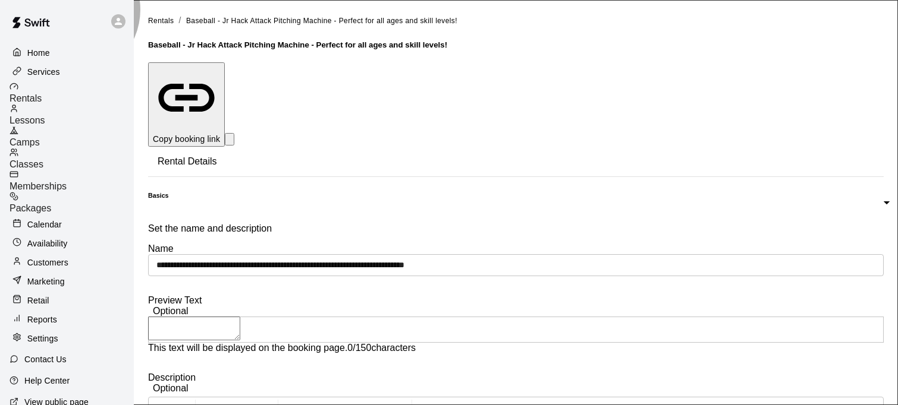
click at [220, 133] on p "Copy booking link" at bounding box center [186, 139] width 67 height 12
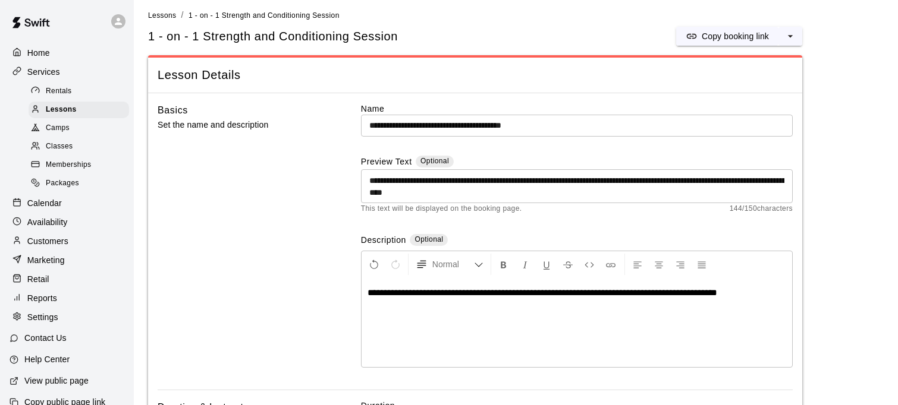
scroll to position [9, 0]
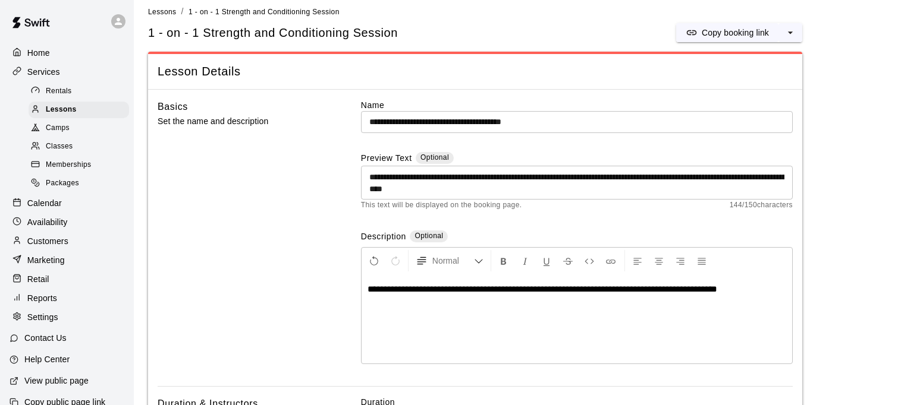
click at [453, 298] on div "**********" at bounding box center [576, 319] width 430 height 89
click at [452, 289] on span "**********" at bounding box center [542, 289] width 350 height 9
drag, startPoint x: 485, startPoint y: 290, endPoint x: 334, endPoint y: 288, distance: 150.4
click at [334, 288] on div "**********" at bounding box center [475, 243] width 635 height 288
drag, startPoint x: 715, startPoint y: 290, endPoint x: 623, endPoint y: 290, distance: 91.6
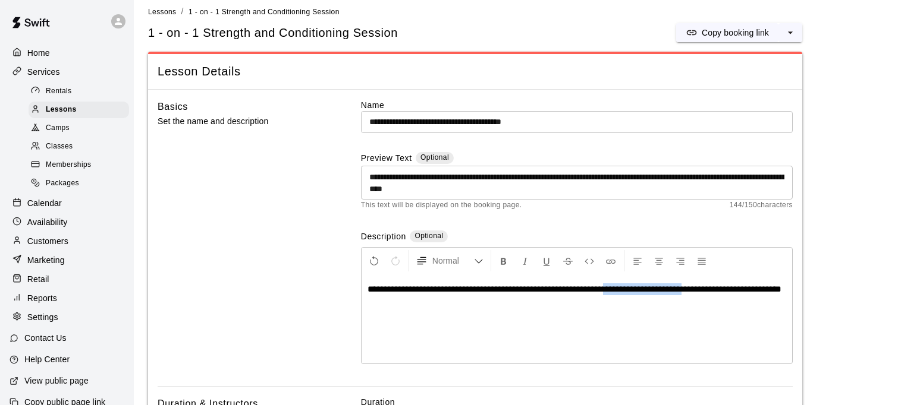
click at [623, 290] on span "**********" at bounding box center [574, 289] width 414 height 9
drag, startPoint x: 754, startPoint y: 287, endPoint x: 770, endPoint y: 289, distance: 15.6
click at [754, 287] on p "**********" at bounding box center [576, 290] width 419 height 12
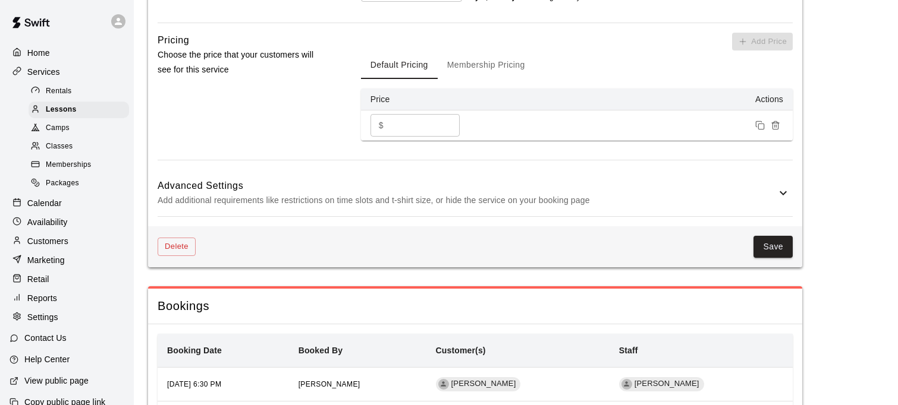
scroll to position [875, 0]
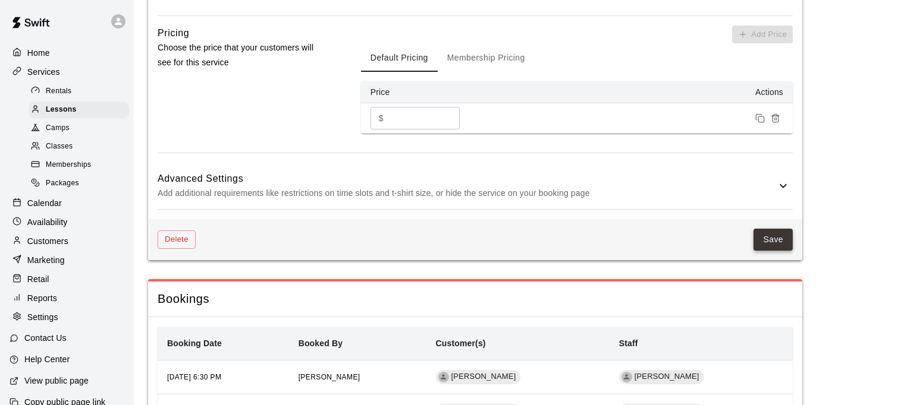
click at [767, 249] on button "Save" at bounding box center [772, 240] width 39 height 22
